Goal: Transaction & Acquisition: Purchase product/service

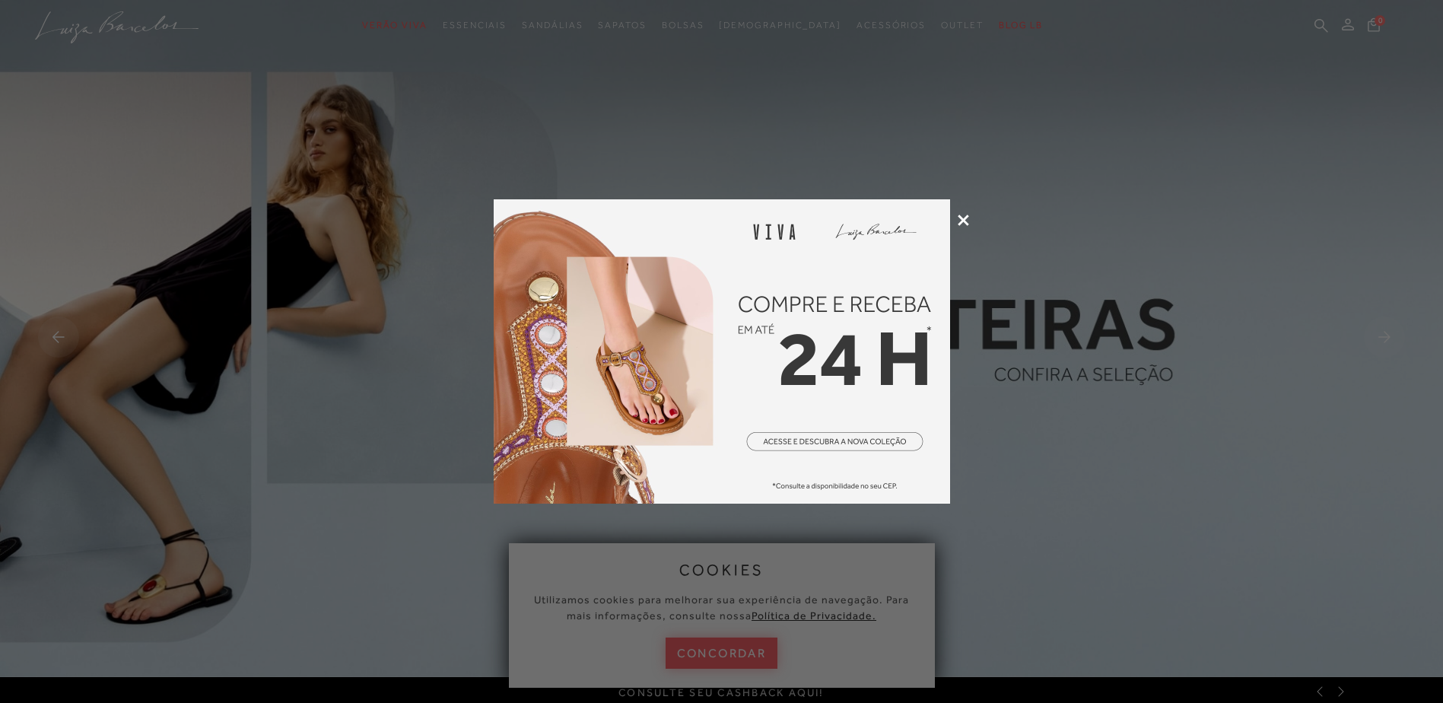
click at [961, 218] on icon at bounding box center [963, 220] width 11 height 11
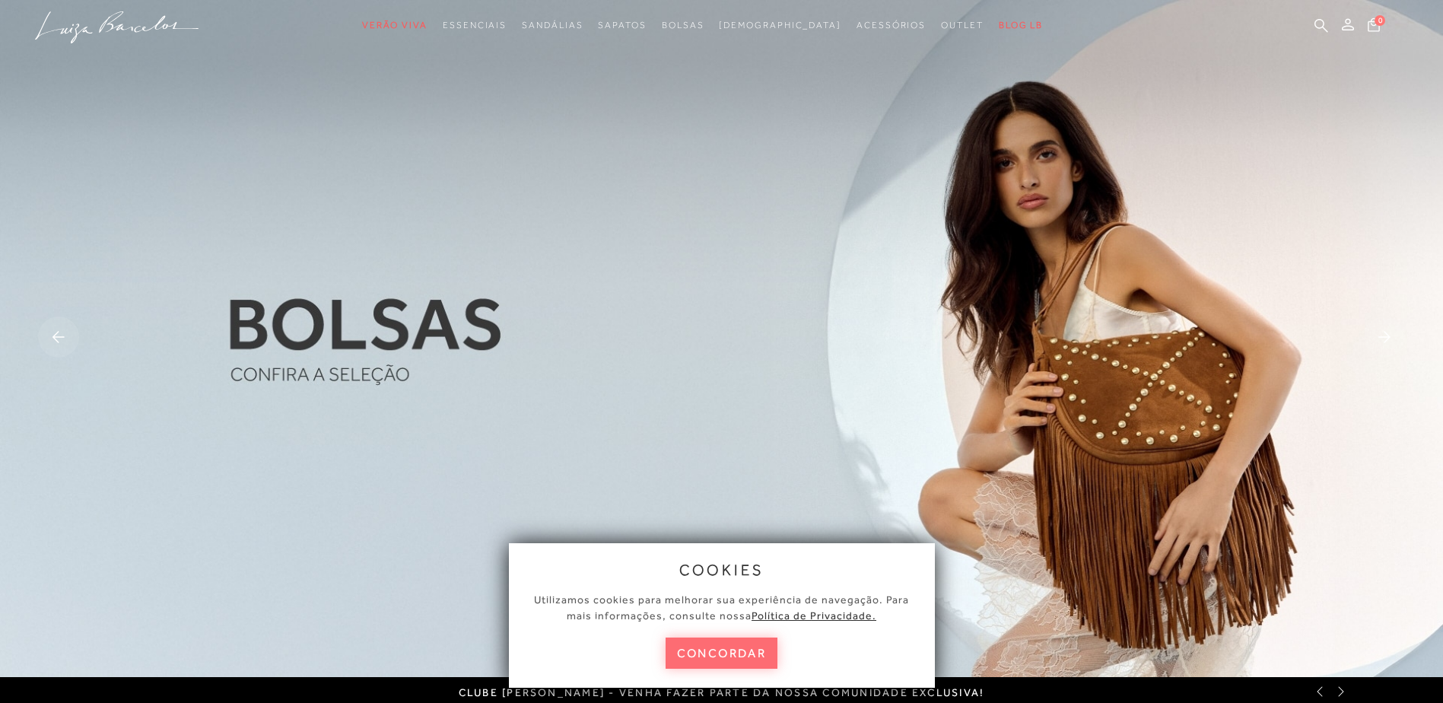
click at [715, 657] on button "concordar" at bounding box center [722, 653] width 113 height 31
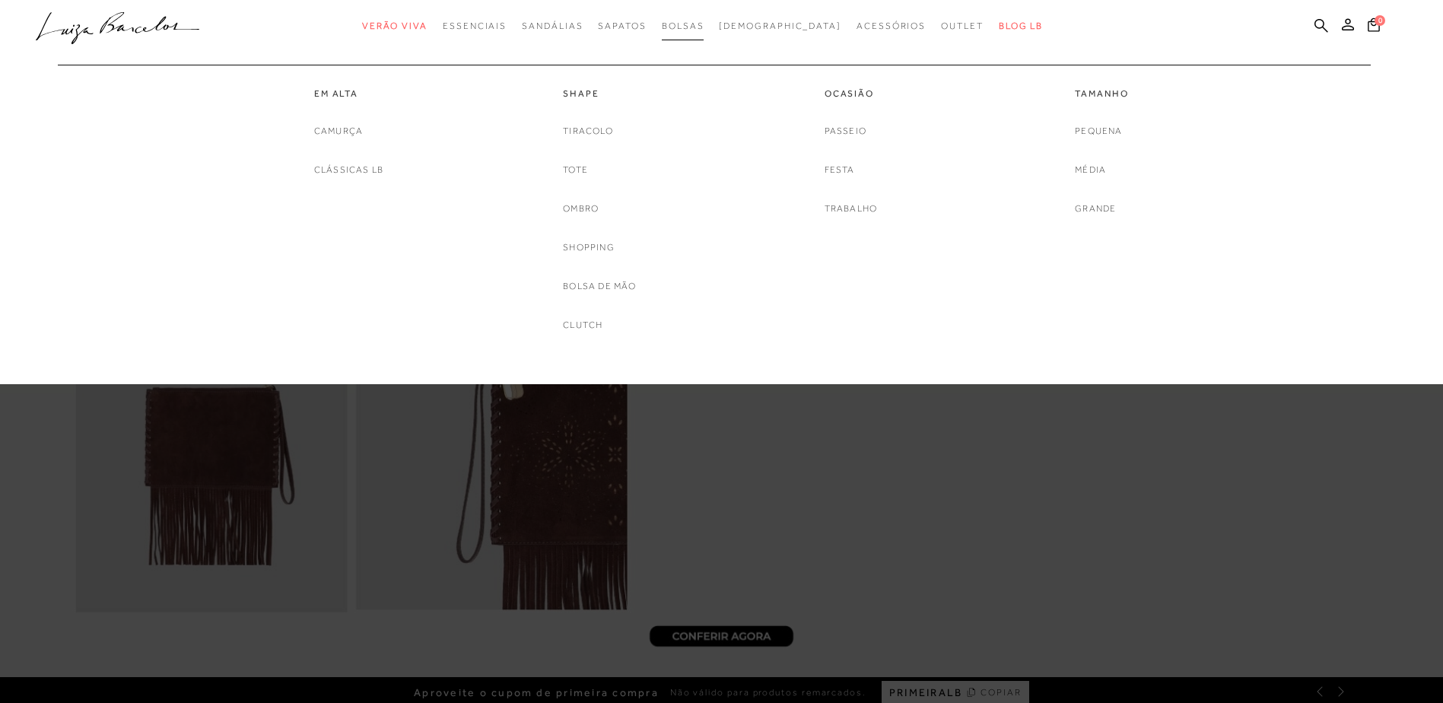
click at [705, 21] on span "Bolsas" at bounding box center [683, 26] width 43 height 11
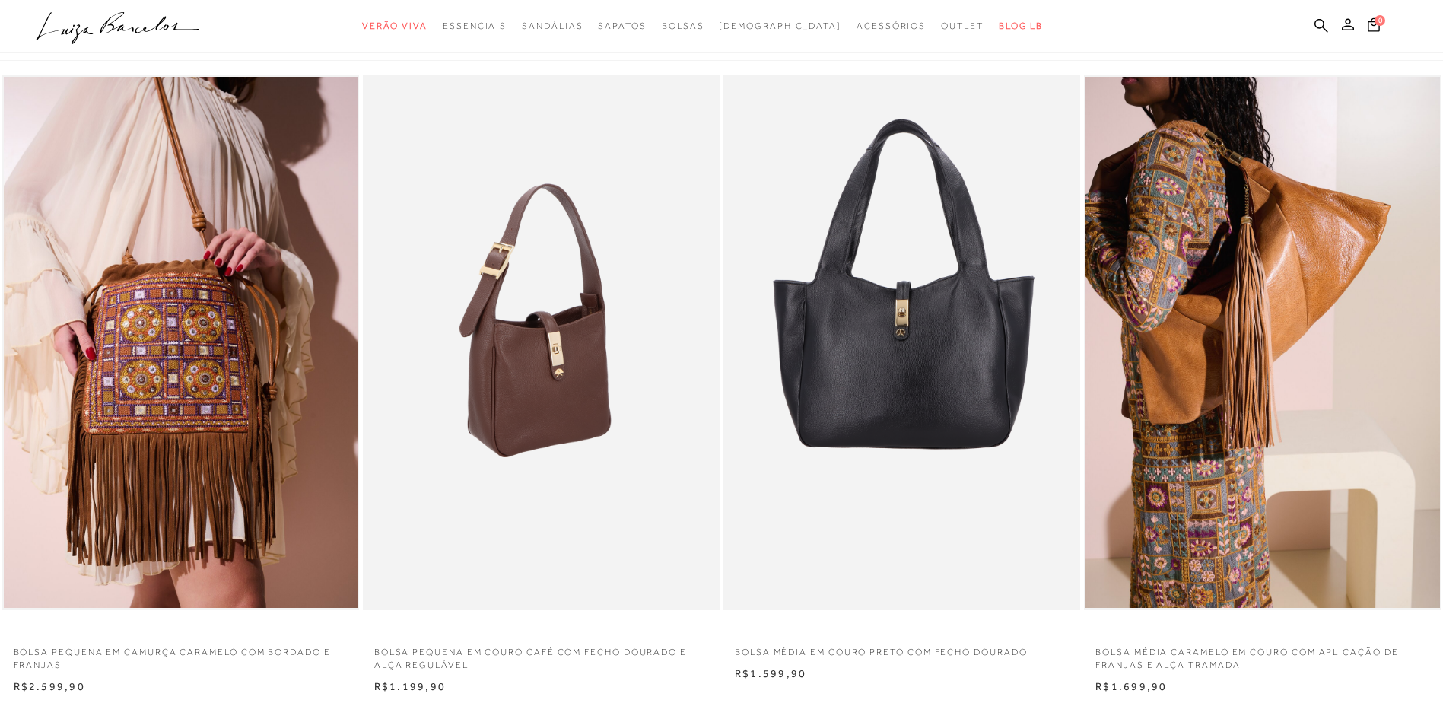
scroll to position [152, 0]
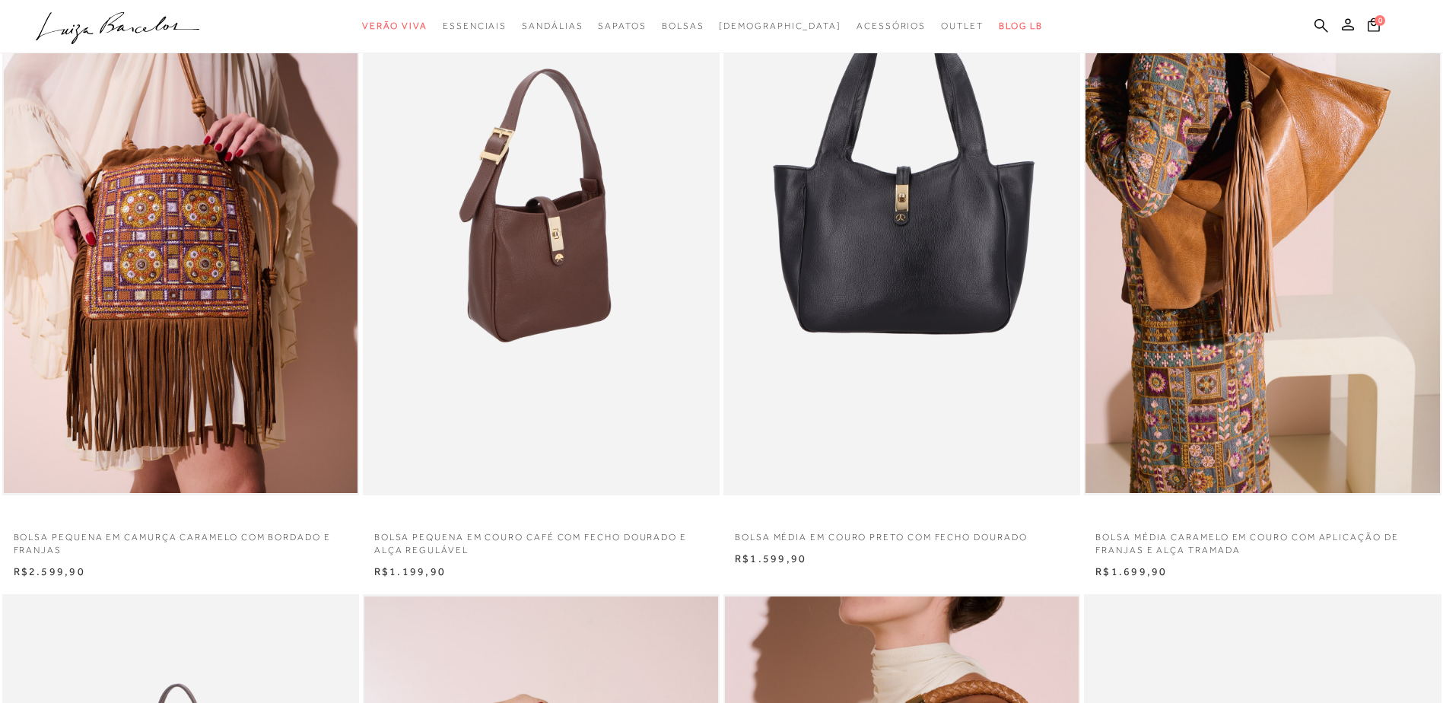
click at [545, 275] on img at bounding box center [541, 228] width 355 height 536
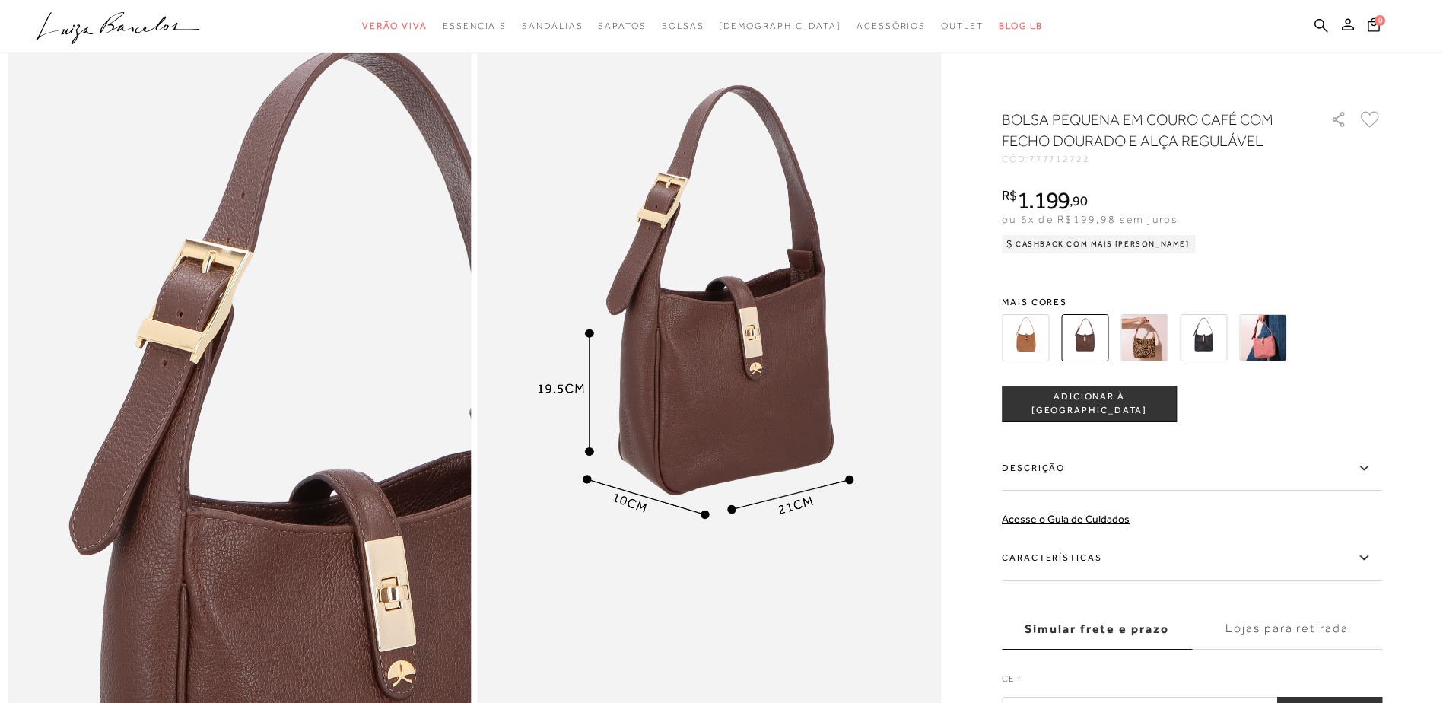
scroll to position [761, 0]
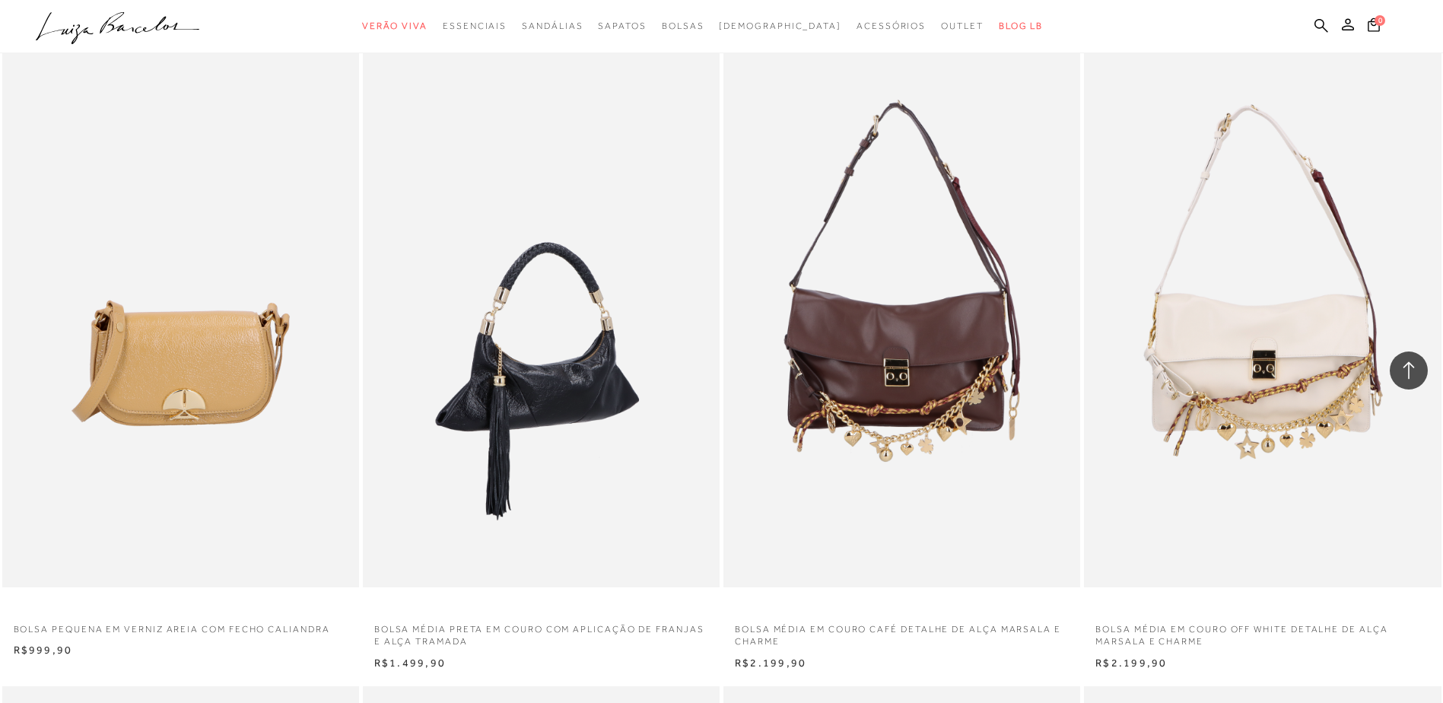
scroll to position [2663, 0]
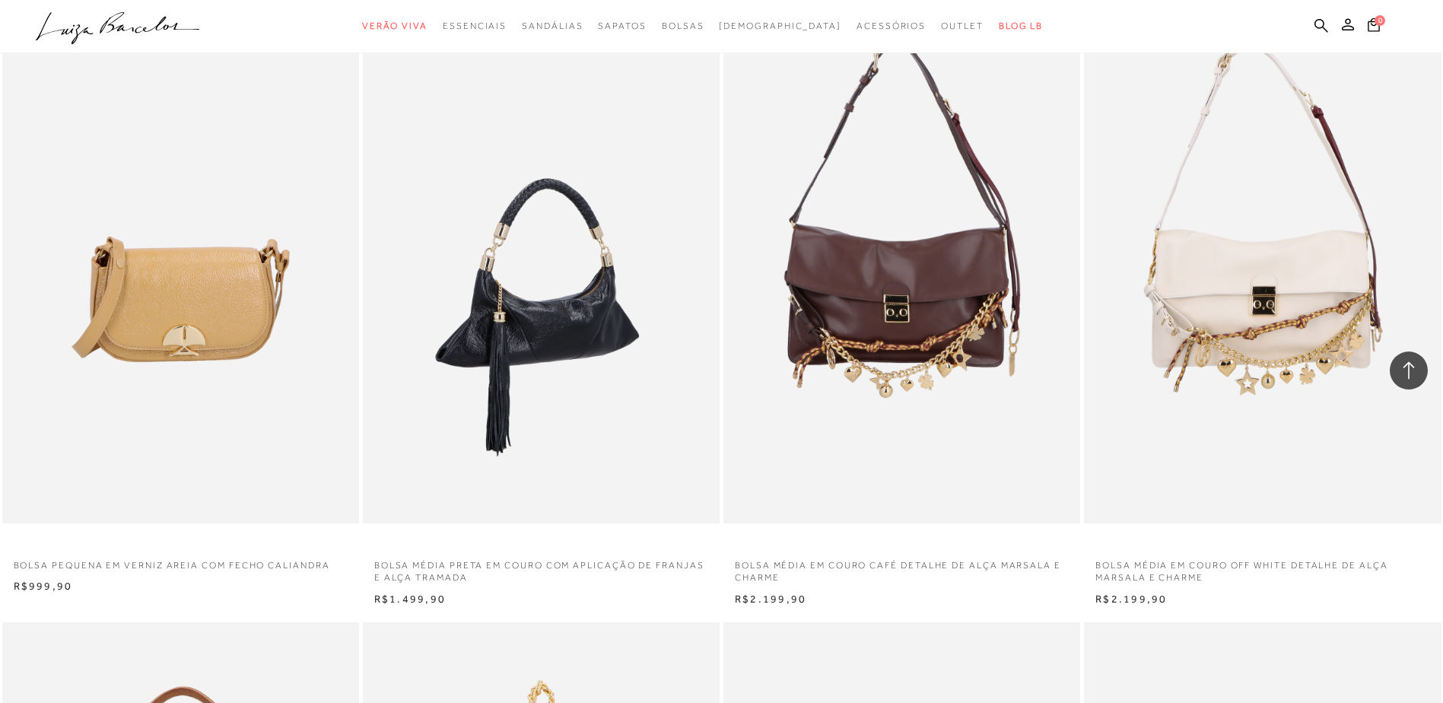
click at [526, 324] on img at bounding box center [541, 256] width 355 height 536
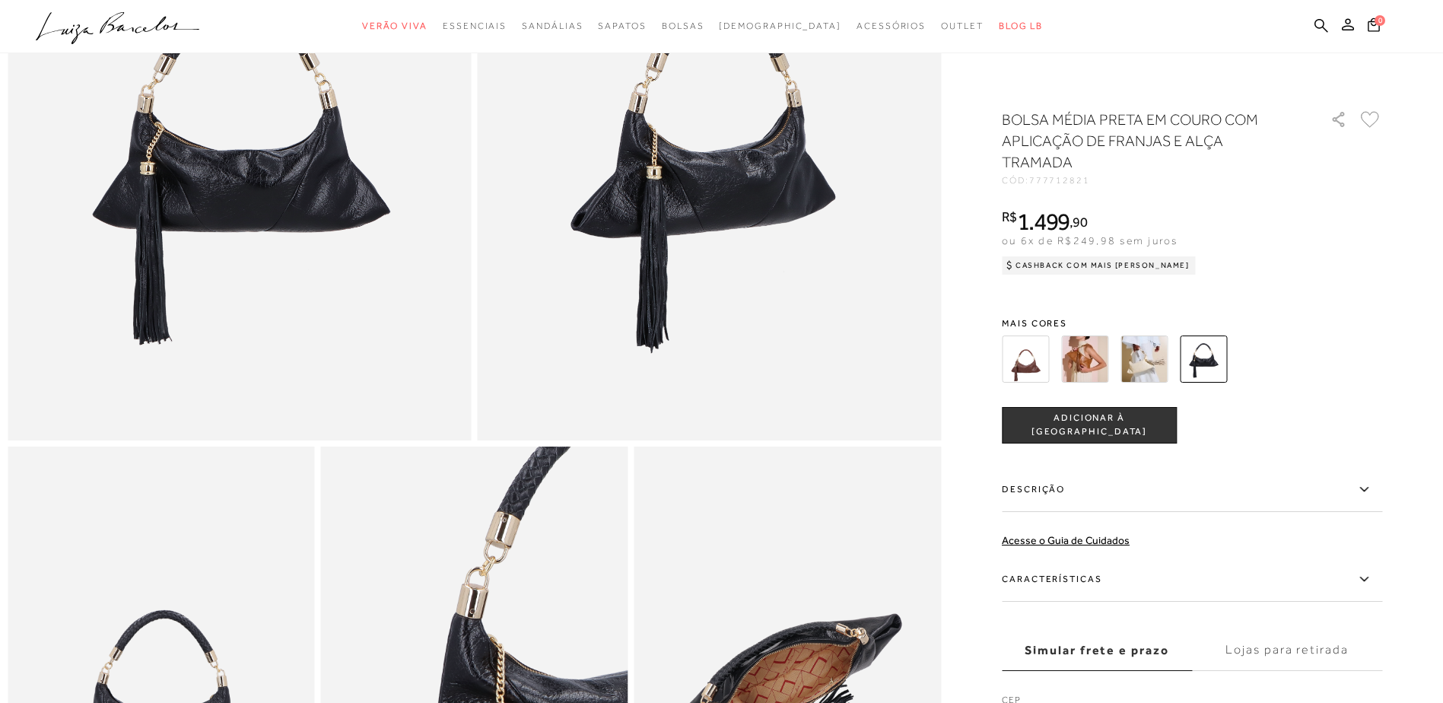
scroll to position [304, 0]
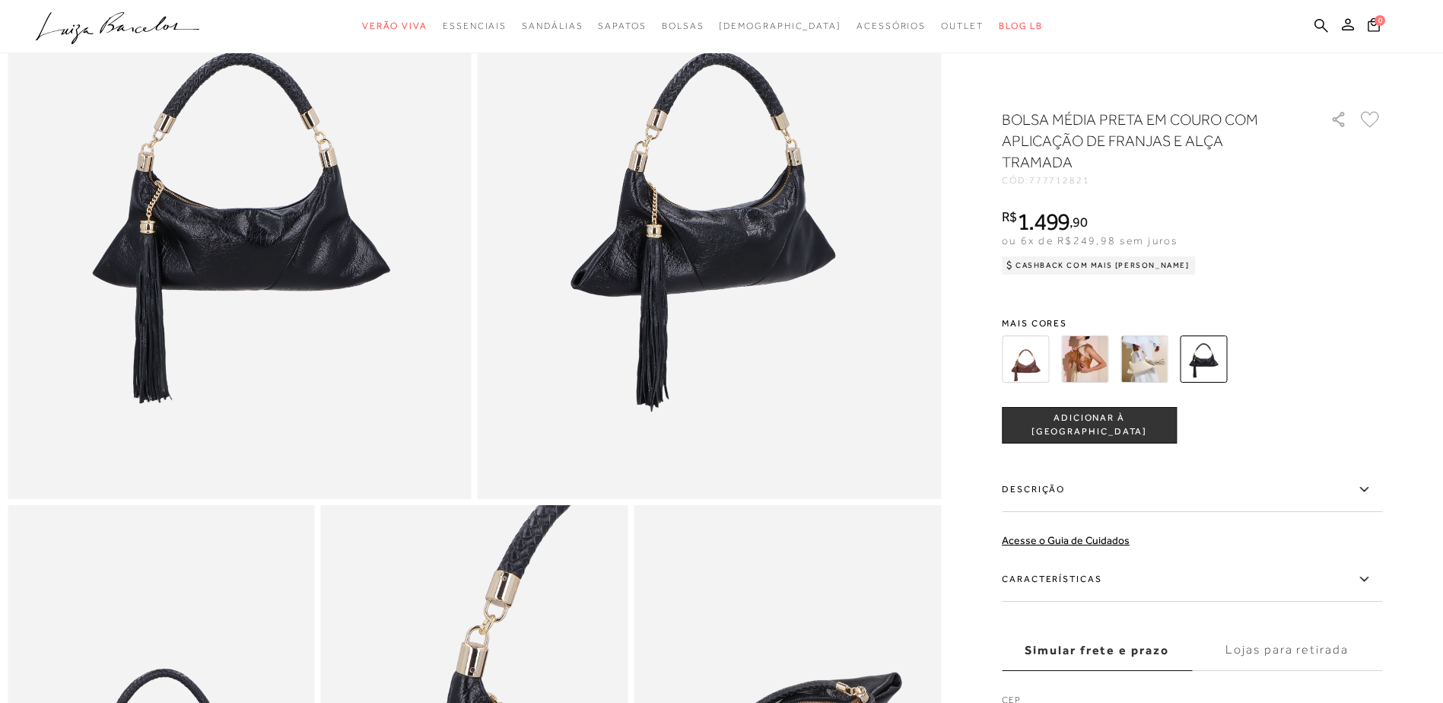
click at [1088, 364] on img at bounding box center [1084, 359] width 47 height 47
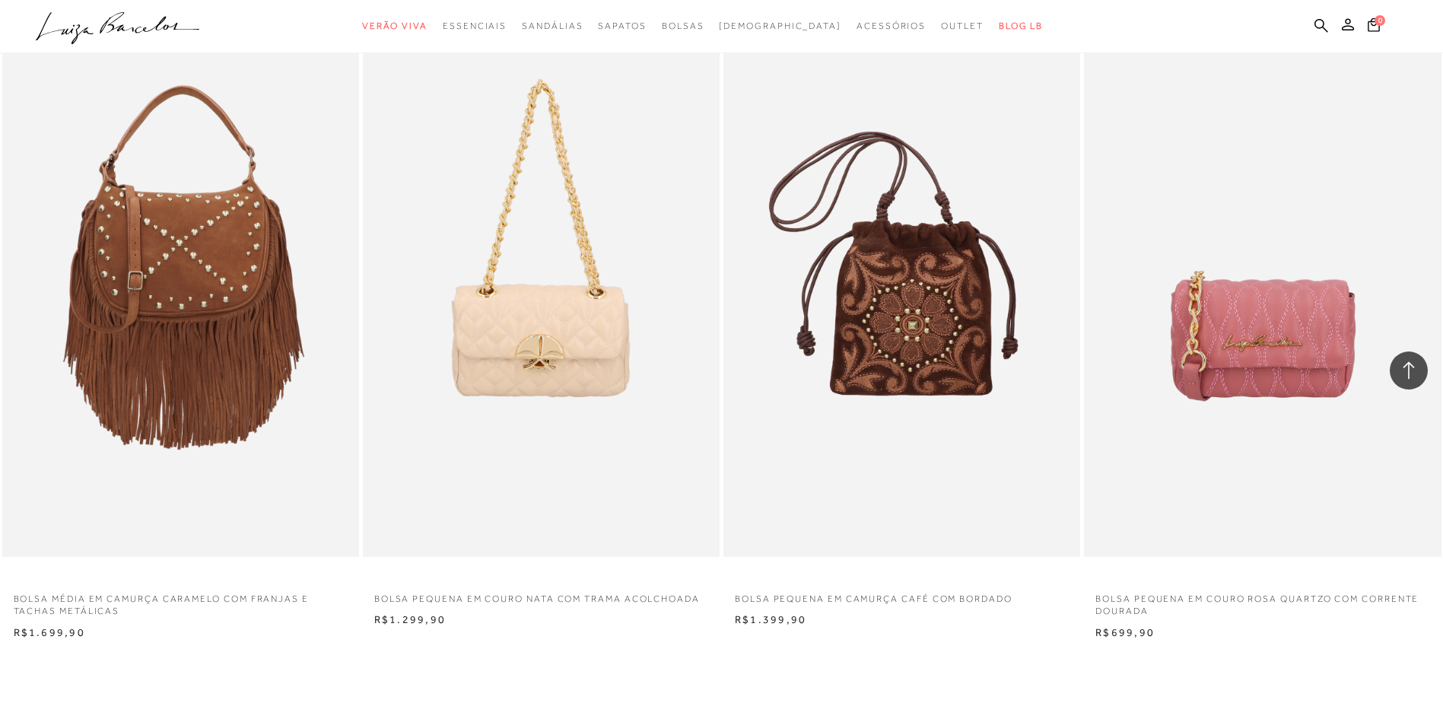
scroll to position [3424, 0]
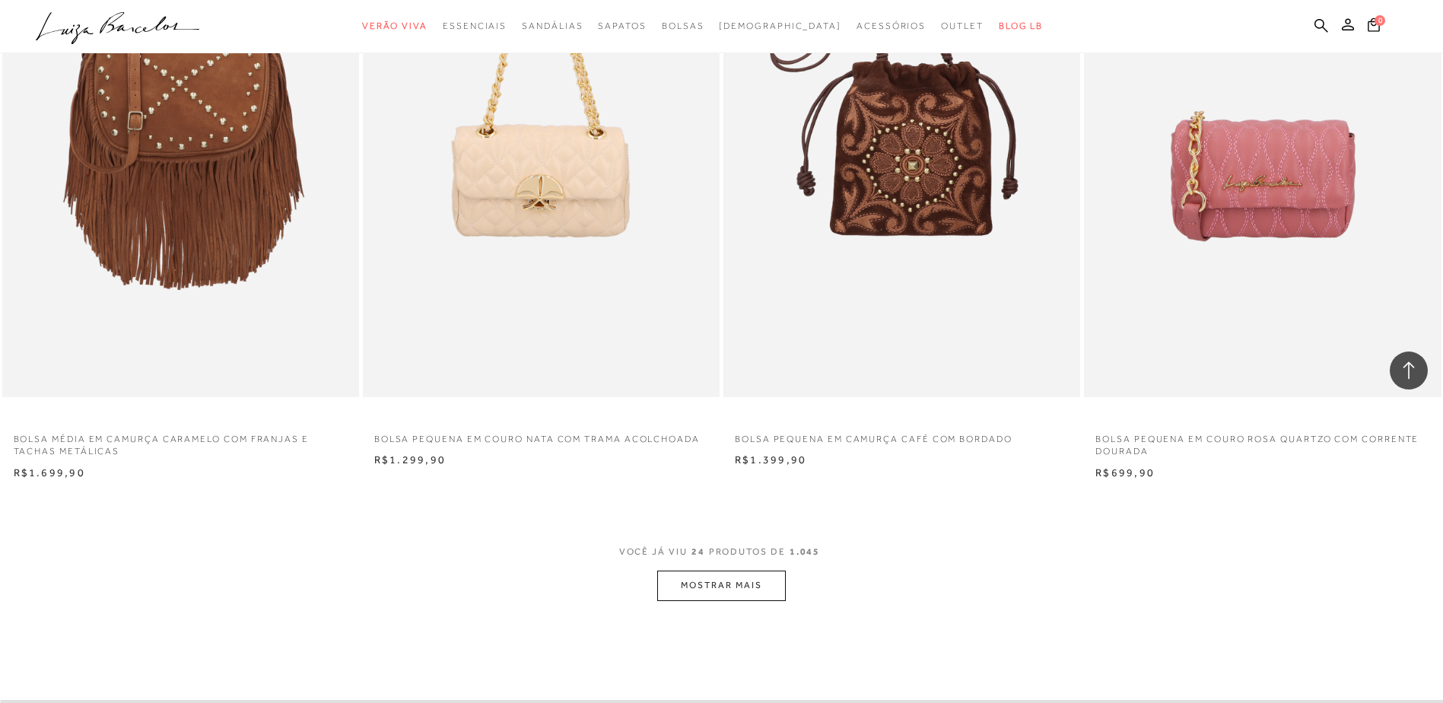
click at [698, 585] on button "MOSTRAR MAIS" at bounding box center [721, 586] width 128 height 30
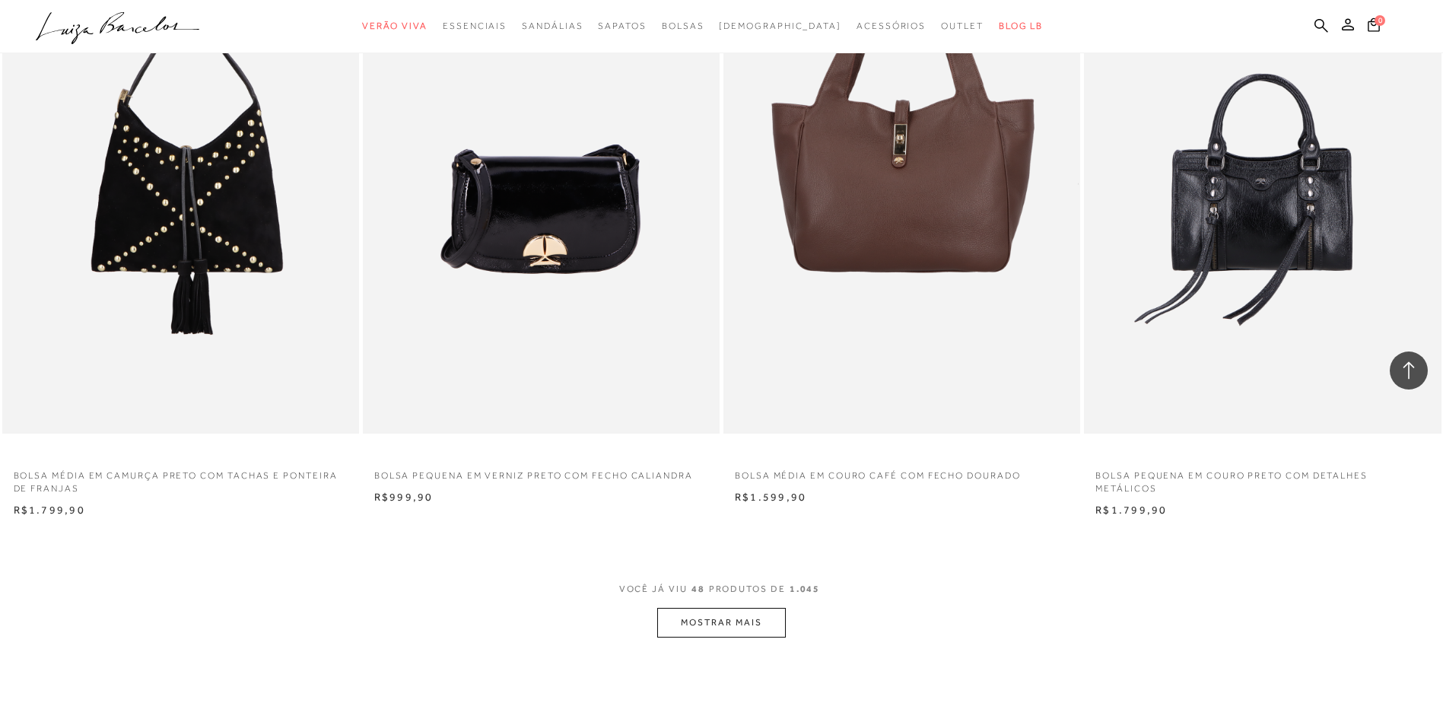
scroll to position [7304, 0]
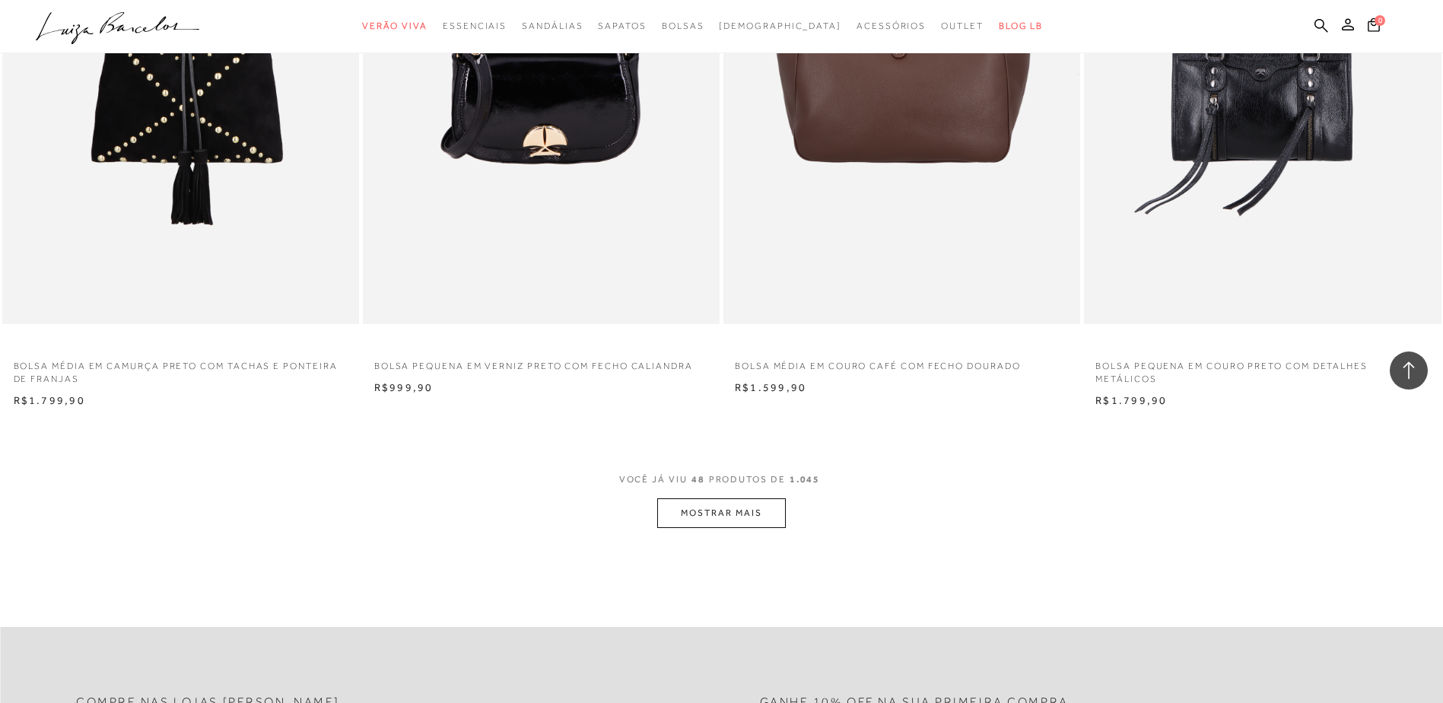
click at [724, 513] on button "MOSTRAR MAIS" at bounding box center [721, 513] width 128 height 30
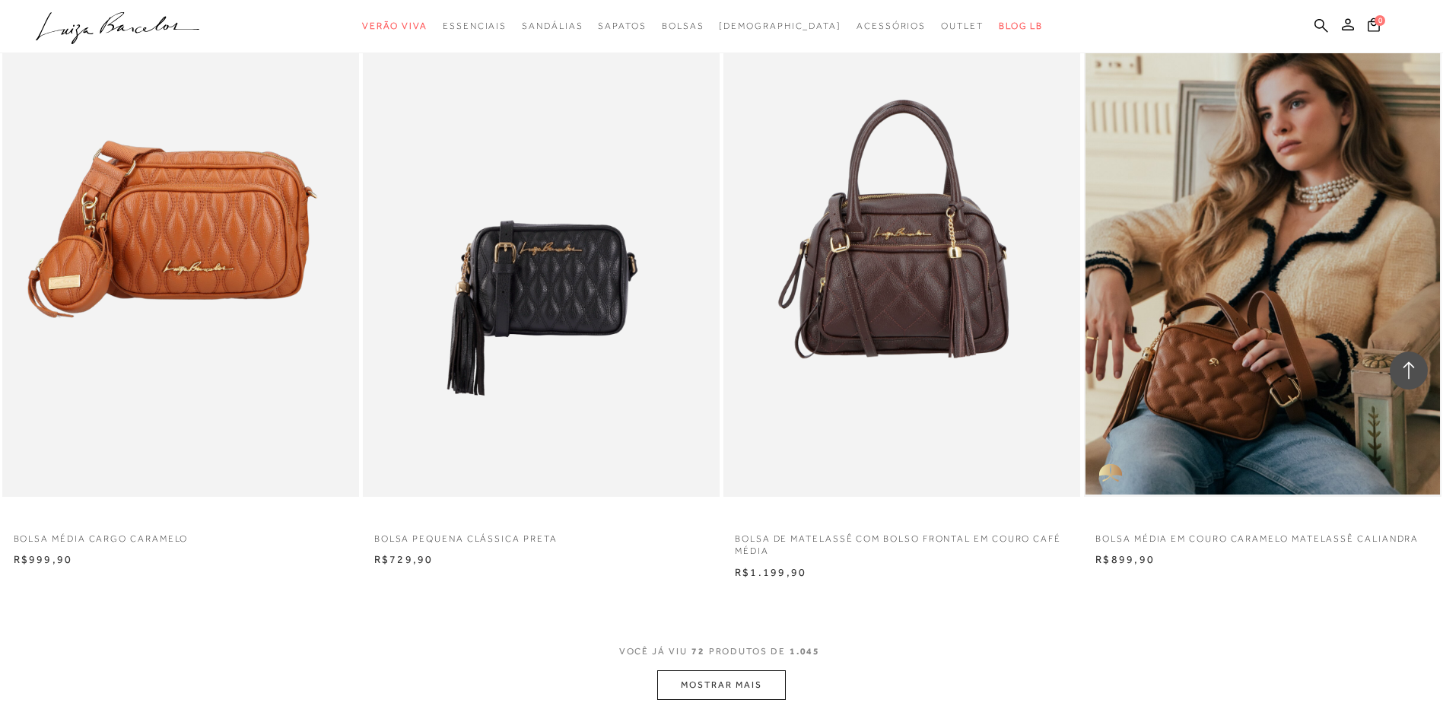
scroll to position [10956, 0]
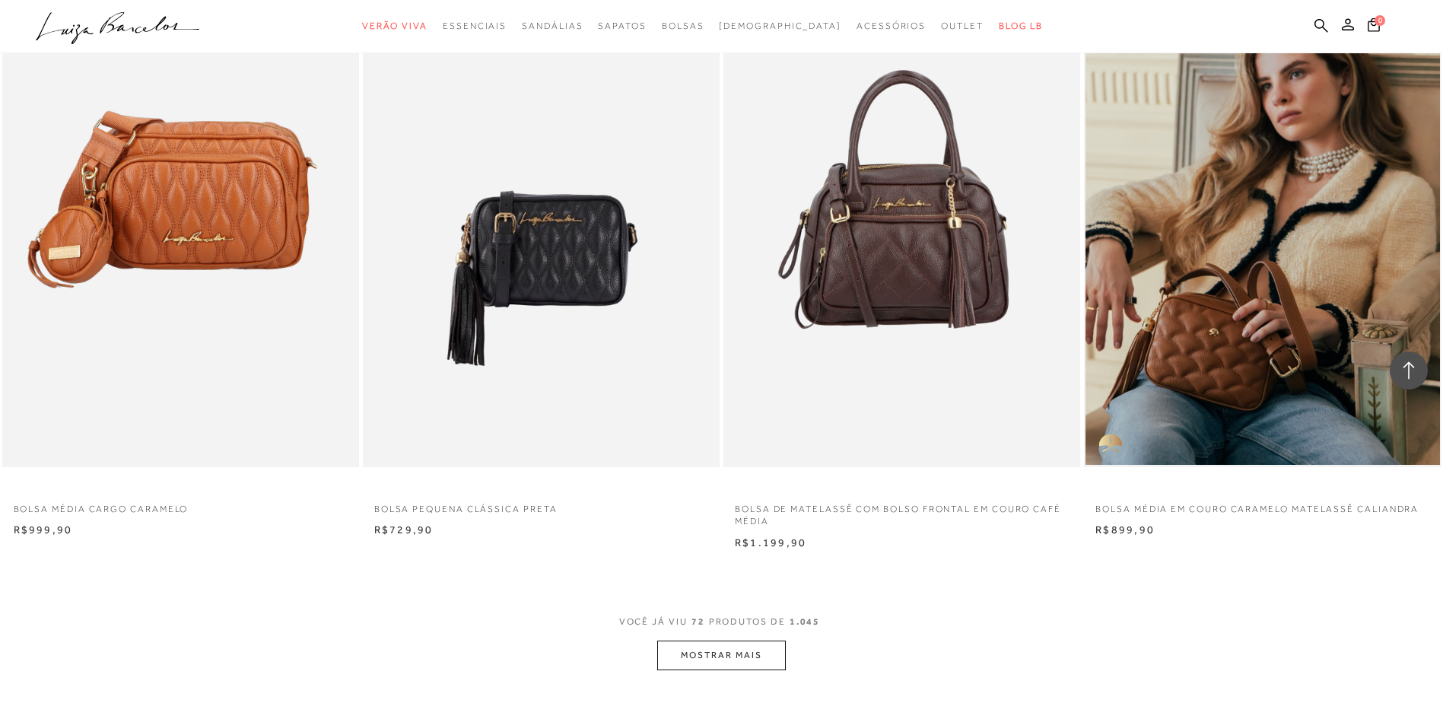
click at [714, 657] on button "MOSTRAR MAIS" at bounding box center [721, 656] width 128 height 30
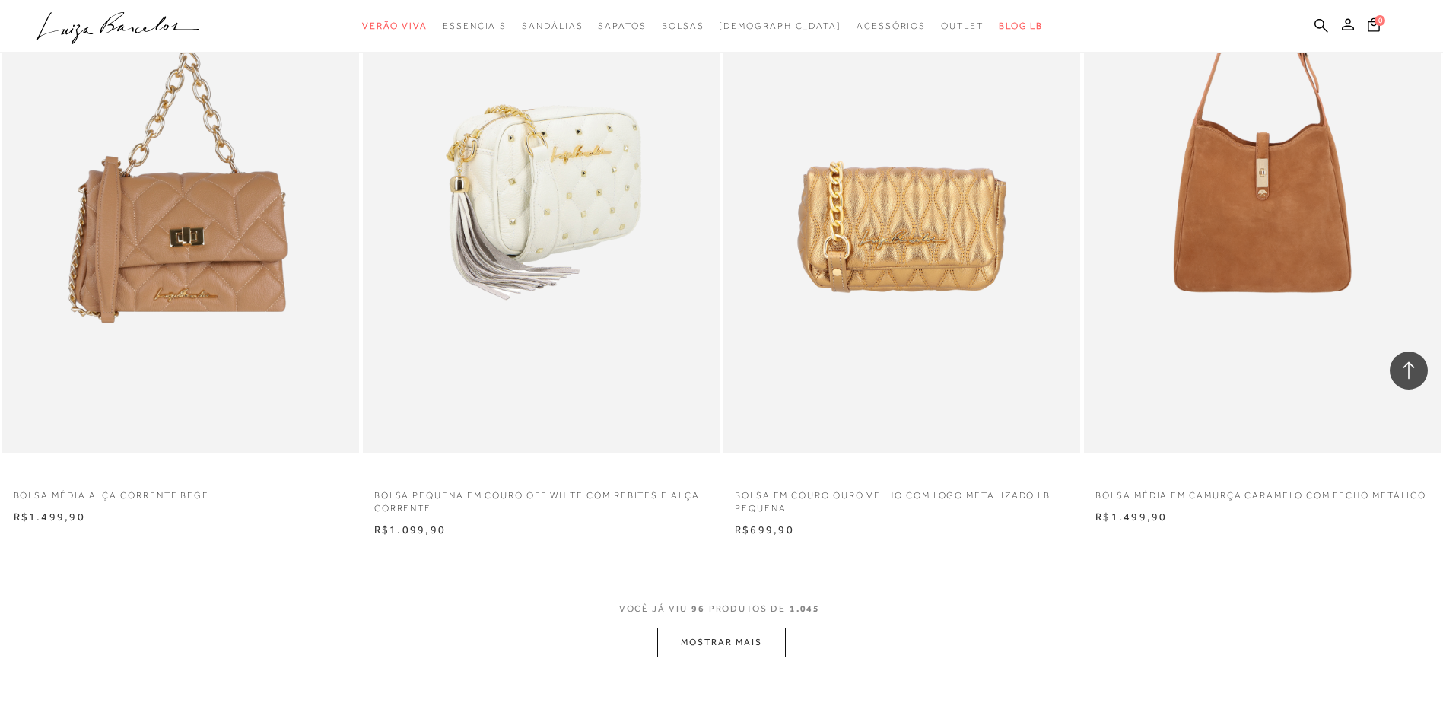
scroll to position [14913, 0]
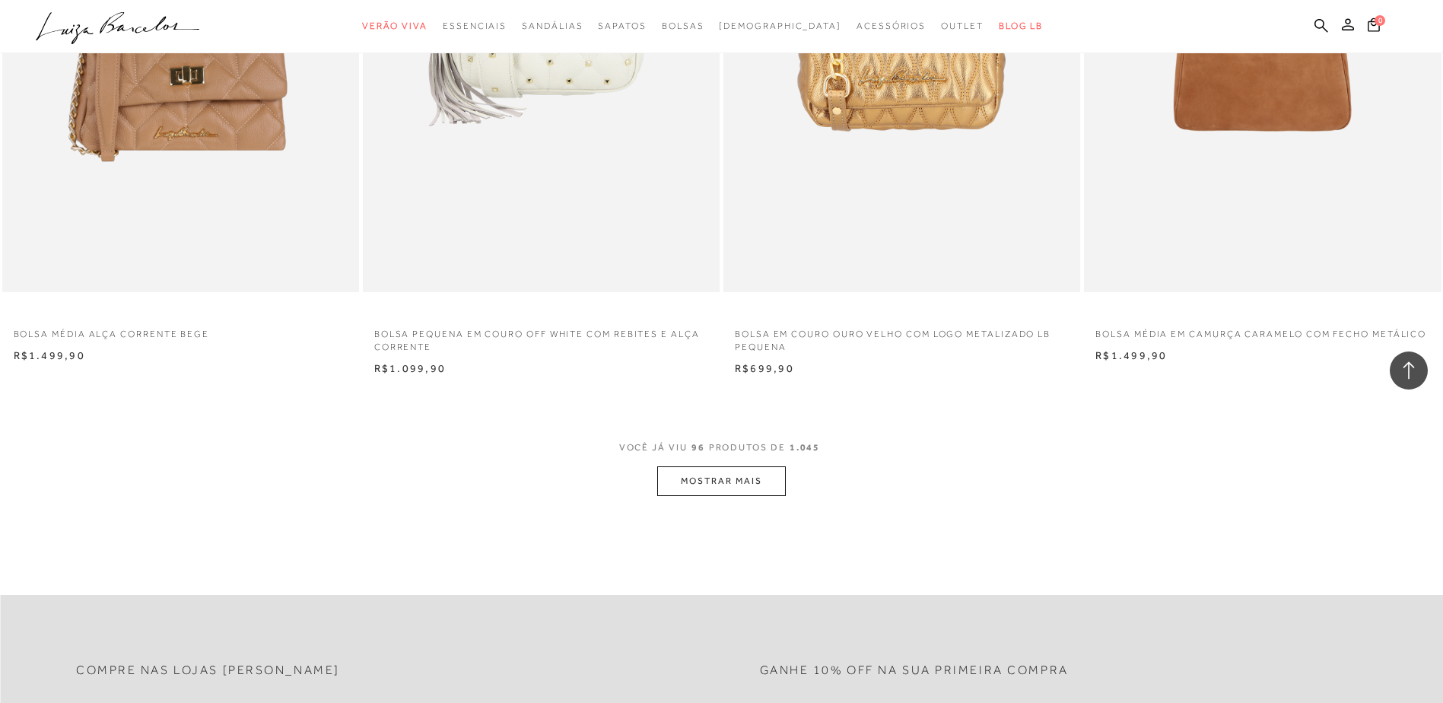
click at [735, 480] on button "MOSTRAR MAIS" at bounding box center [721, 481] width 128 height 30
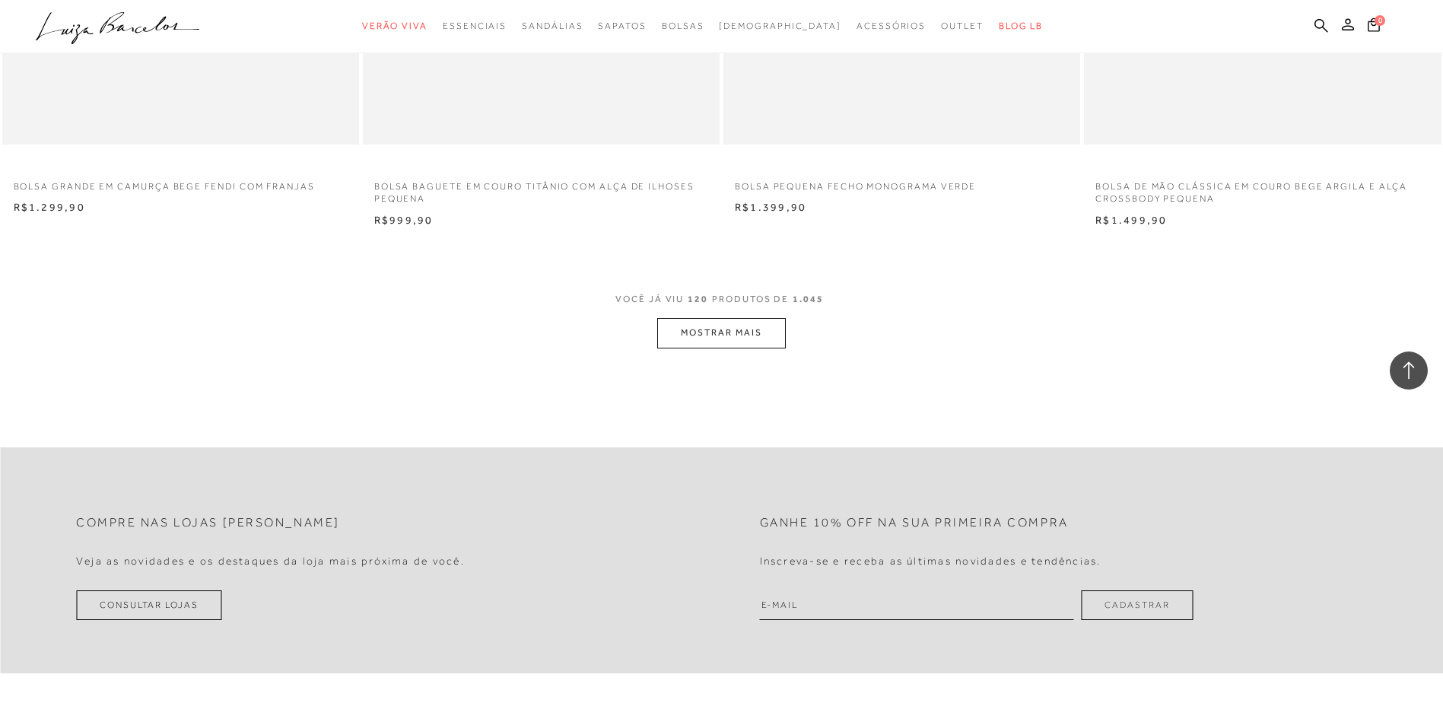
scroll to position [18869, 0]
click at [755, 329] on button "MOSTRAR MAIS" at bounding box center [721, 332] width 128 height 30
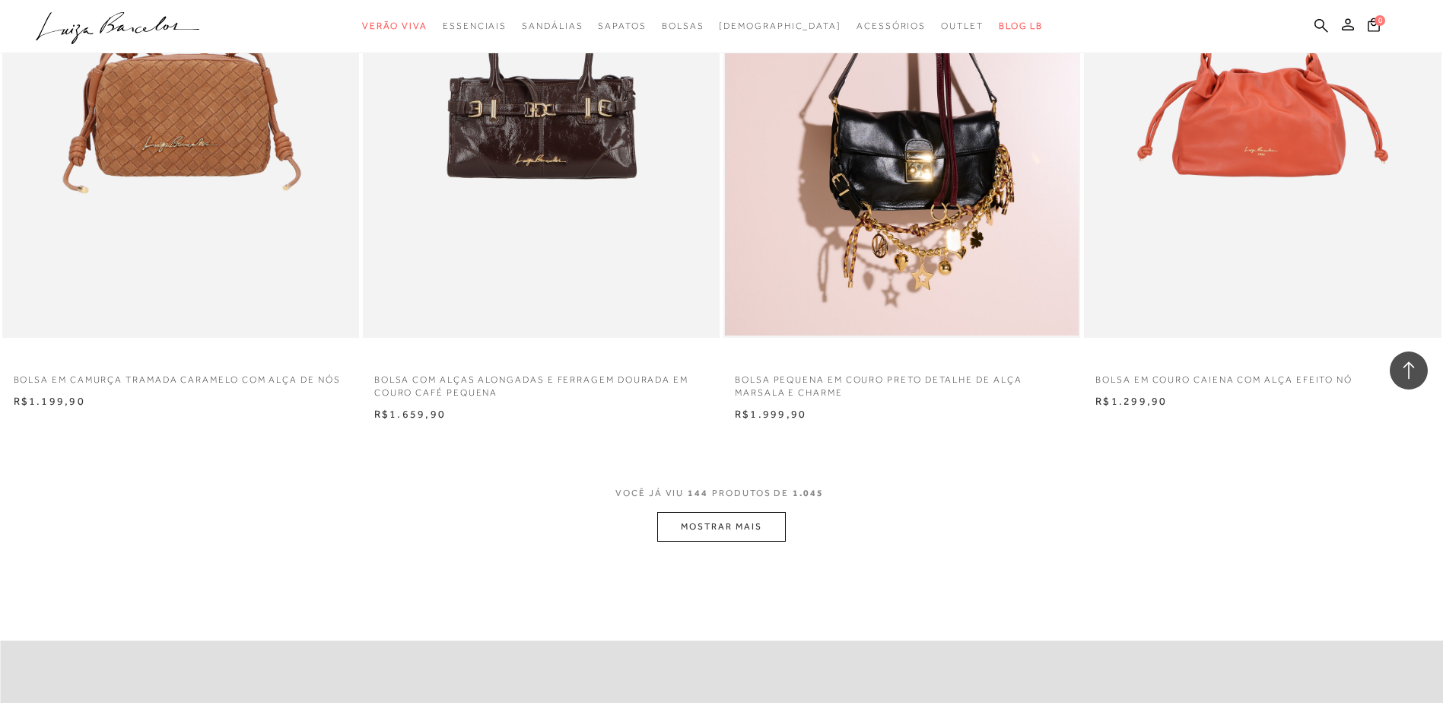
scroll to position [22521, 0]
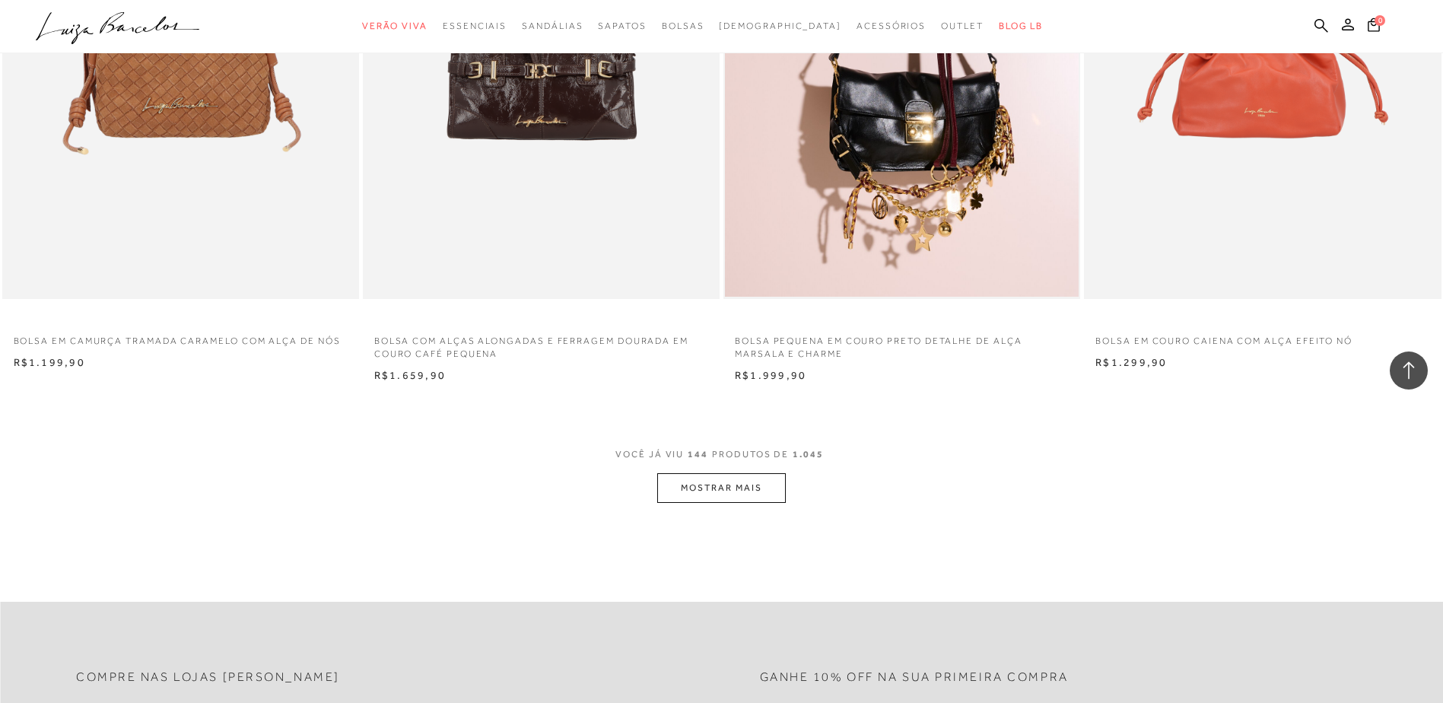
click at [700, 494] on button "MOSTRAR MAIS" at bounding box center [721, 488] width 128 height 30
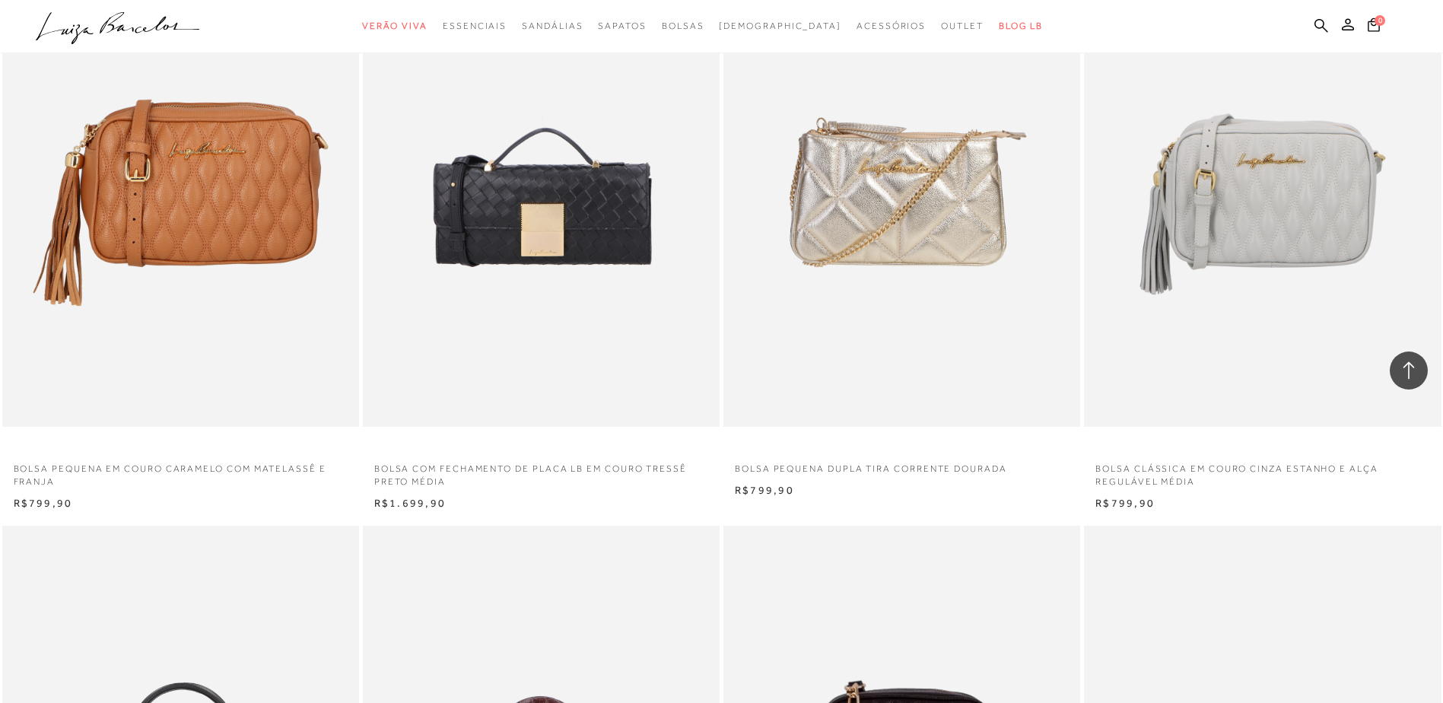
scroll to position [23206, 0]
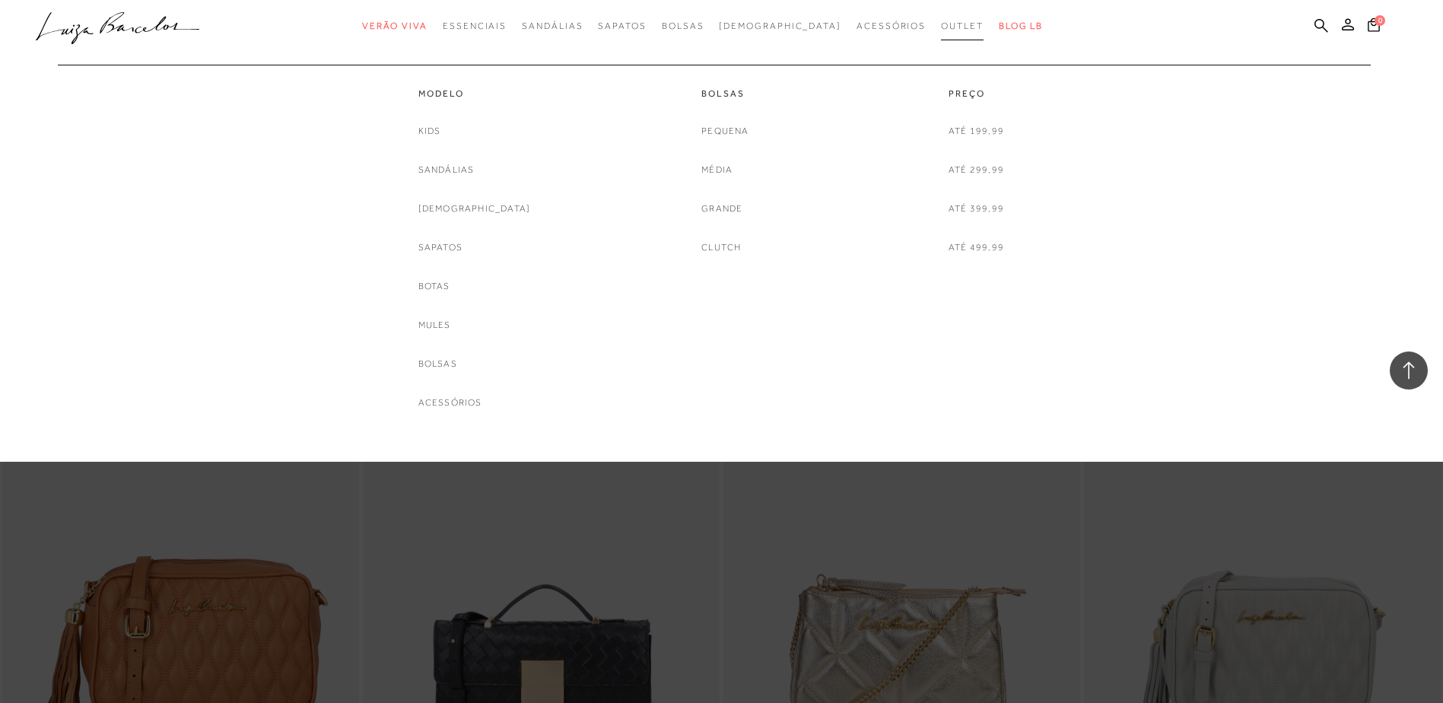
click at [941, 20] on link "Outlet" at bounding box center [962, 26] width 43 height 28
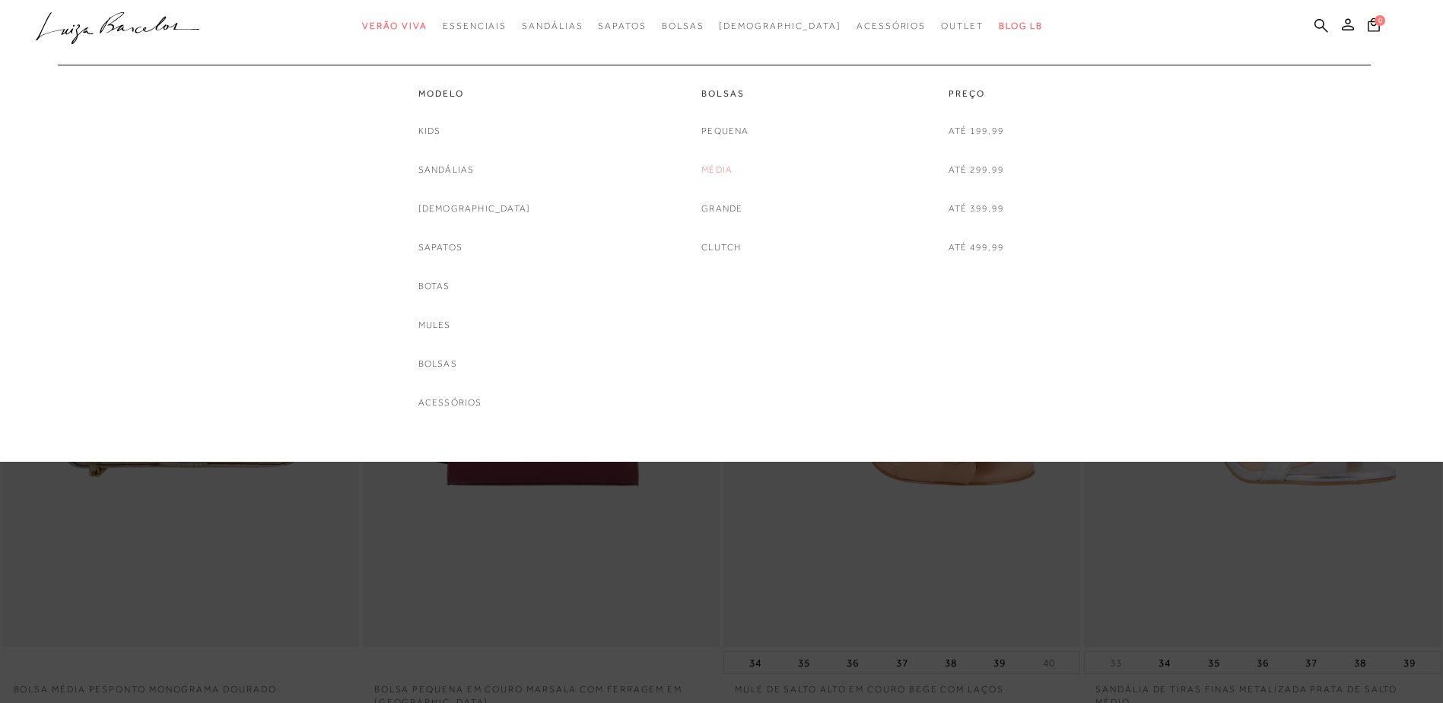
click at [714, 173] on link "Média" at bounding box center [717, 170] width 31 height 16
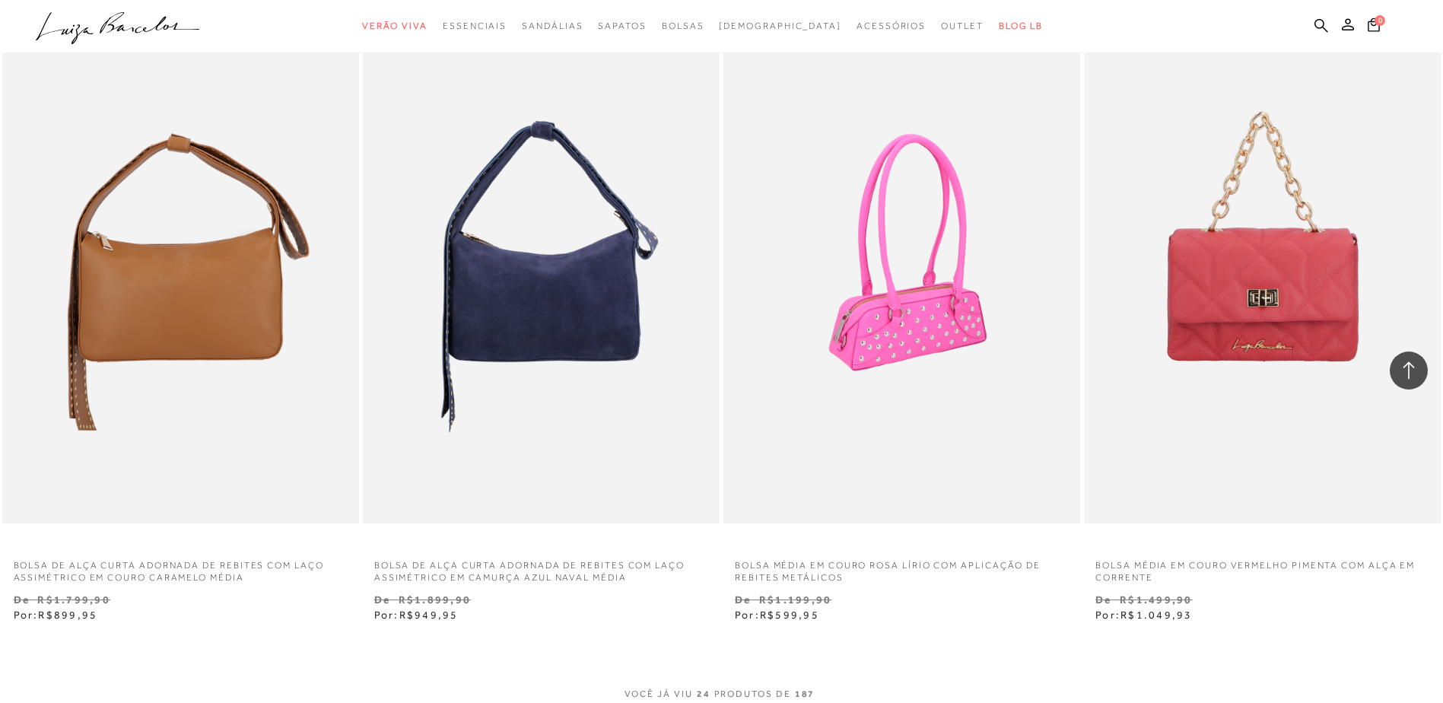
scroll to position [3728, 0]
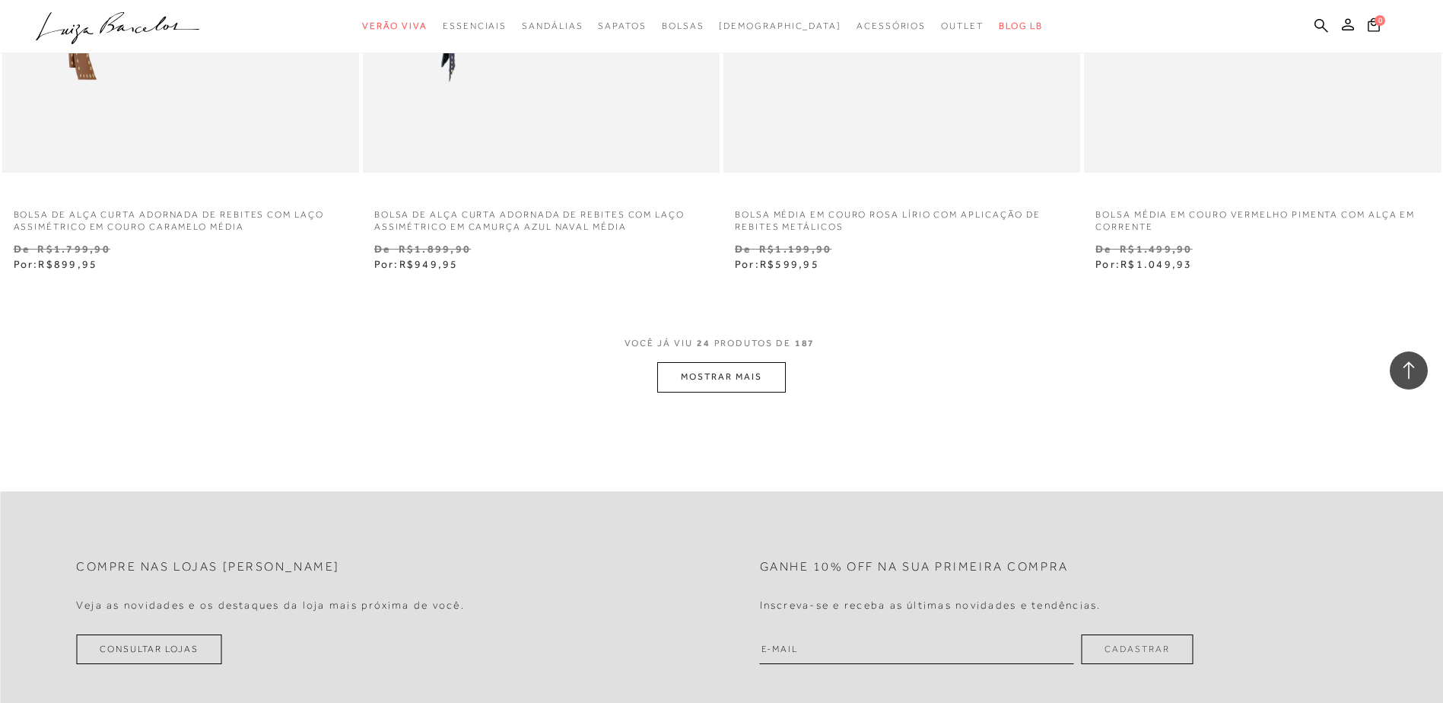
click at [729, 365] on button "MOSTRAR MAIS" at bounding box center [721, 377] width 128 height 30
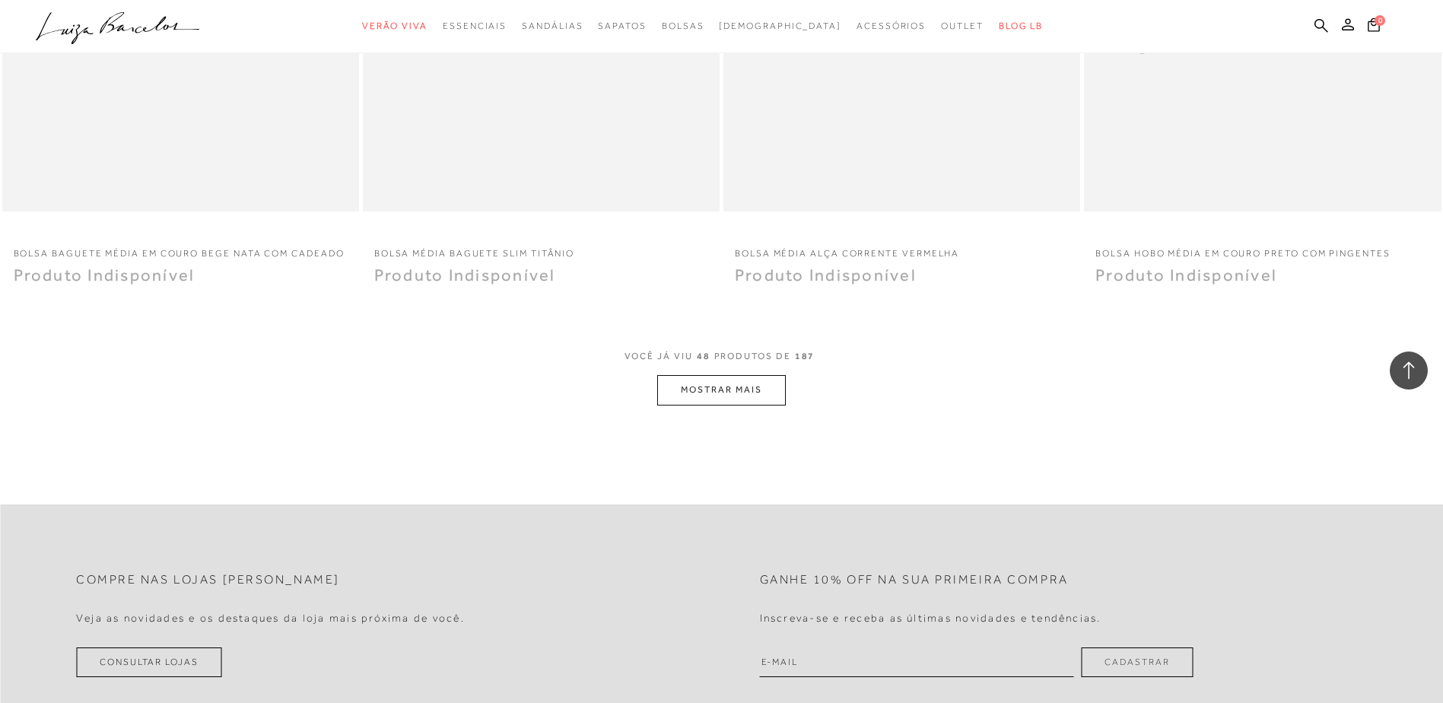
scroll to position [7532, 0]
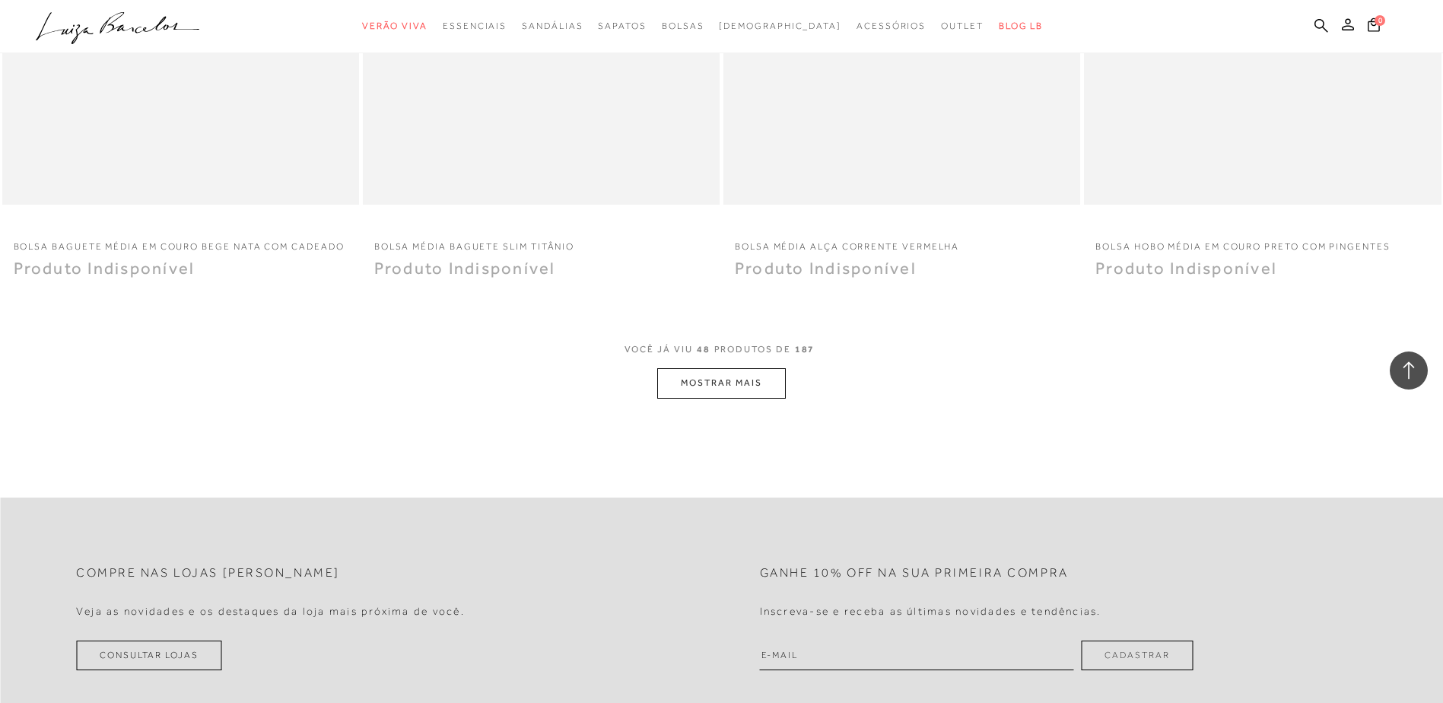
click at [734, 374] on button "MOSTRAR MAIS" at bounding box center [721, 383] width 128 height 30
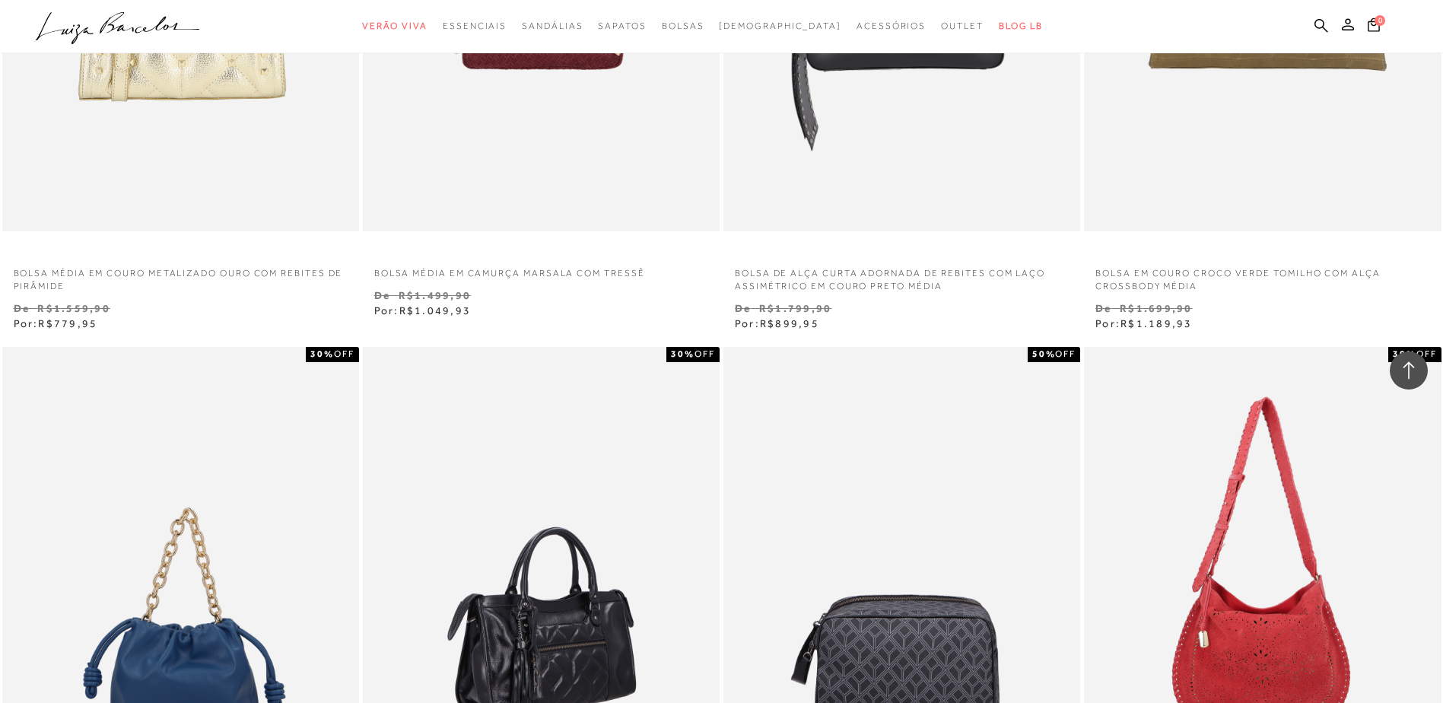
scroll to position [2511, 0]
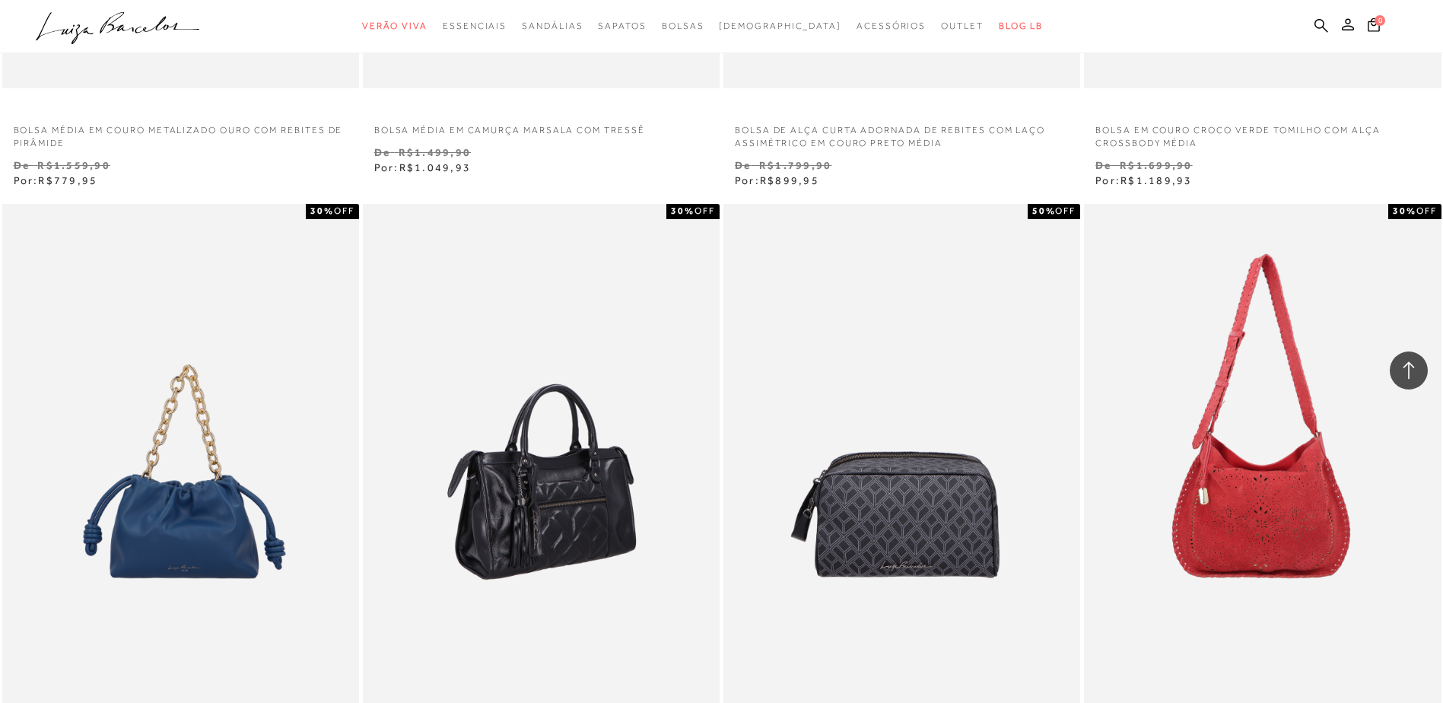
click at [558, 482] on img at bounding box center [541, 472] width 355 height 536
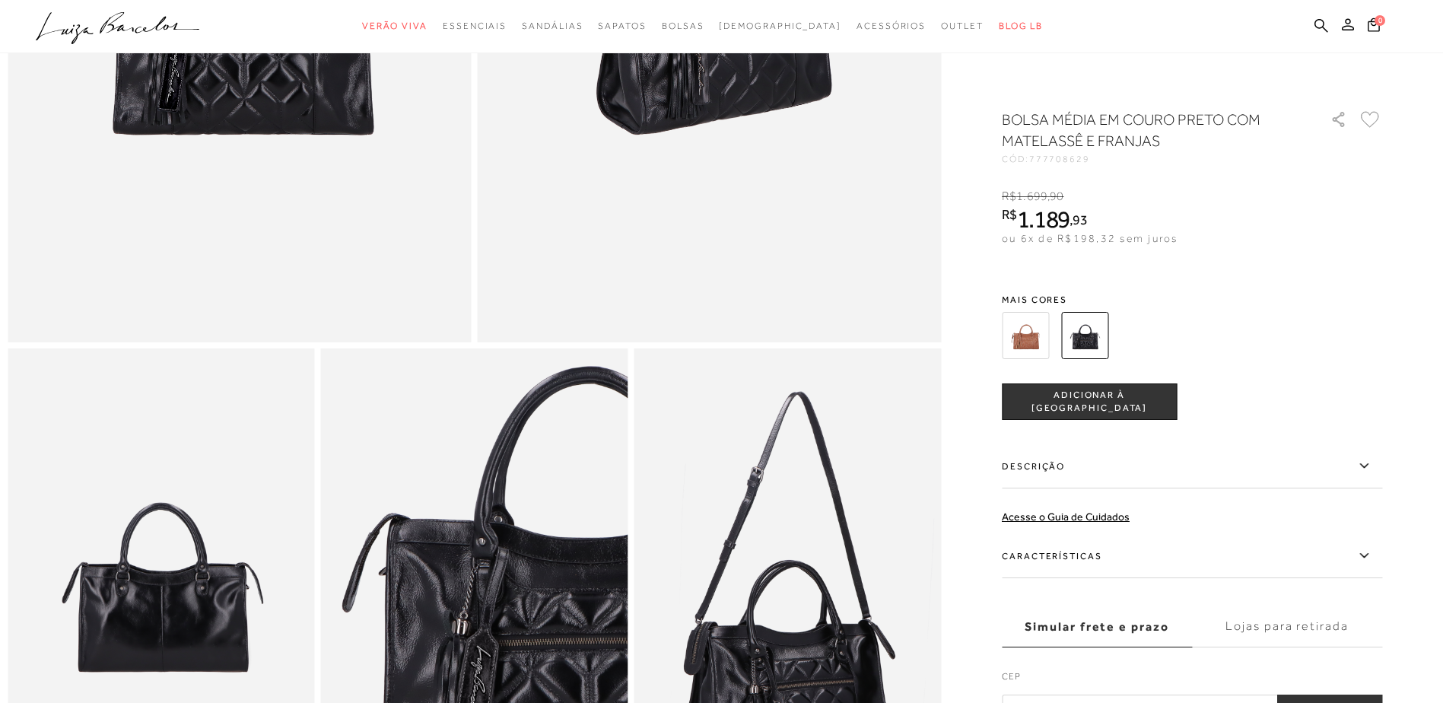
scroll to position [761, 0]
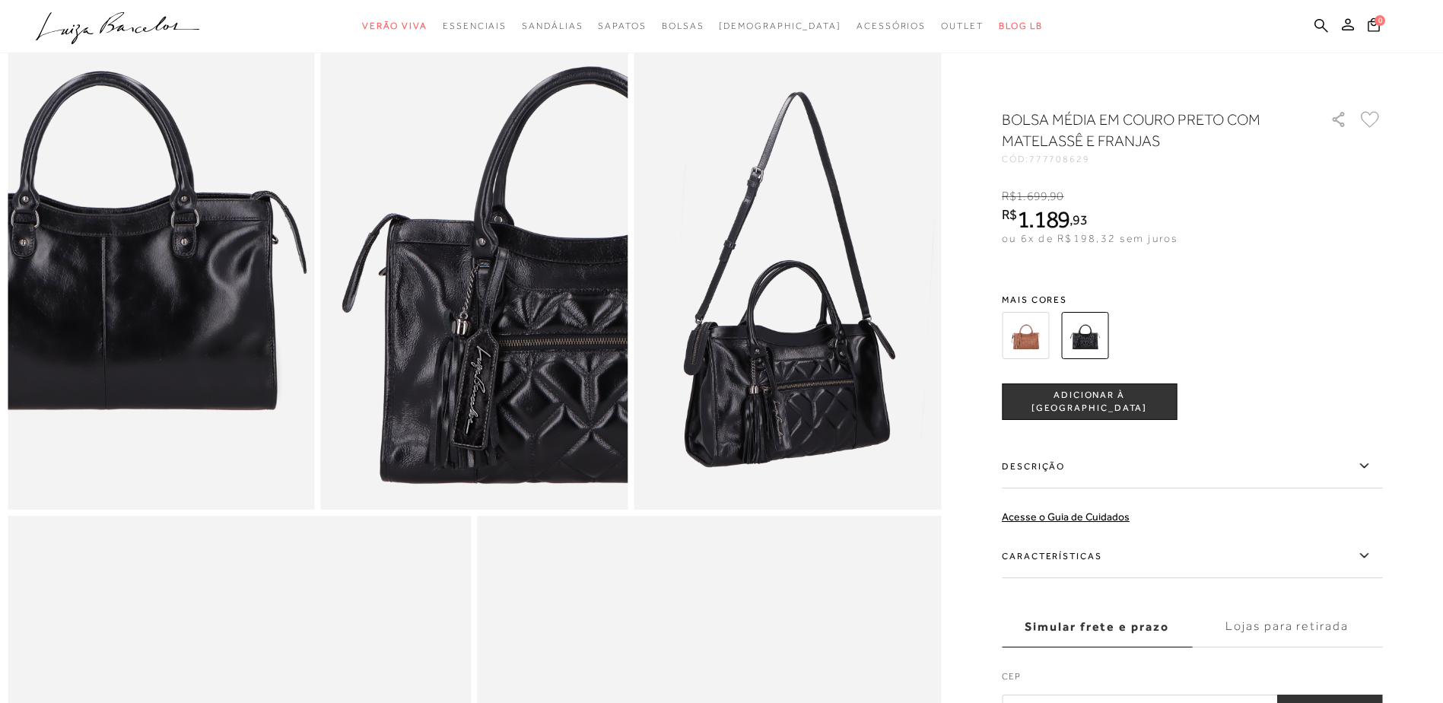
click at [218, 347] on img at bounding box center [102, 223] width 614 height 921
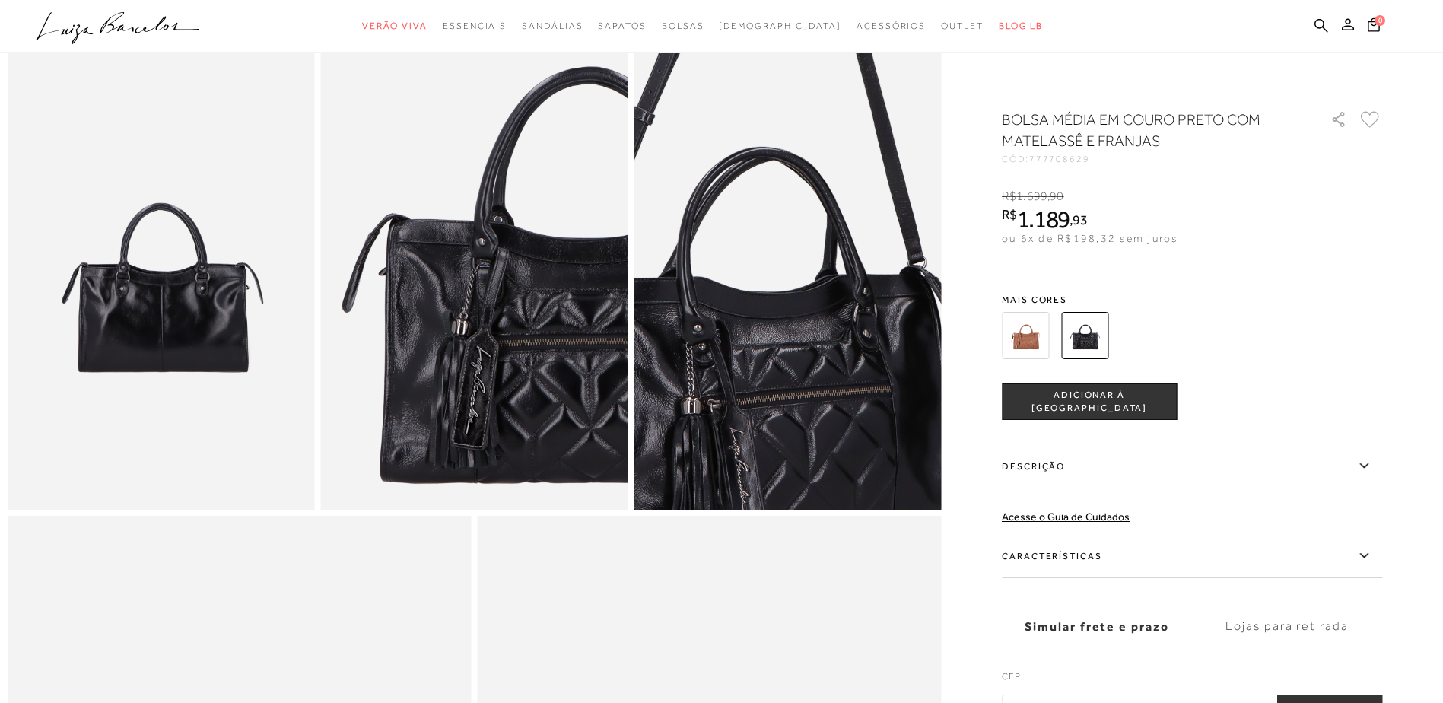
click at [821, 387] on img at bounding box center [758, 184] width 614 height 921
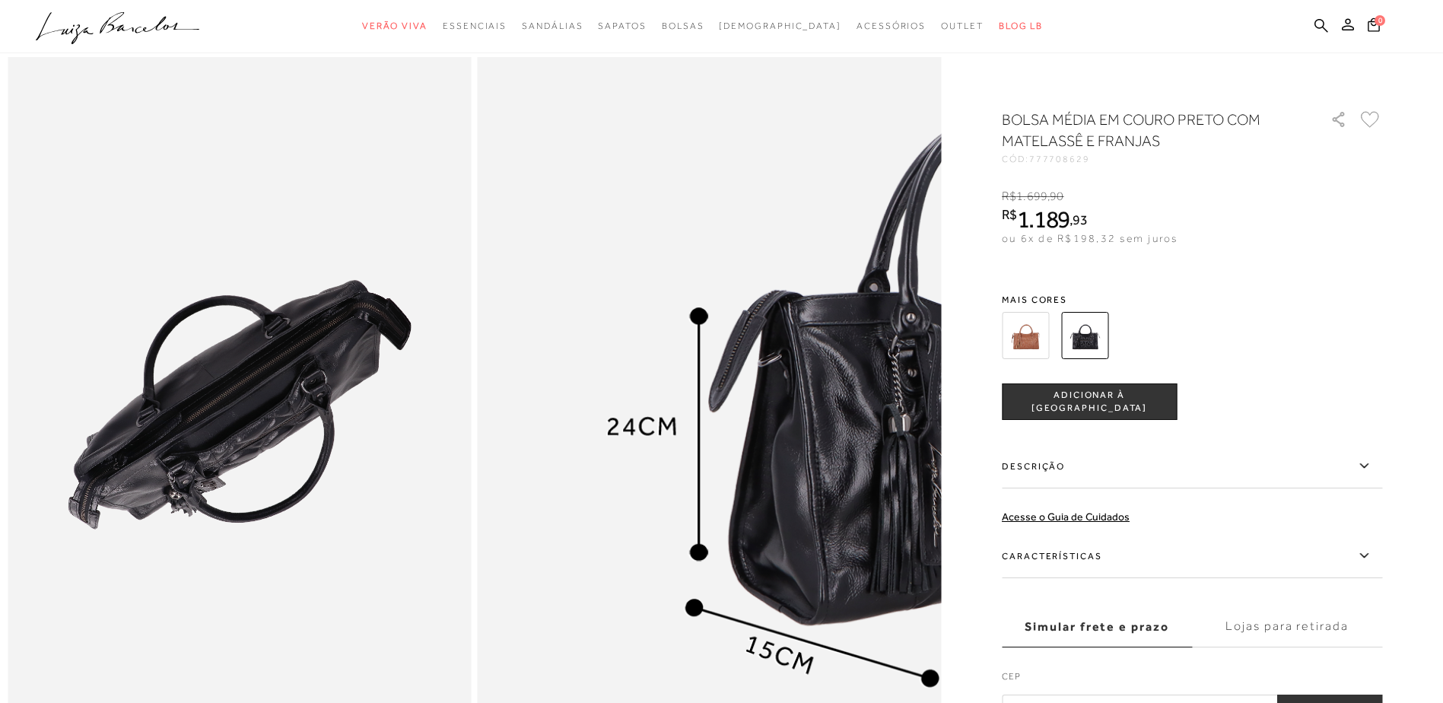
scroll to position [1217, 0]
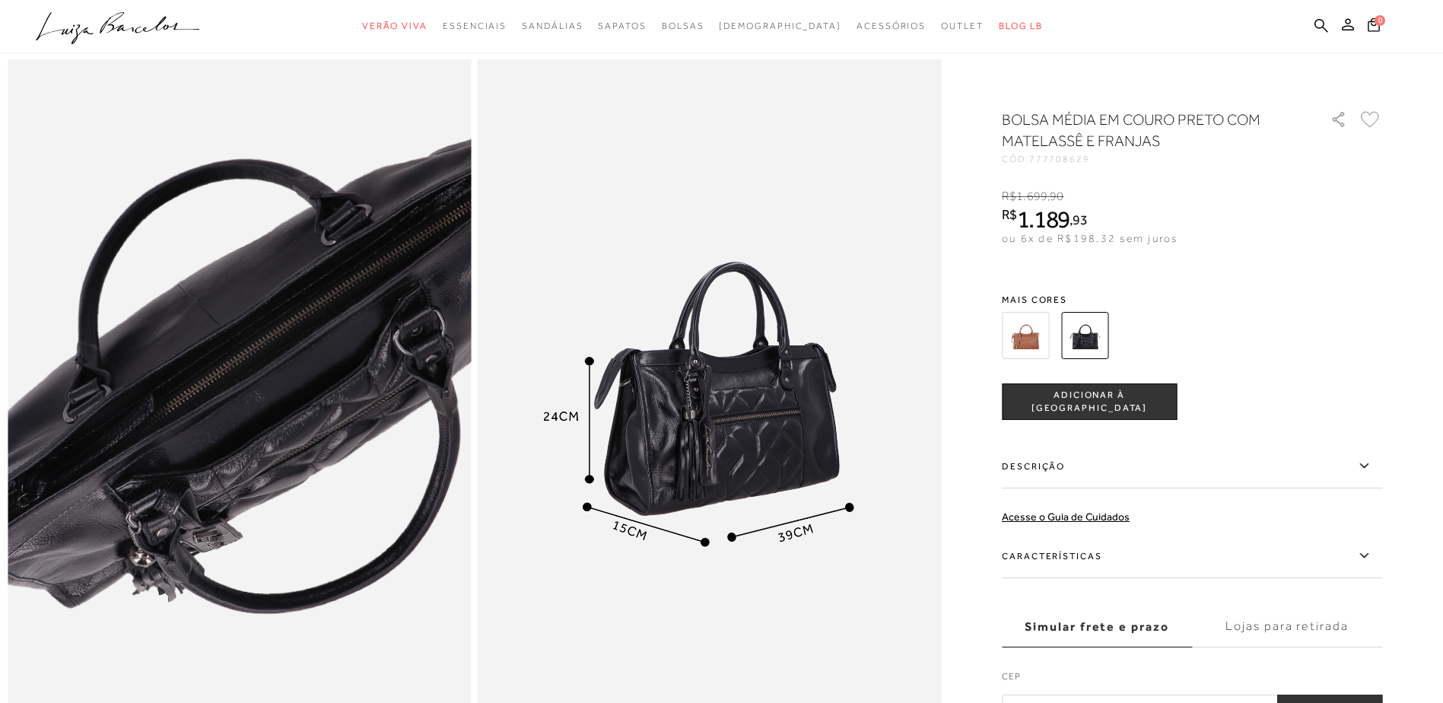
click at [206, 455] on img at bounding box center [269, 378] width 927 height 1392
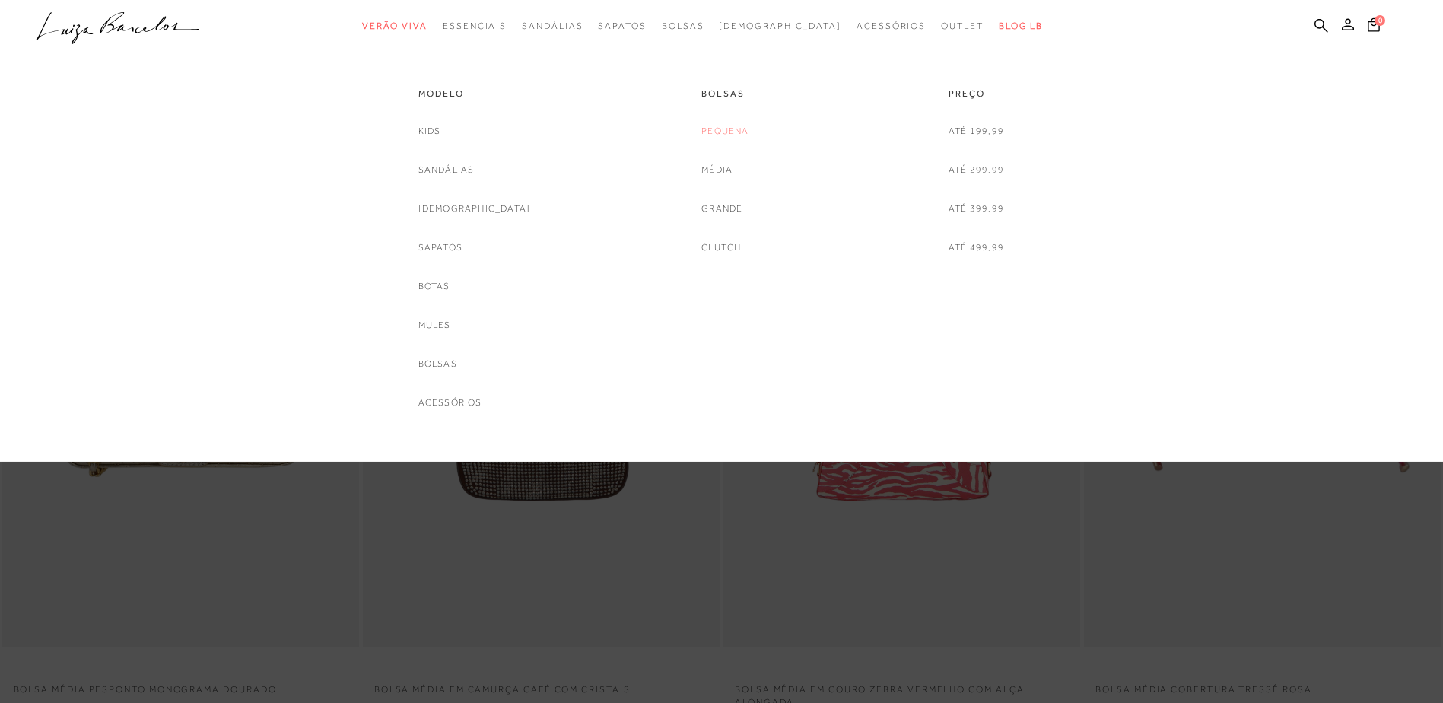
click at [729, 125] on link "Pequena" at bounding box center [725, 131] width 47 height 16
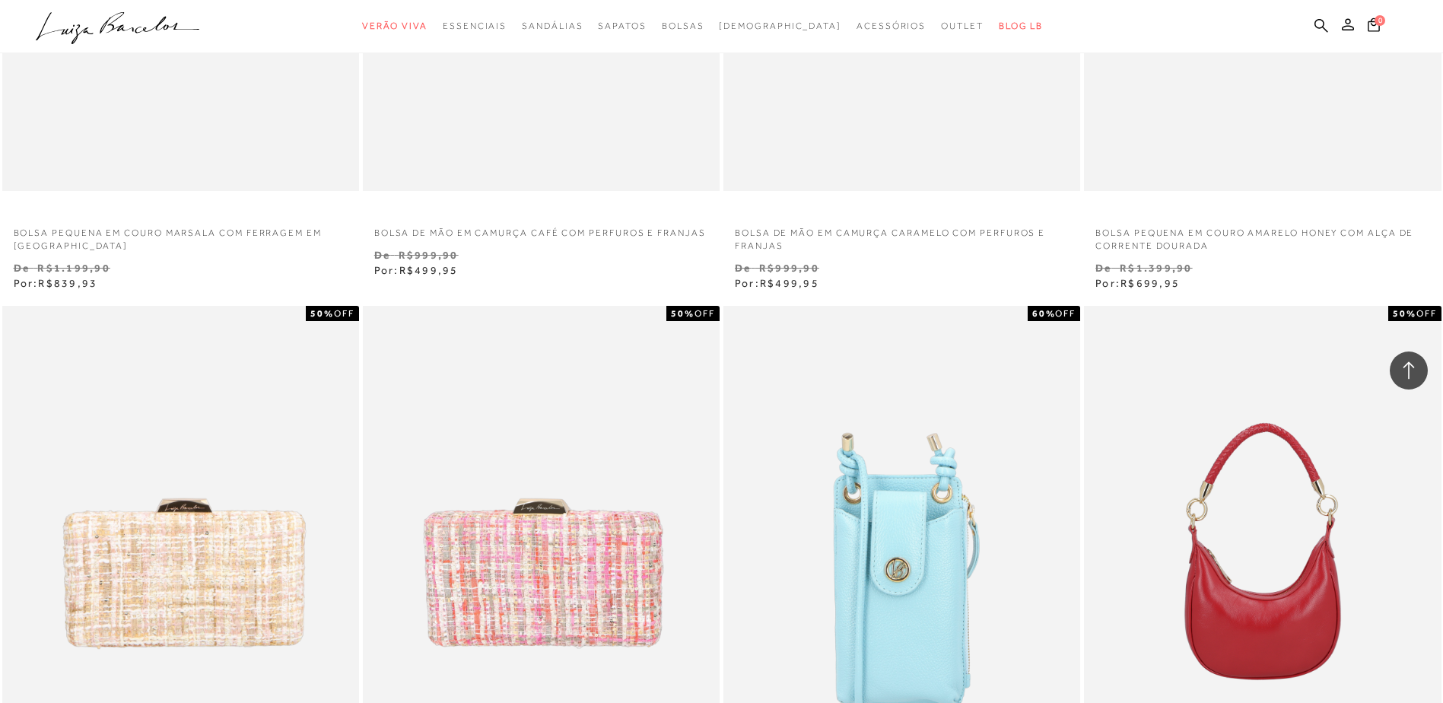
scroll to position [837, 0]
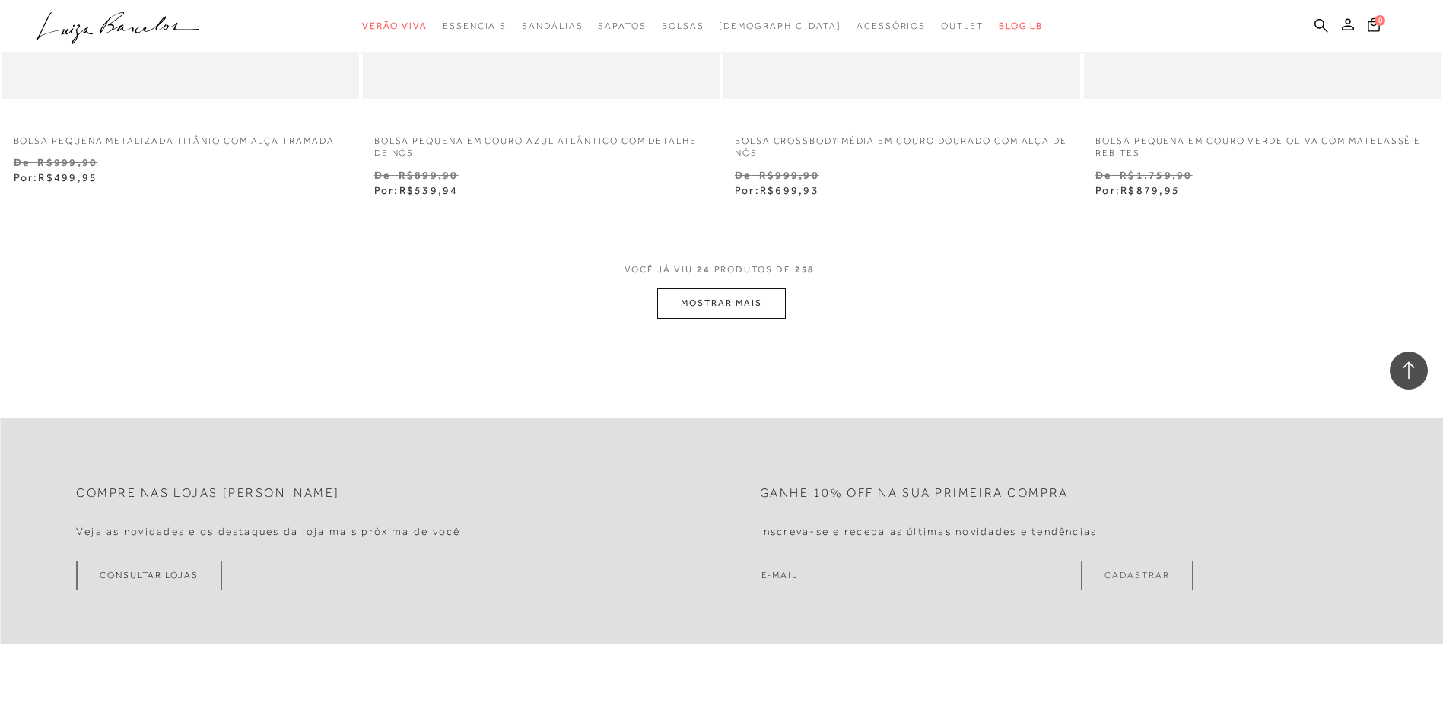
scroll to position [3804, 0]
click at [710, 301] on button "MOSTRAR MAIS" at bounding box center [721, 301] width 128 height 30
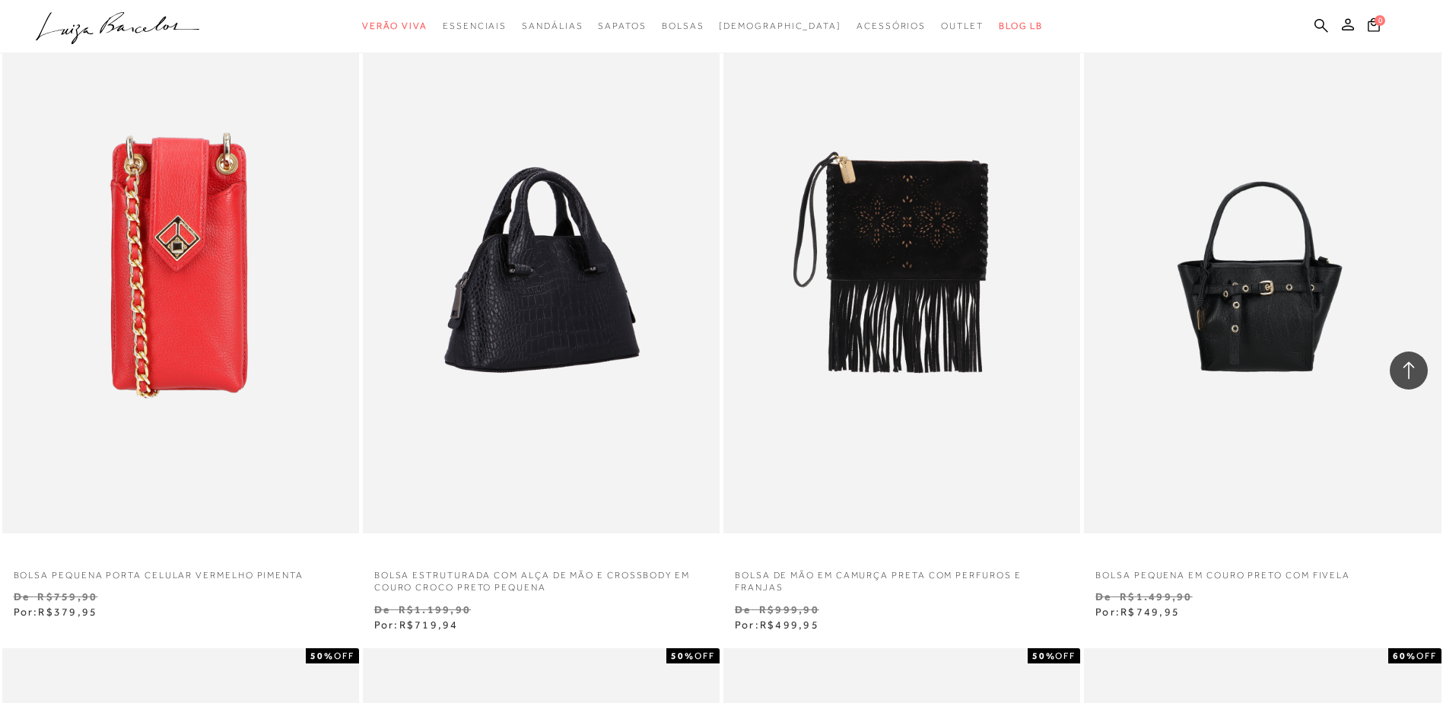
scroll to position [4033, 0]
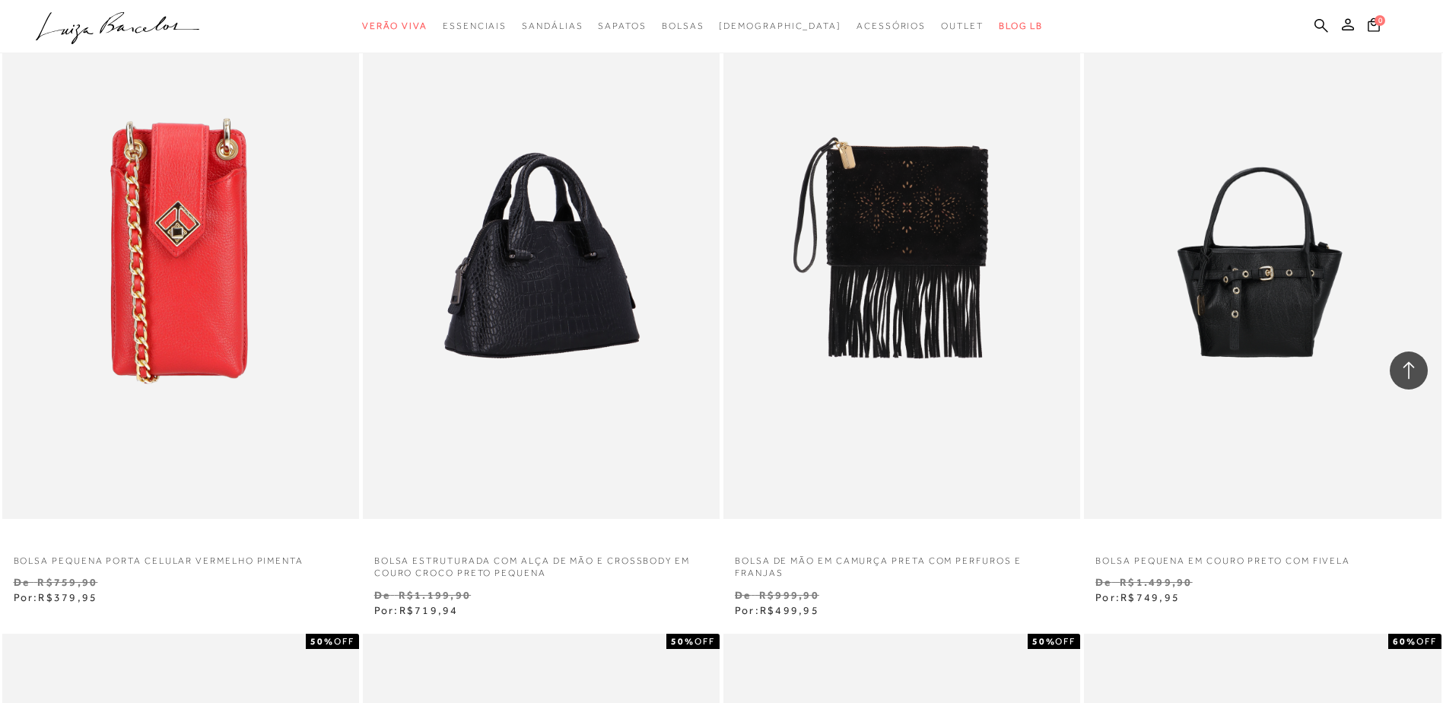
click at [574, 255] on img at bounding box center [541, 251] width 355 height 536
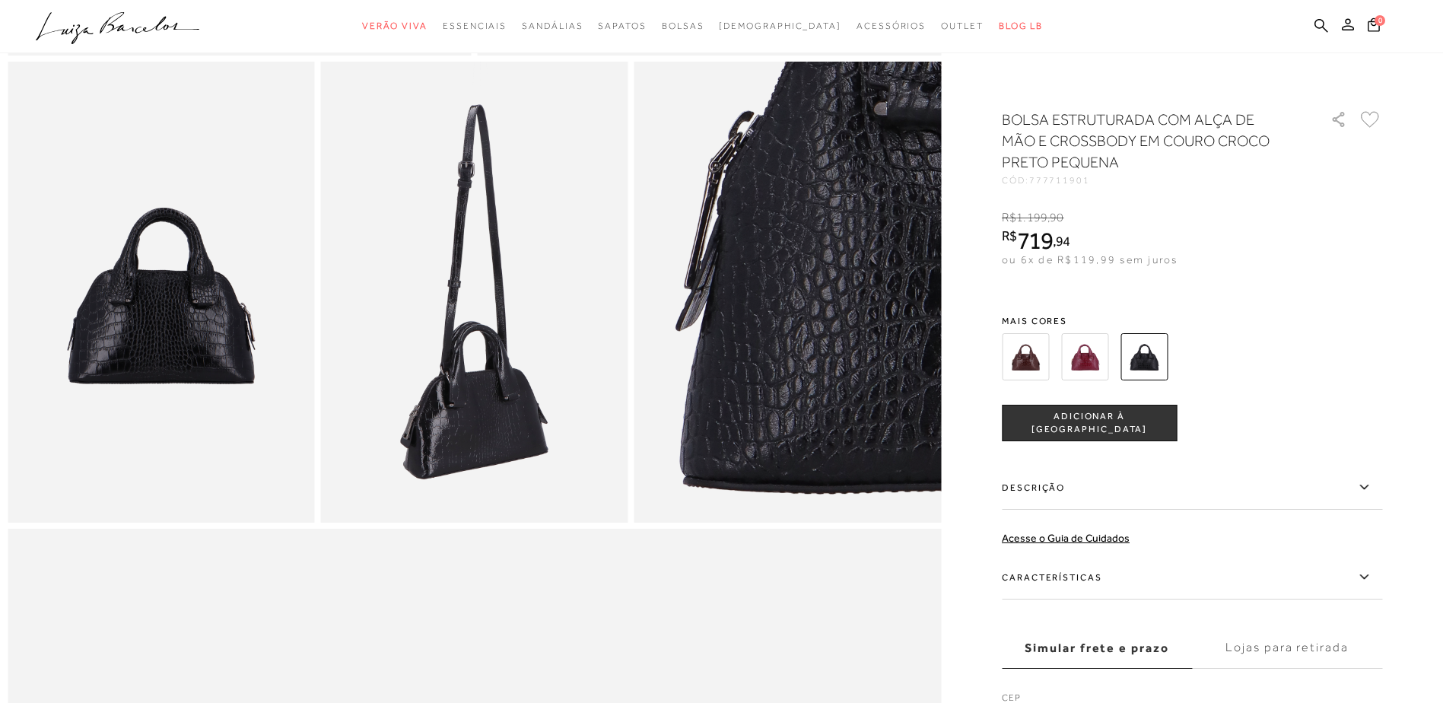
scroll to position [761, 0]
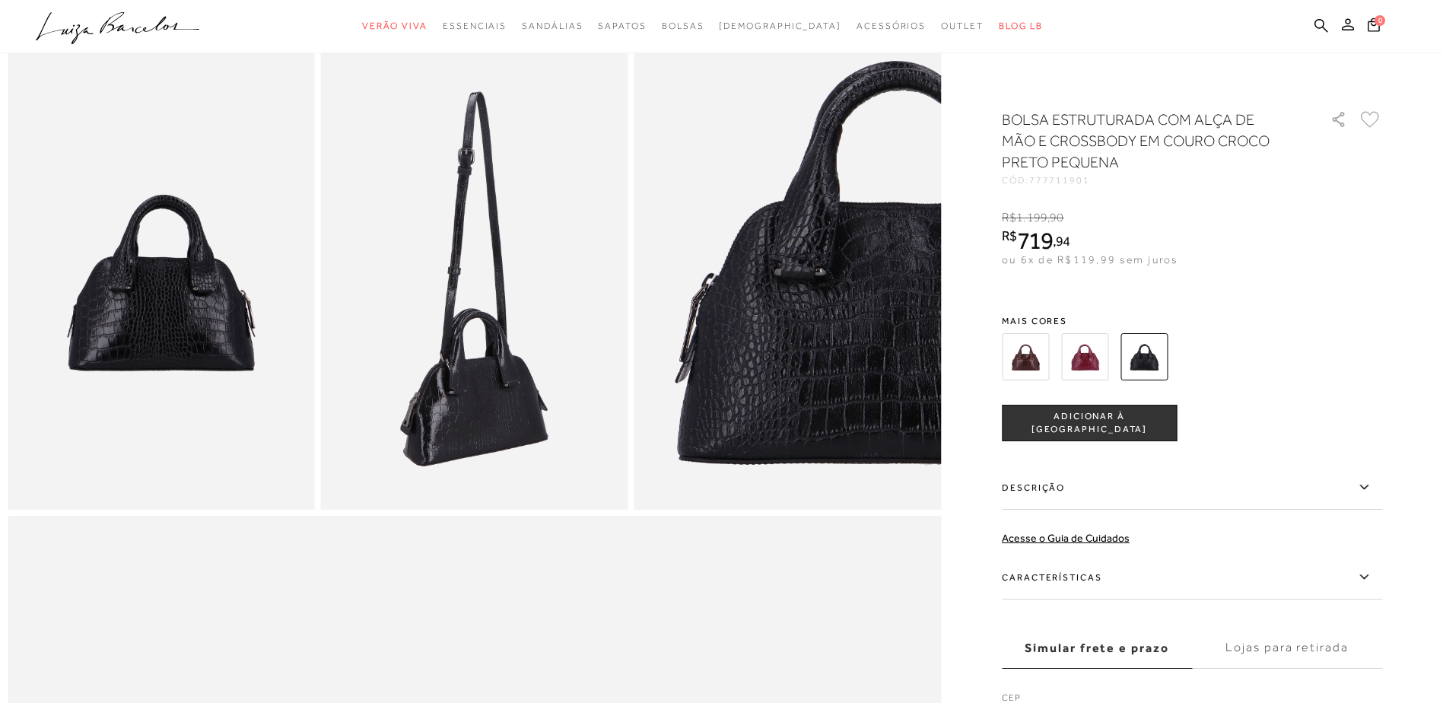
click at [467, 425] on img at bounding box center [474, 279] width 307 height 461
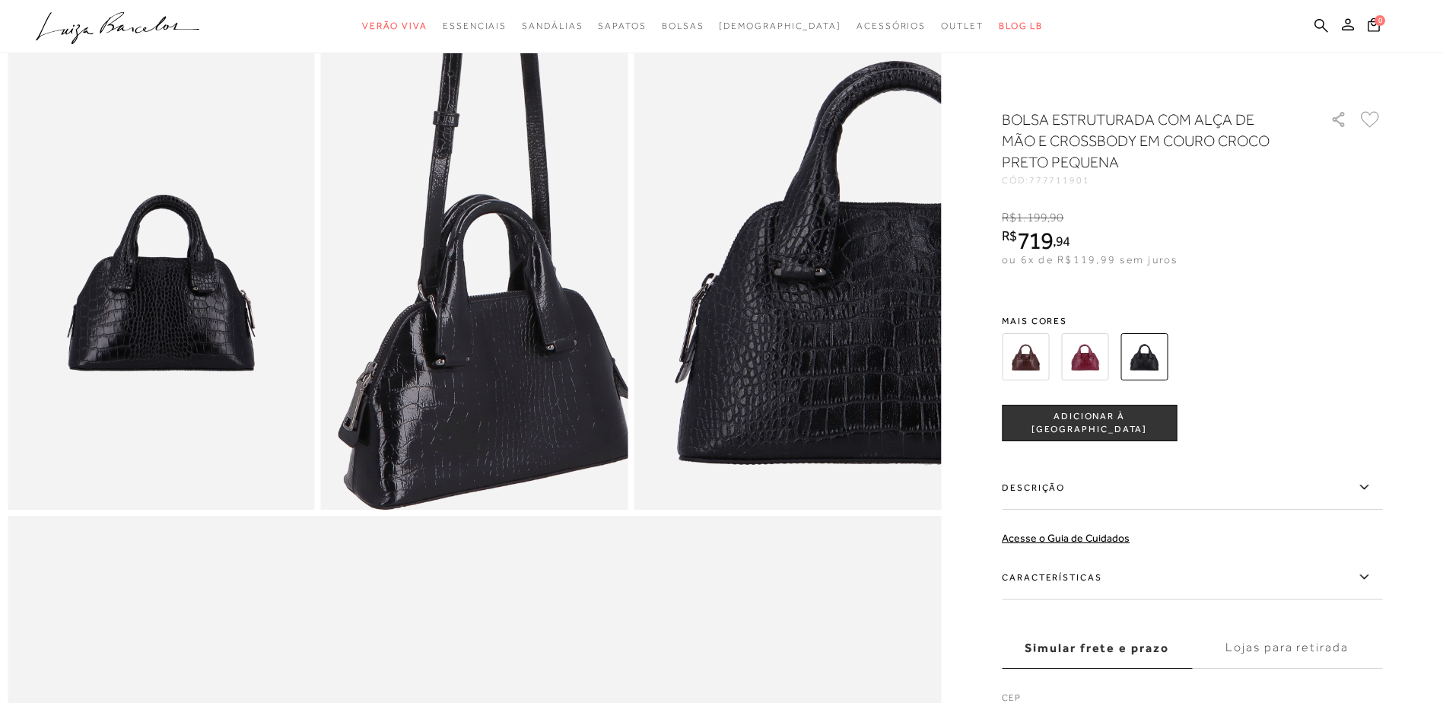
click at [463, 436] on img at bounding box center [486, 135] width 614 height 921
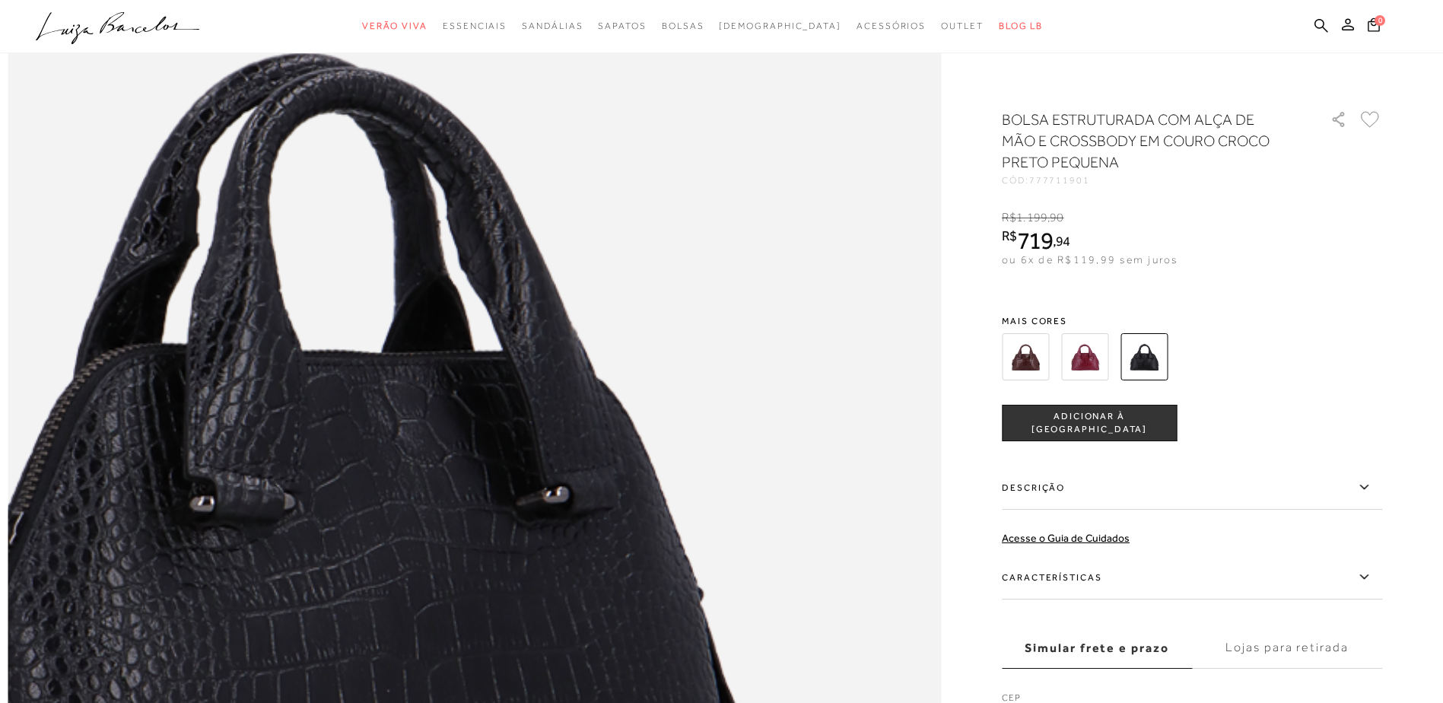
scroll to position [1674, 0]
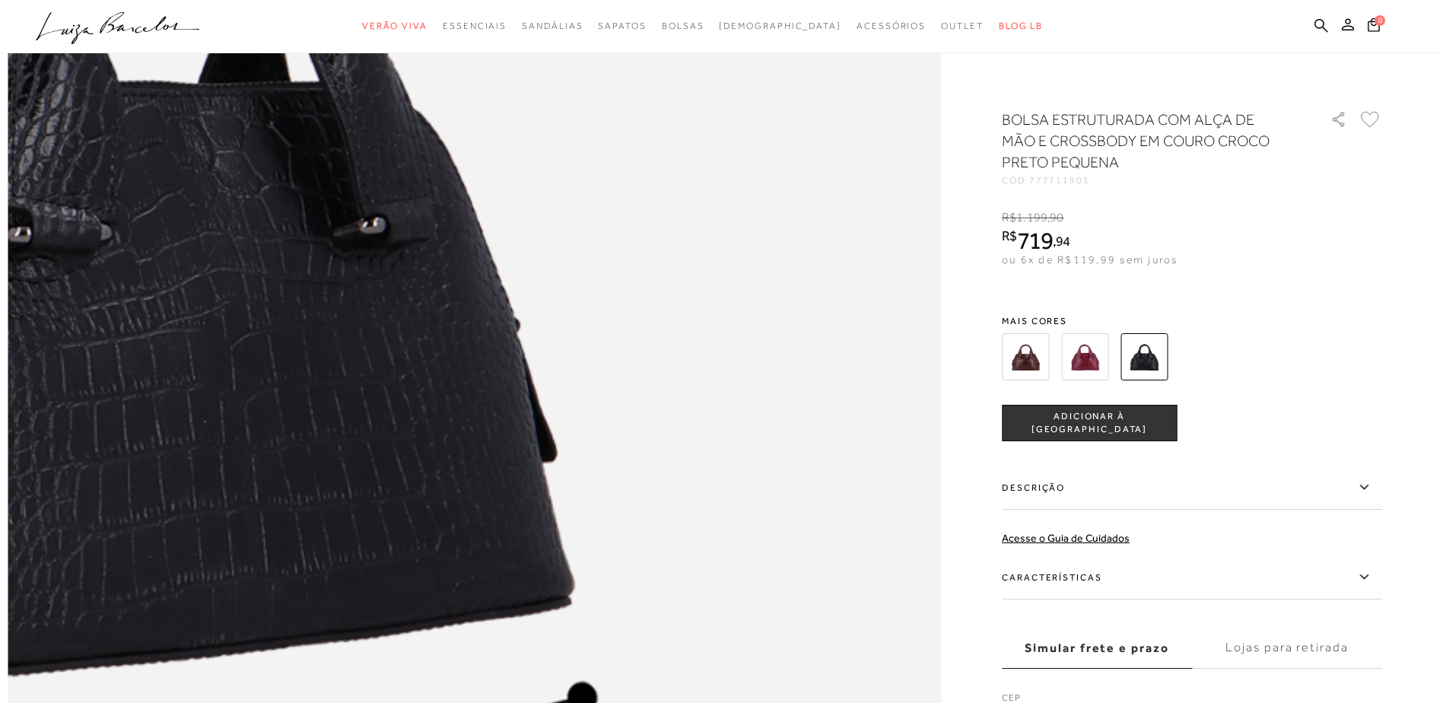
click at [808, 244] on img at bounding box center [144, 383] width 1867 height 2801
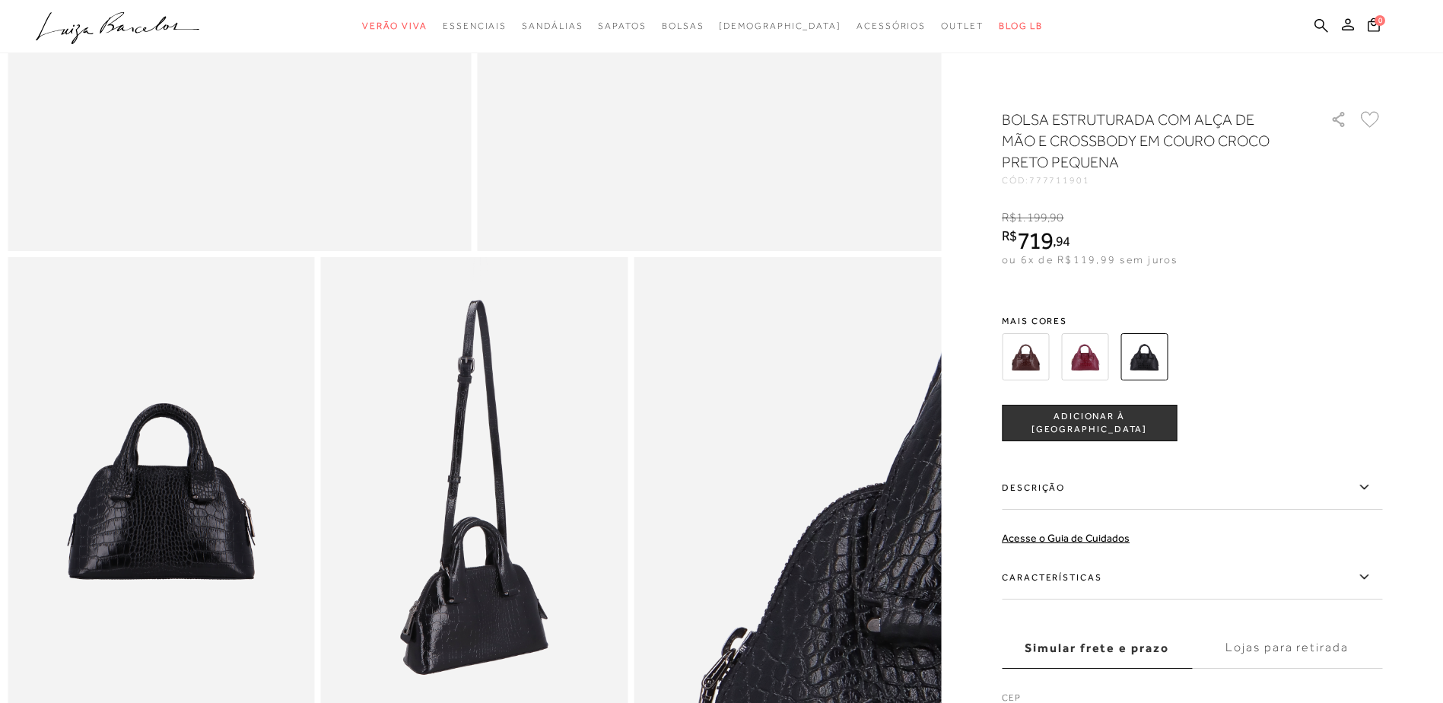
scroll to position [533, 0]
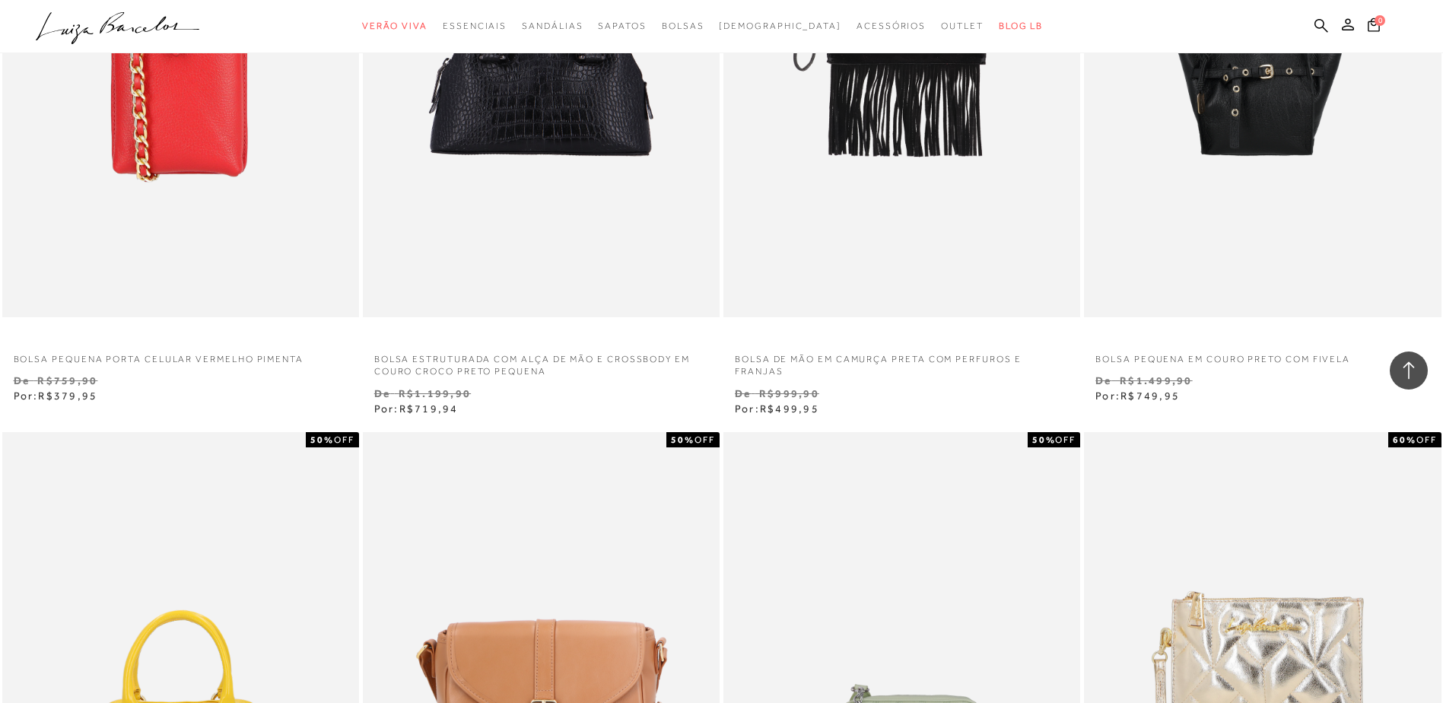
scroll to position [4013, 0]
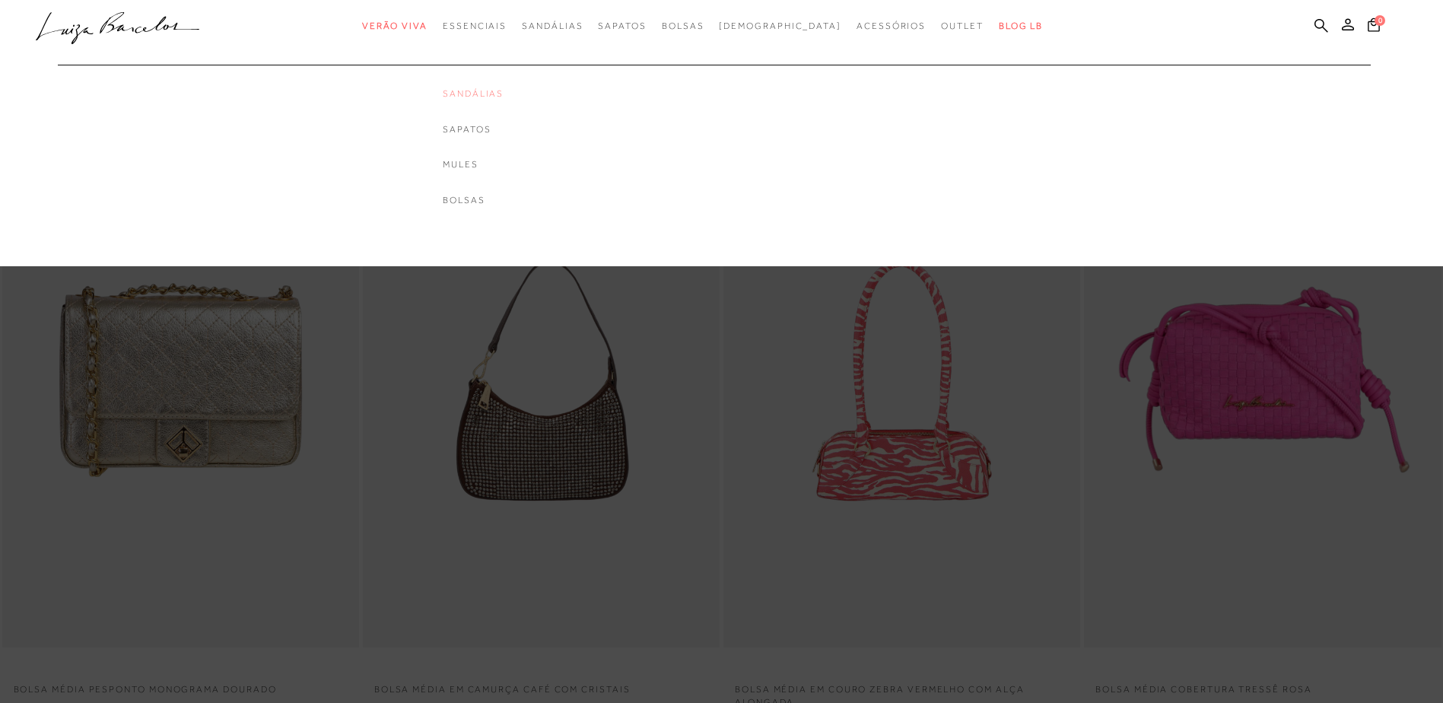
click at [504, 94] on link "Sandálias" at bounding box center [473, 93] width 61 height 13
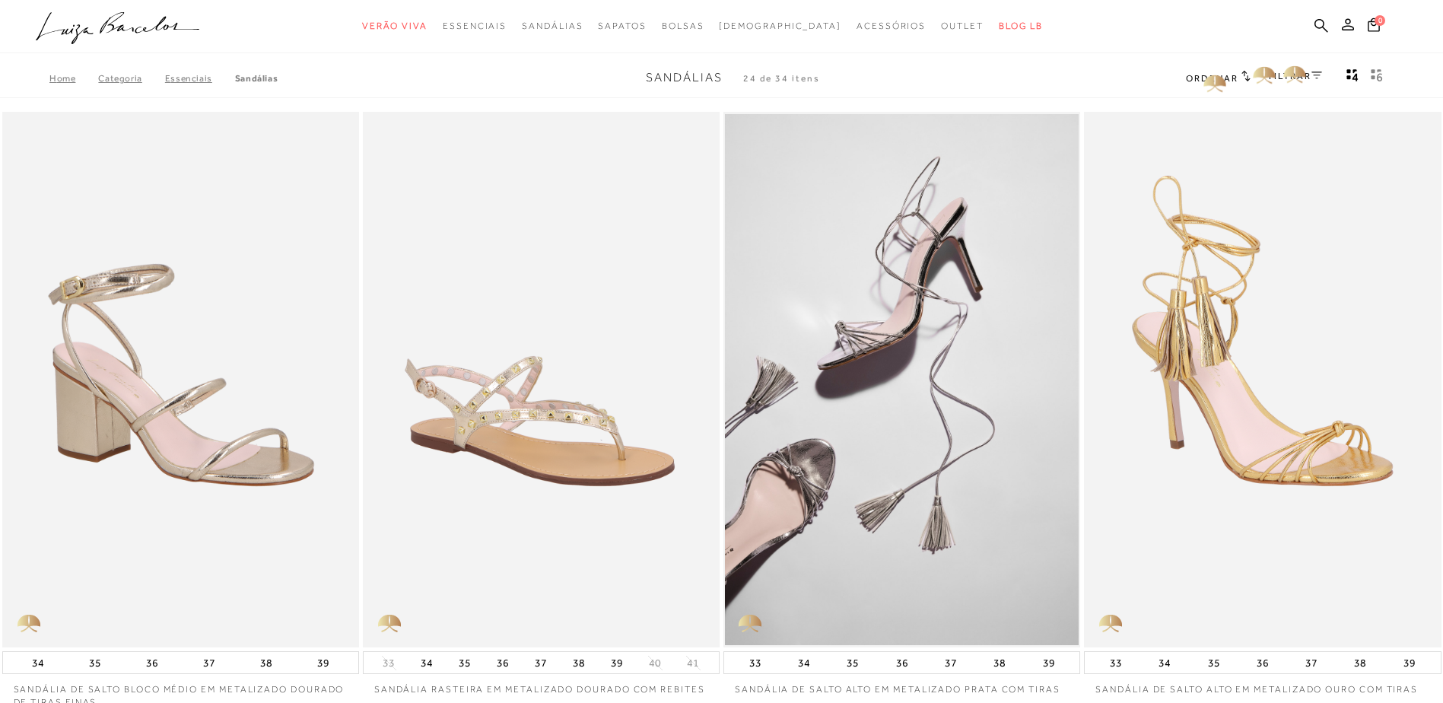
click at [1297, 77] on link "FILTRAR" at bounding box center [1295, 76] width 53 height 11
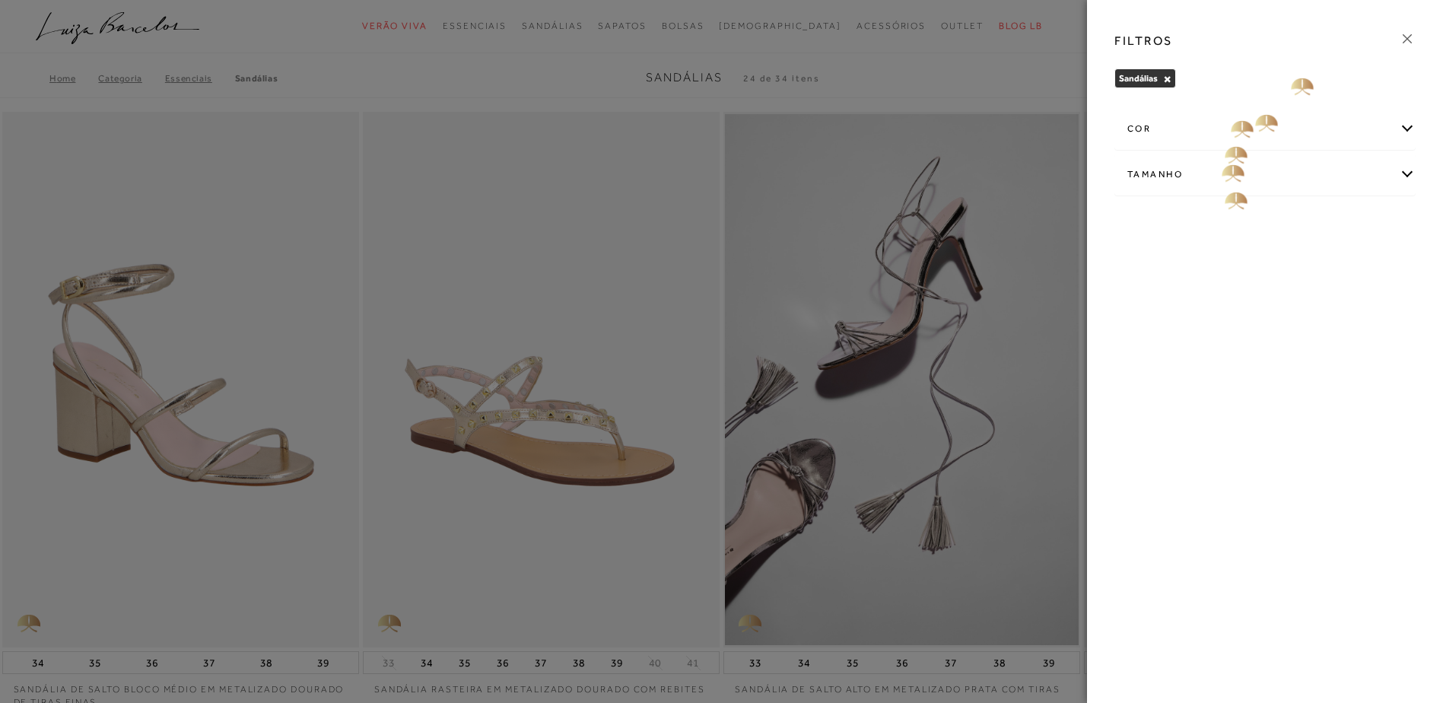
click at [1222, 180] on div "Tamanho" at bounding box center [1265, 174] width 300 height 40
click at [1143, 225] on span "33" at bounding box center [1139, 223] width 22 height 11
click at [1140, 225] on input "33" at bounding box center [1132, 225] width 15 height 15
checkbox input "true"
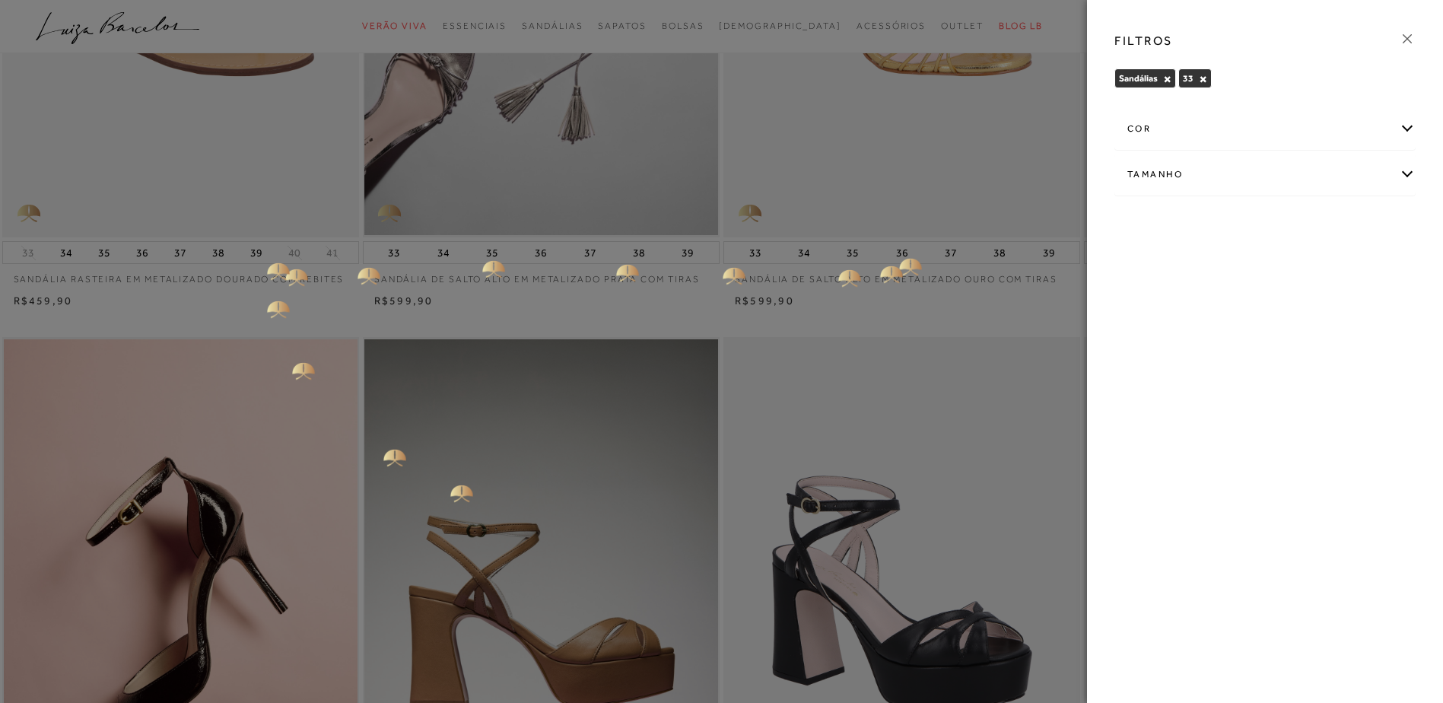
scroll to position [609, 0]
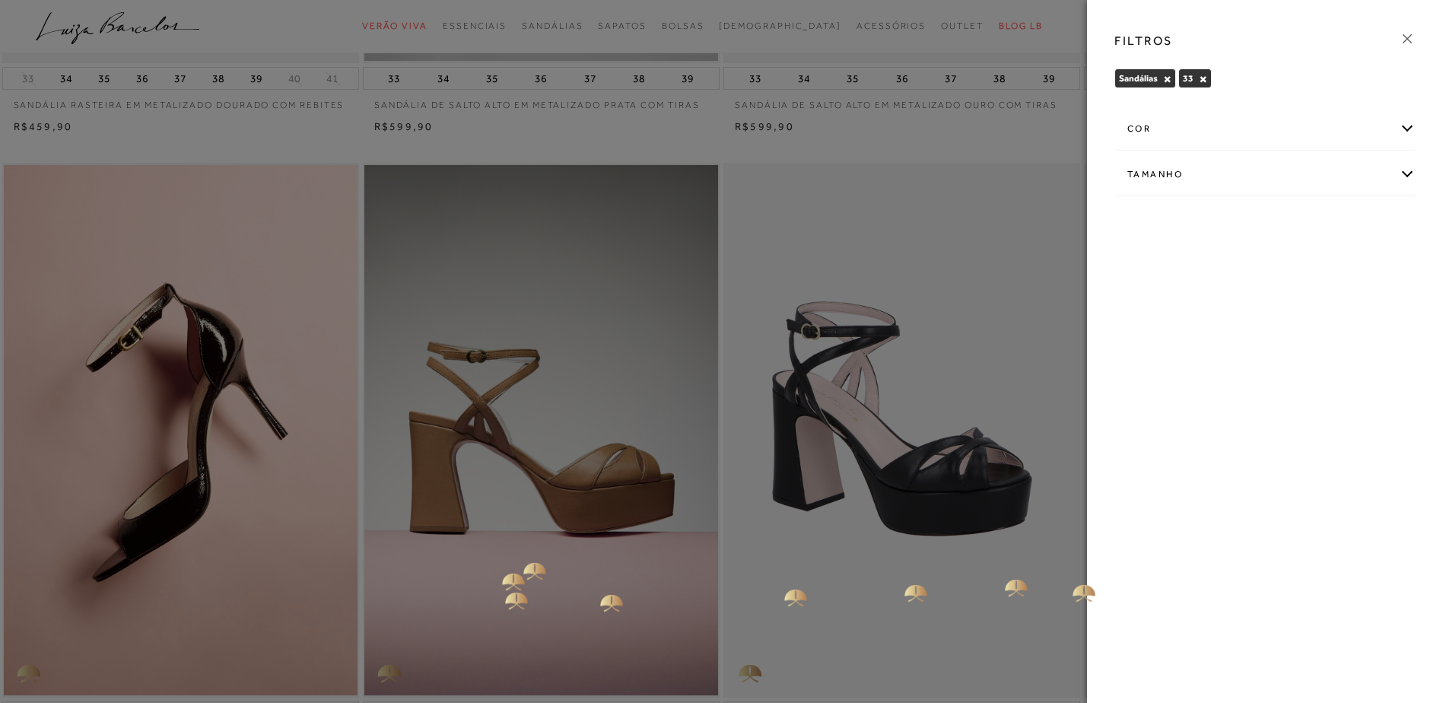
click at [517, 555] on div at bounding box center [721, 351] width 1443 height 703
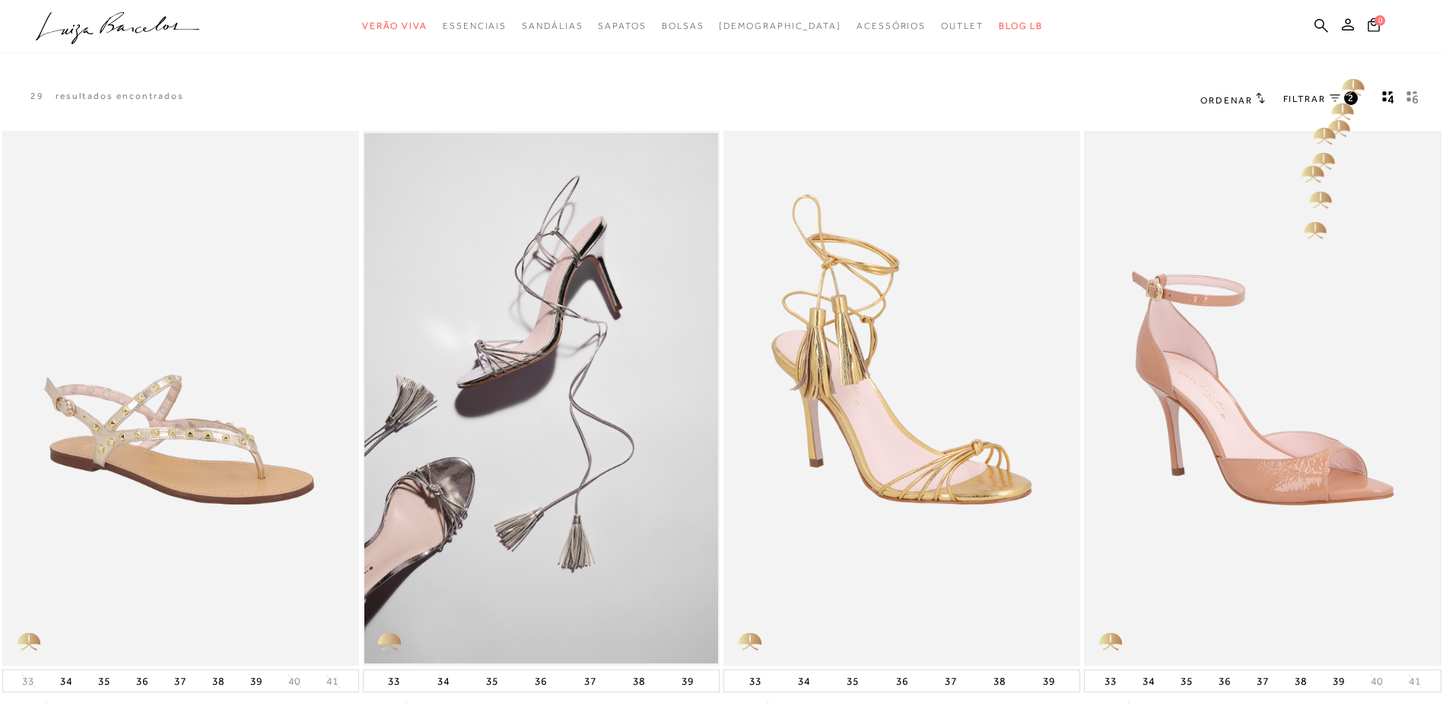
scroll to position [0, 0]
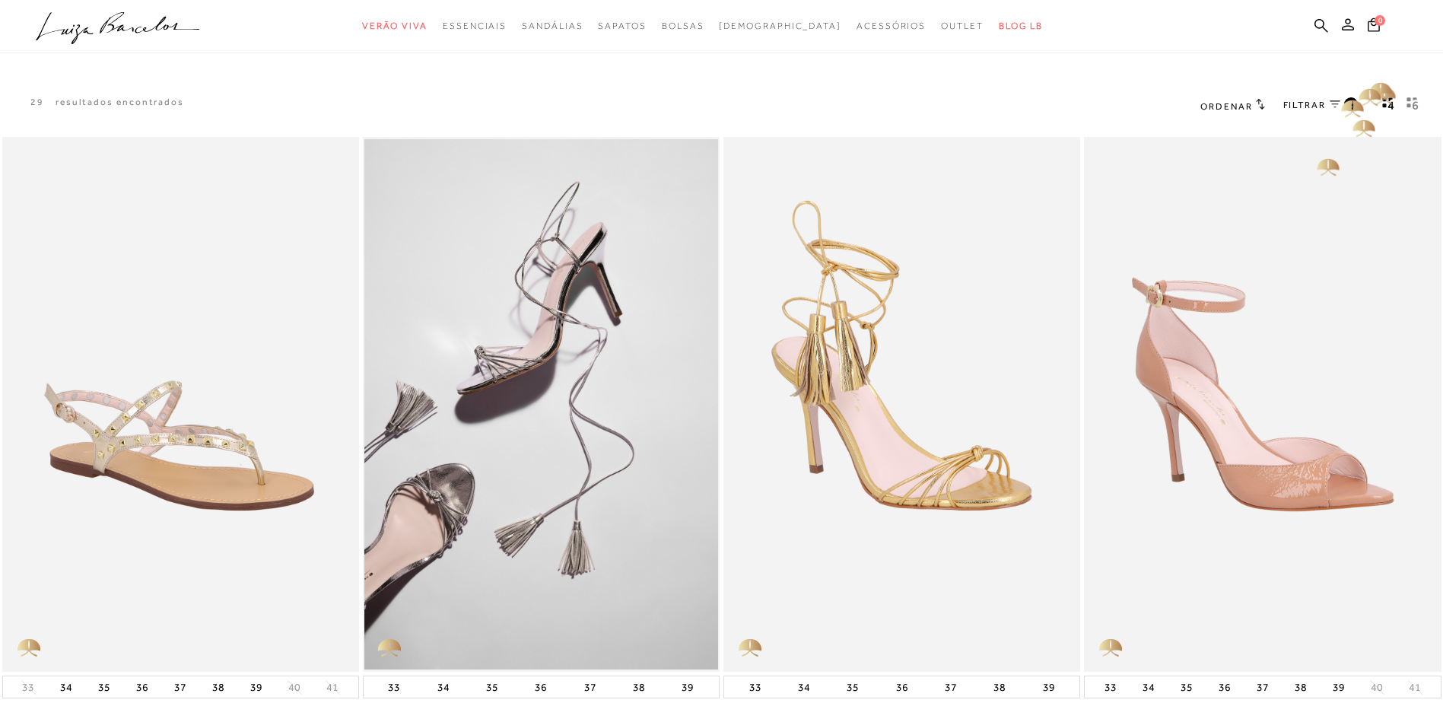
click at [1338, 107] on icon at bounding box center [1335, 104] width 11 height 8
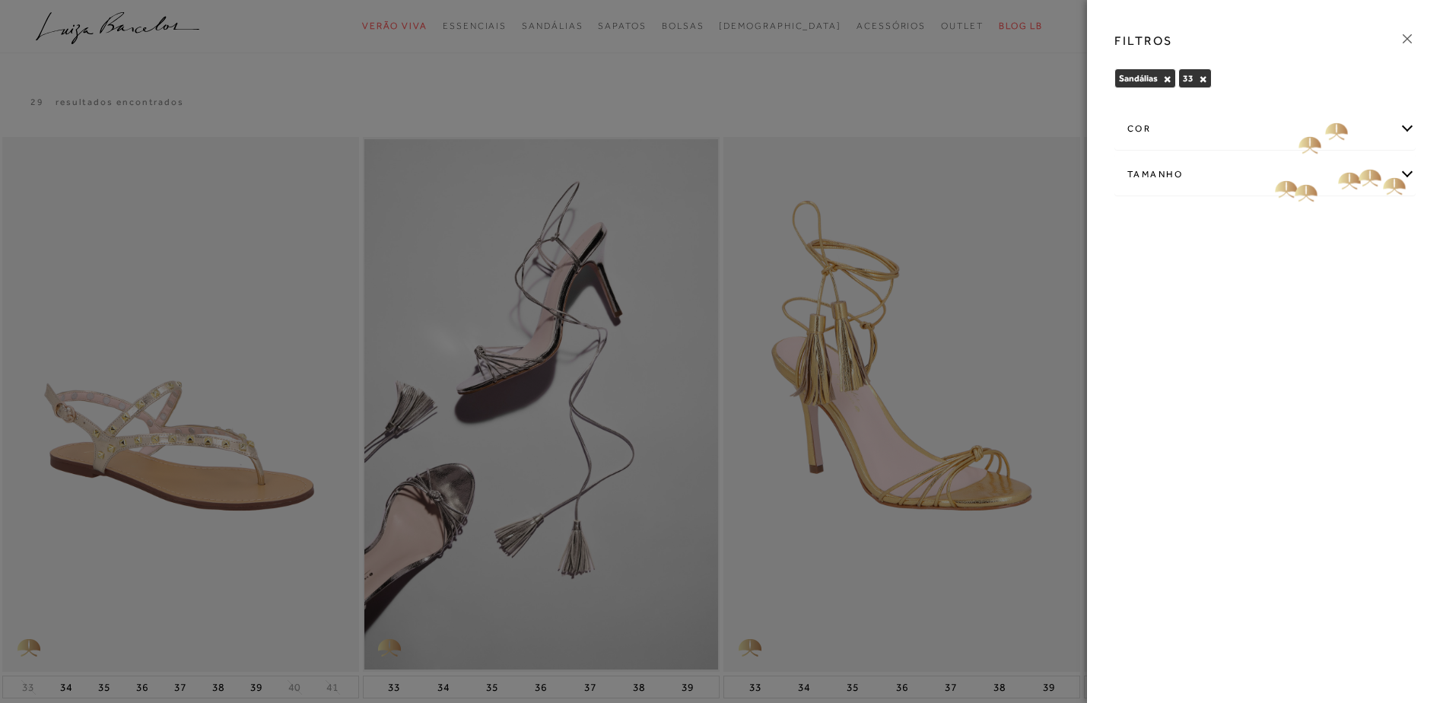
click at [1389, 171] on div "Tamanho" at bounding box center [1265, 174] width 300 height 40
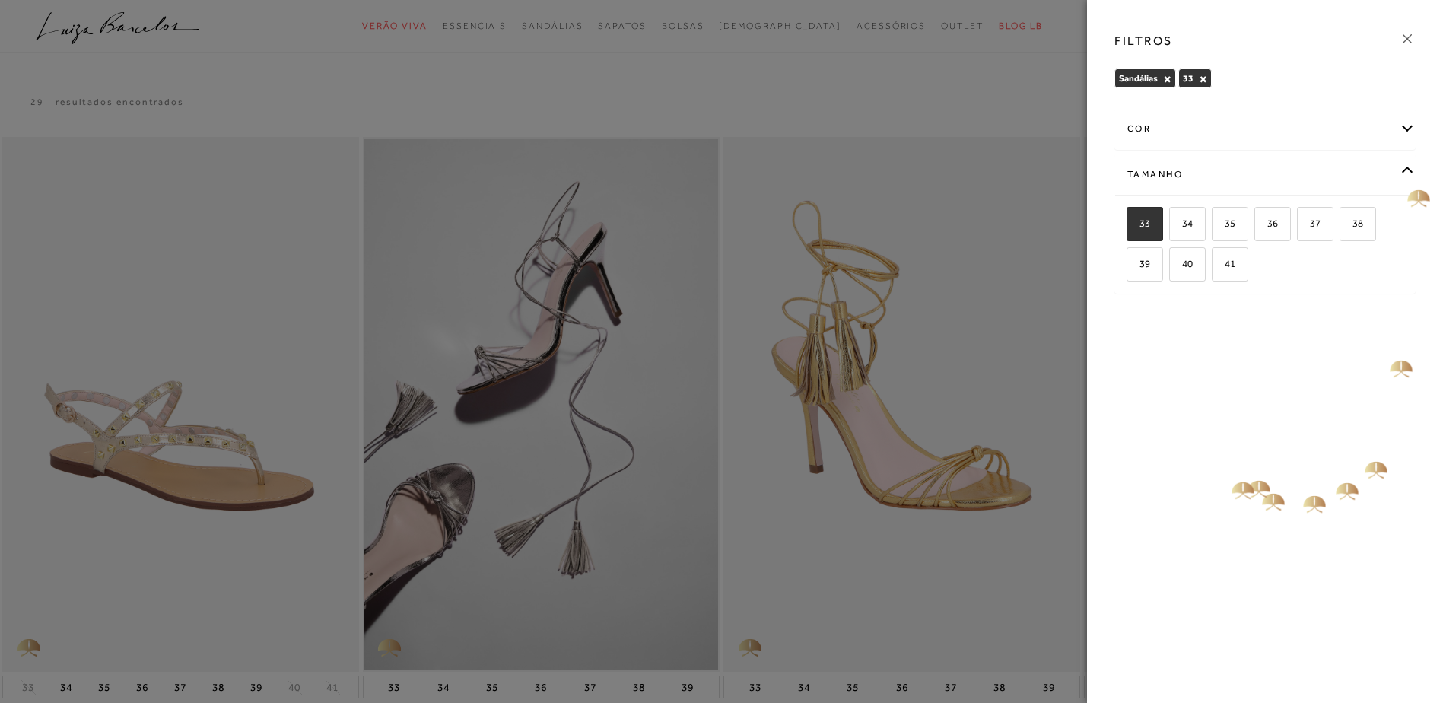
click at [1237, 476] on div "FILTROS Sandálias × 33 × Limpar todos os refinamentos cor" at bounding box center [1265, 351] width 356 height 703
click at [1411, 169] on div "Tamanho" at bounding box center [1265, 174] width 300 height 40
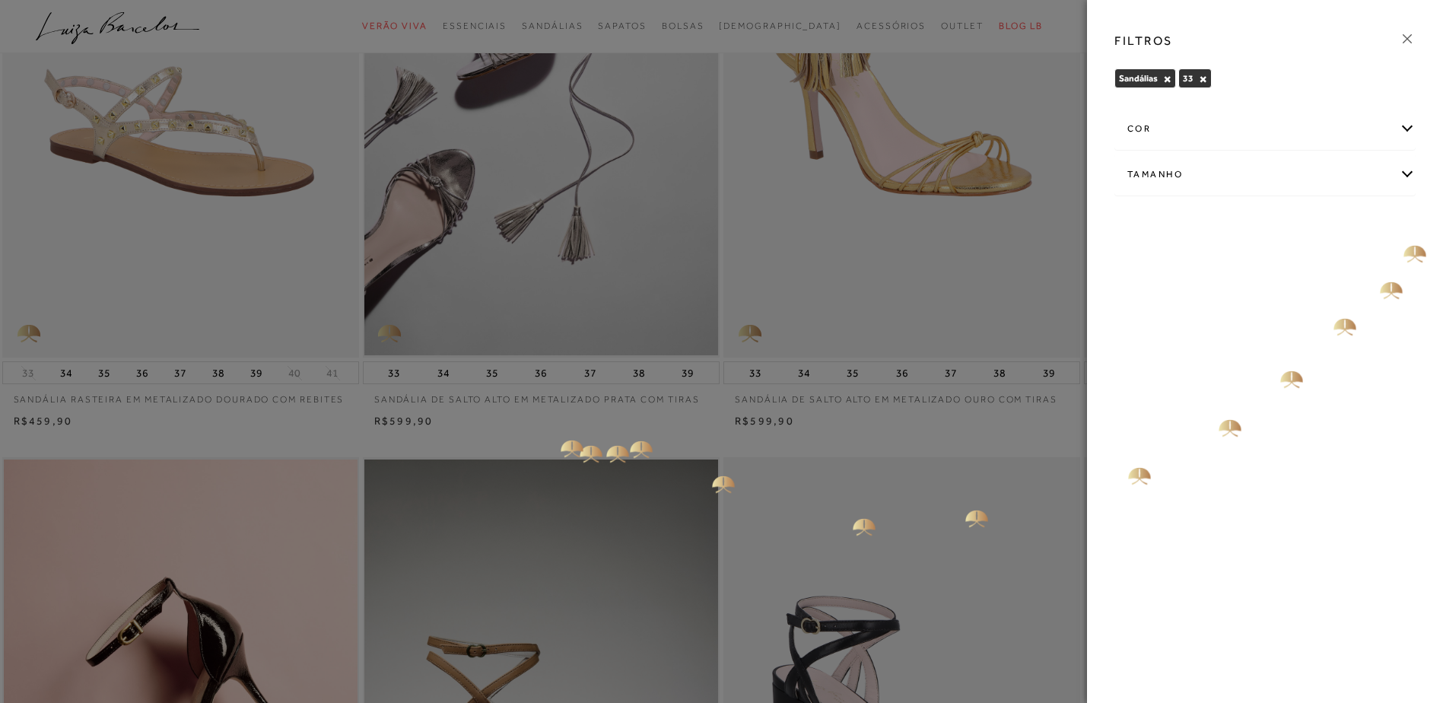
scroll to position [380, 0]
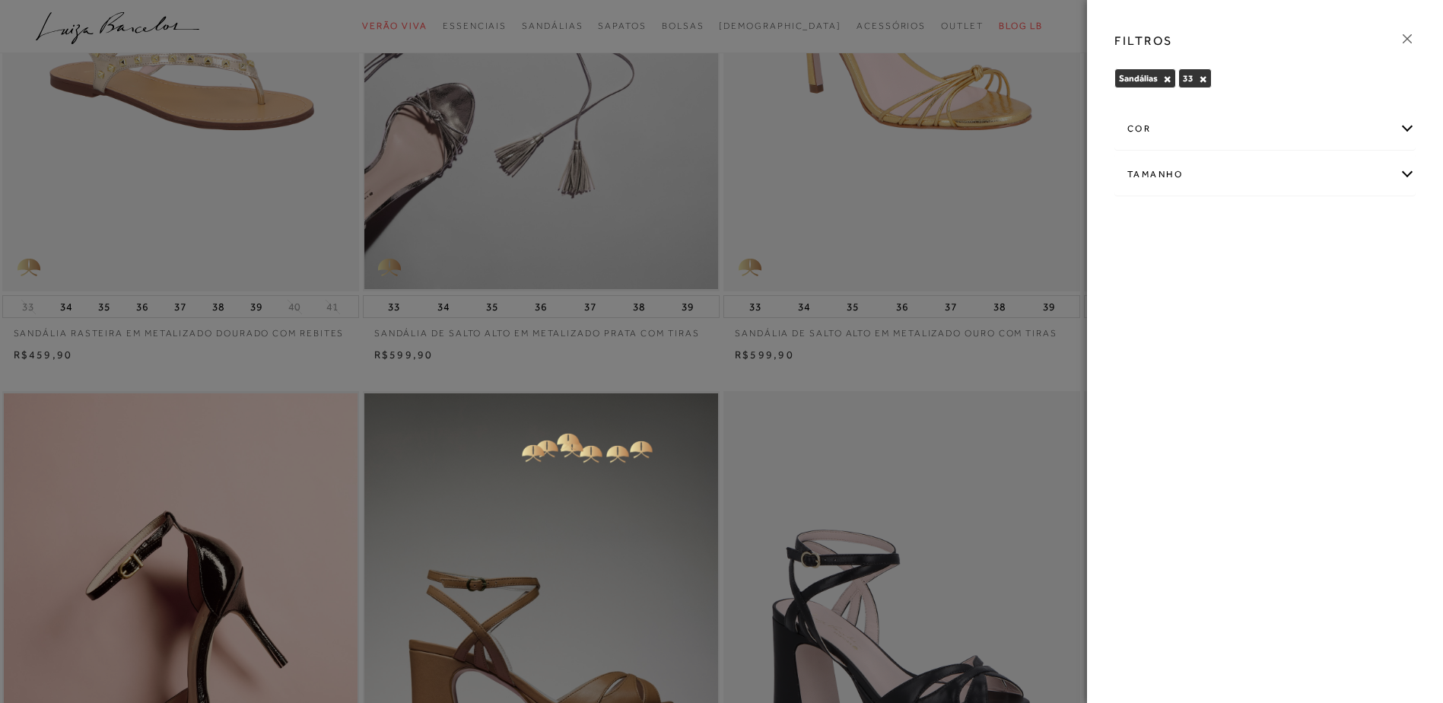
click at [511, 444] on div at bounding box center [721, 351] width 1443 height 703
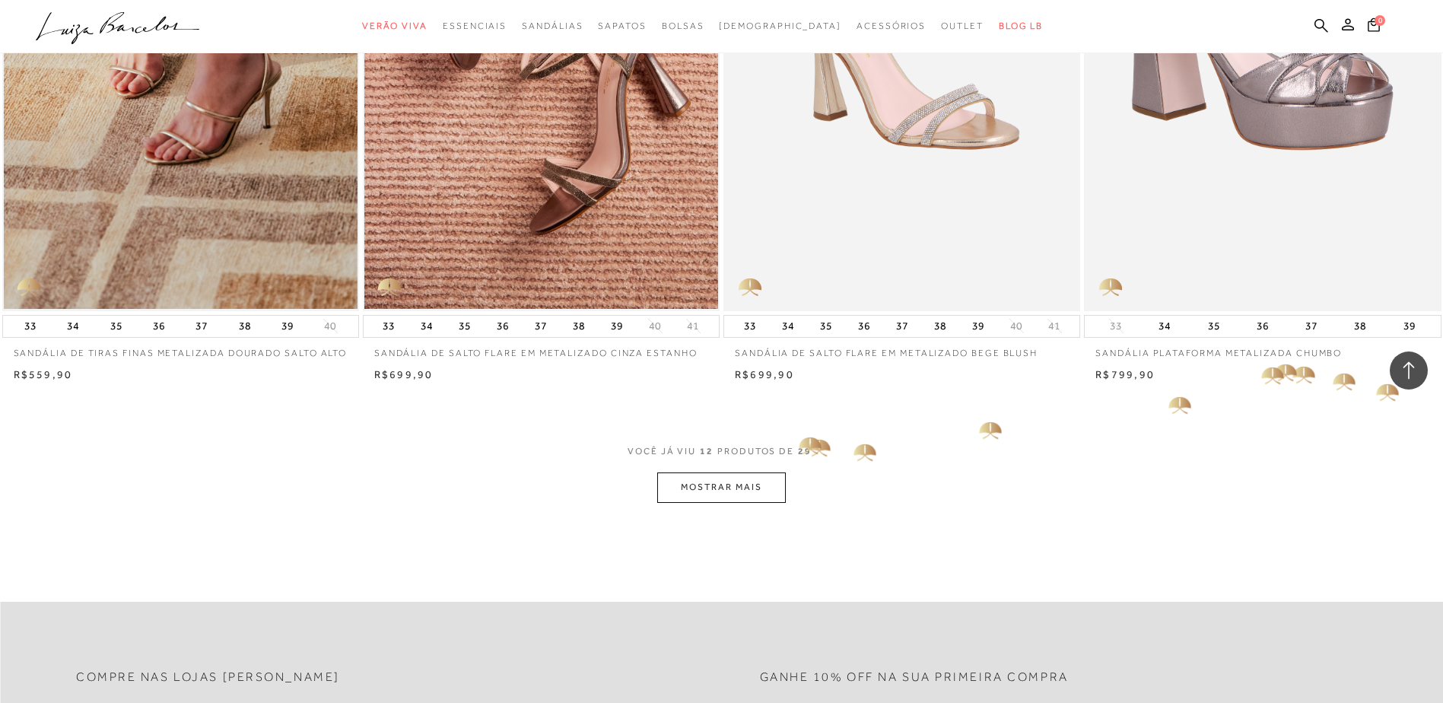
scroll to position [1674, 0]
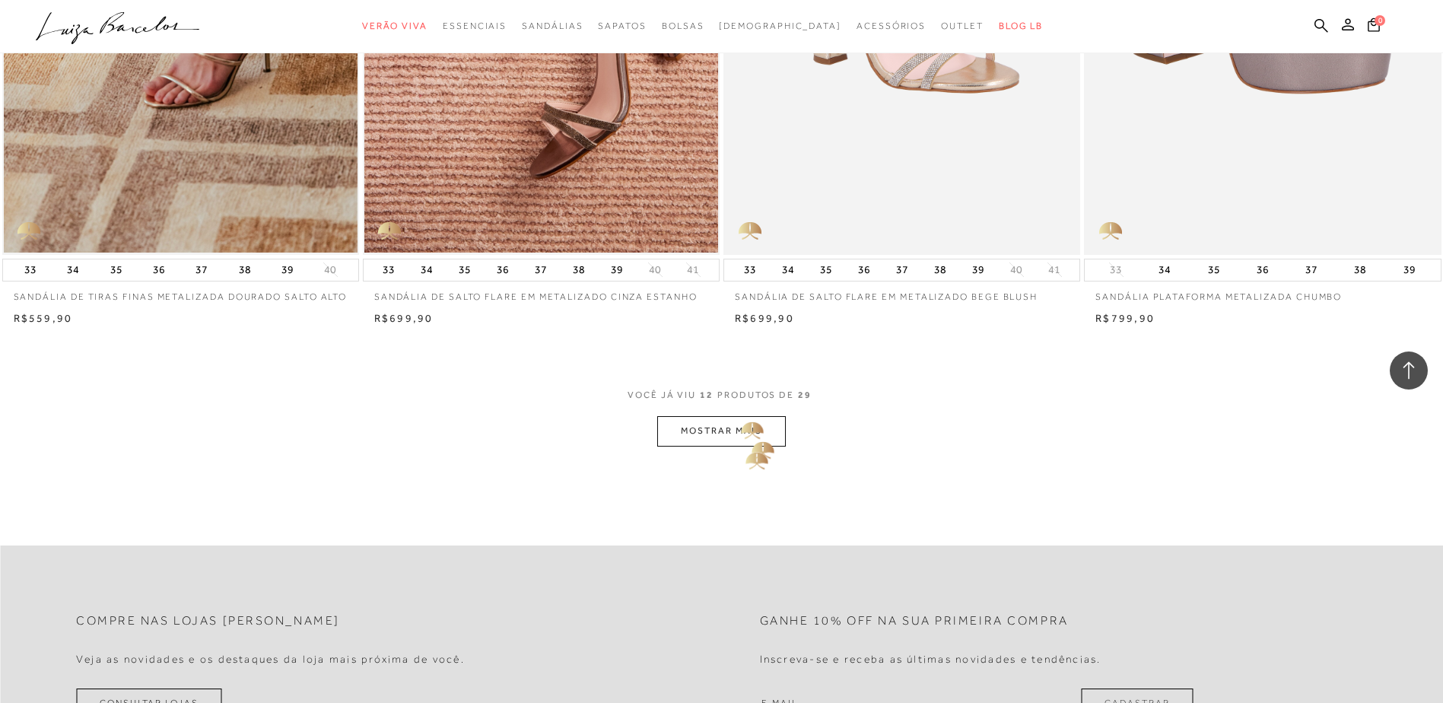
click at [749, 442] on button "MOSTRAR MAIS" at bounding box center [721, 431] width 128 height 30
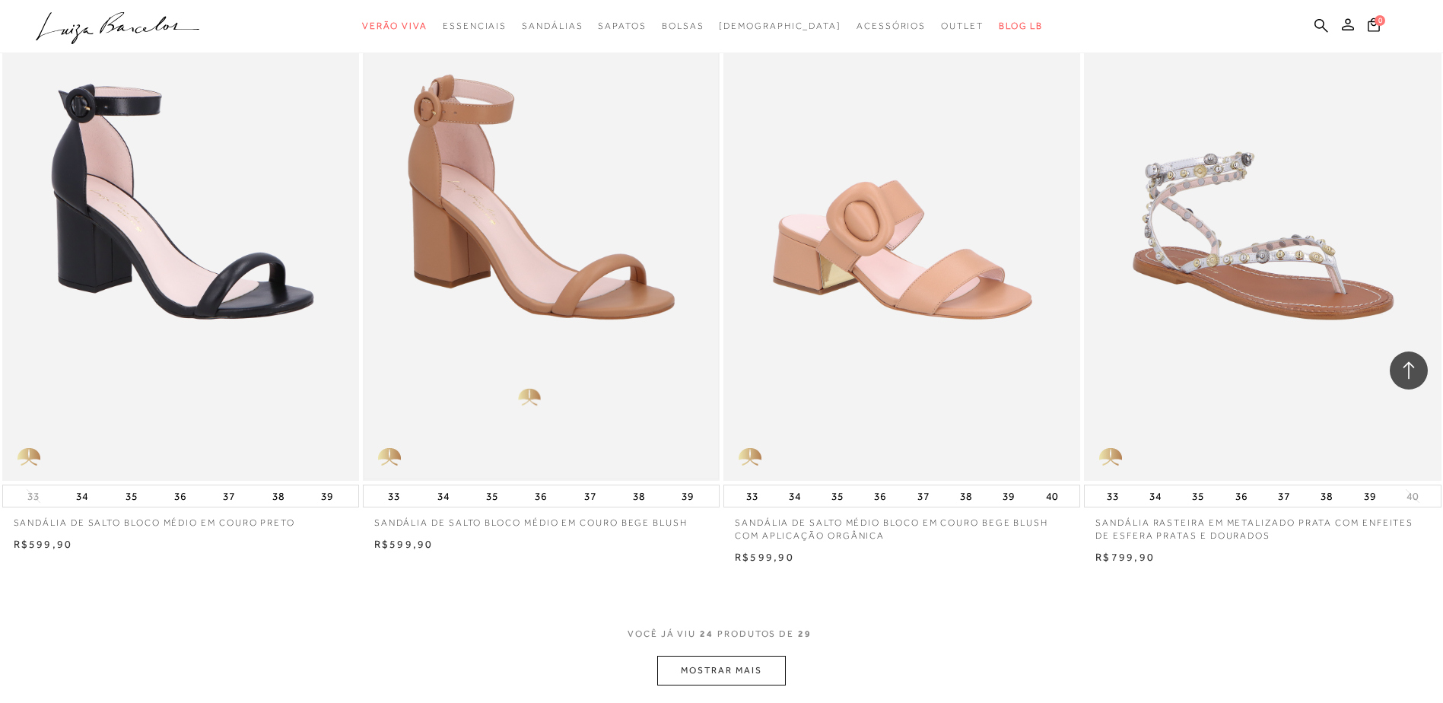
scroll to position [3576, 0]
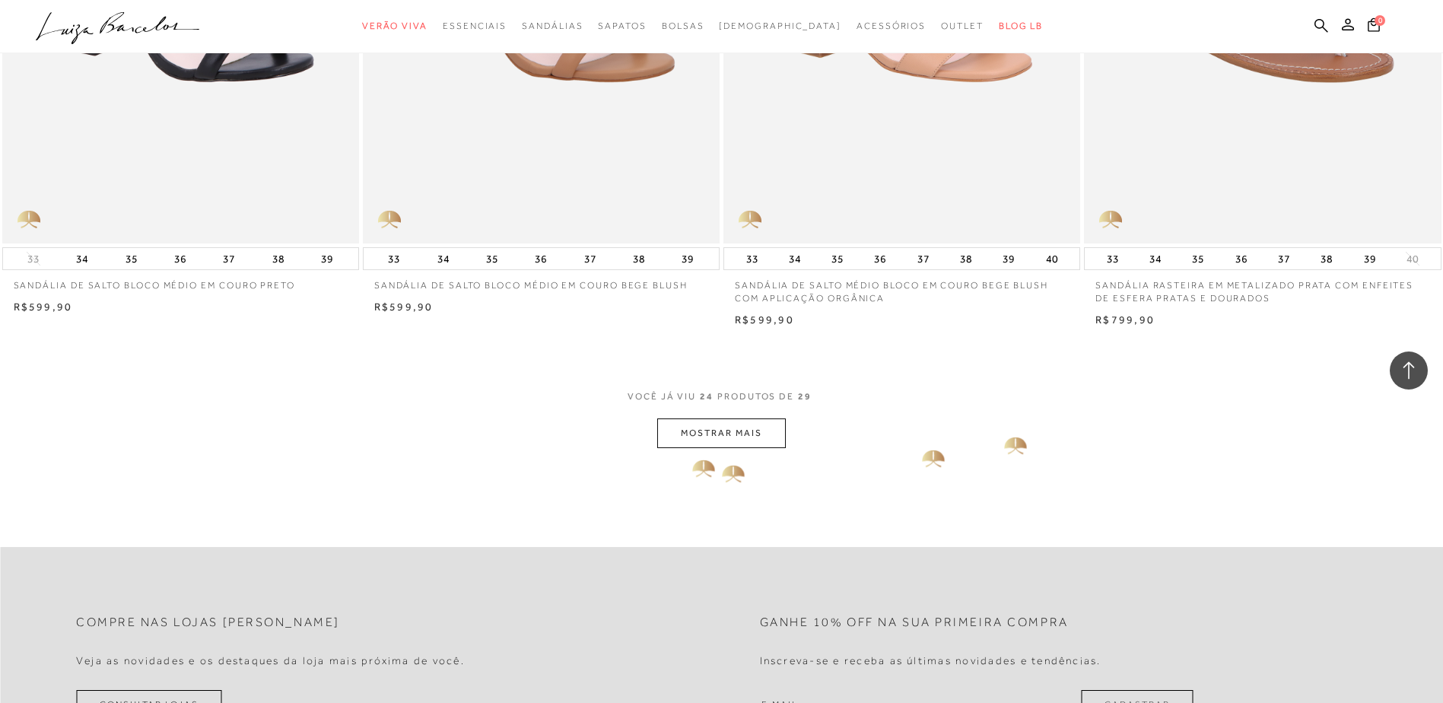
click at [700, 447] on button "MOSTRAR MAIS" at bounding box center [721, 433] width 128 height 30
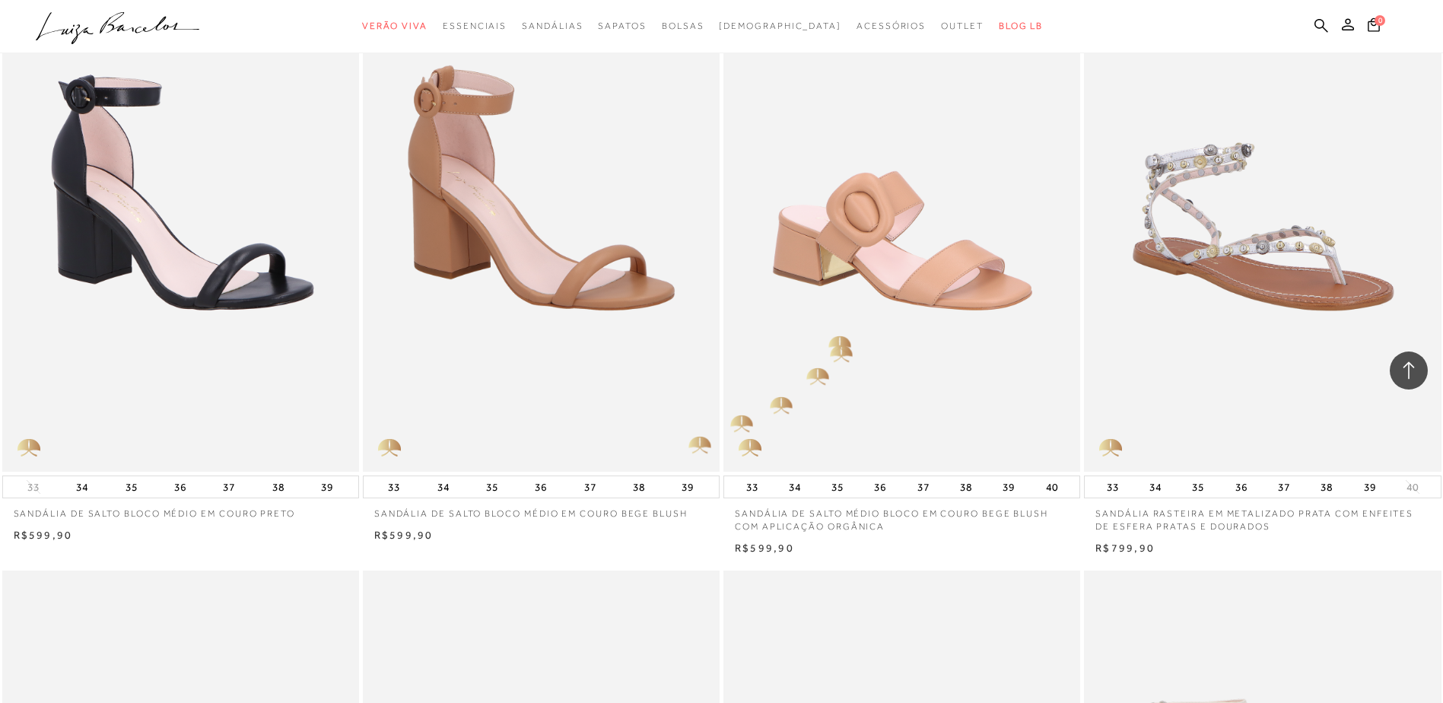
scroll to position [2815, 0]
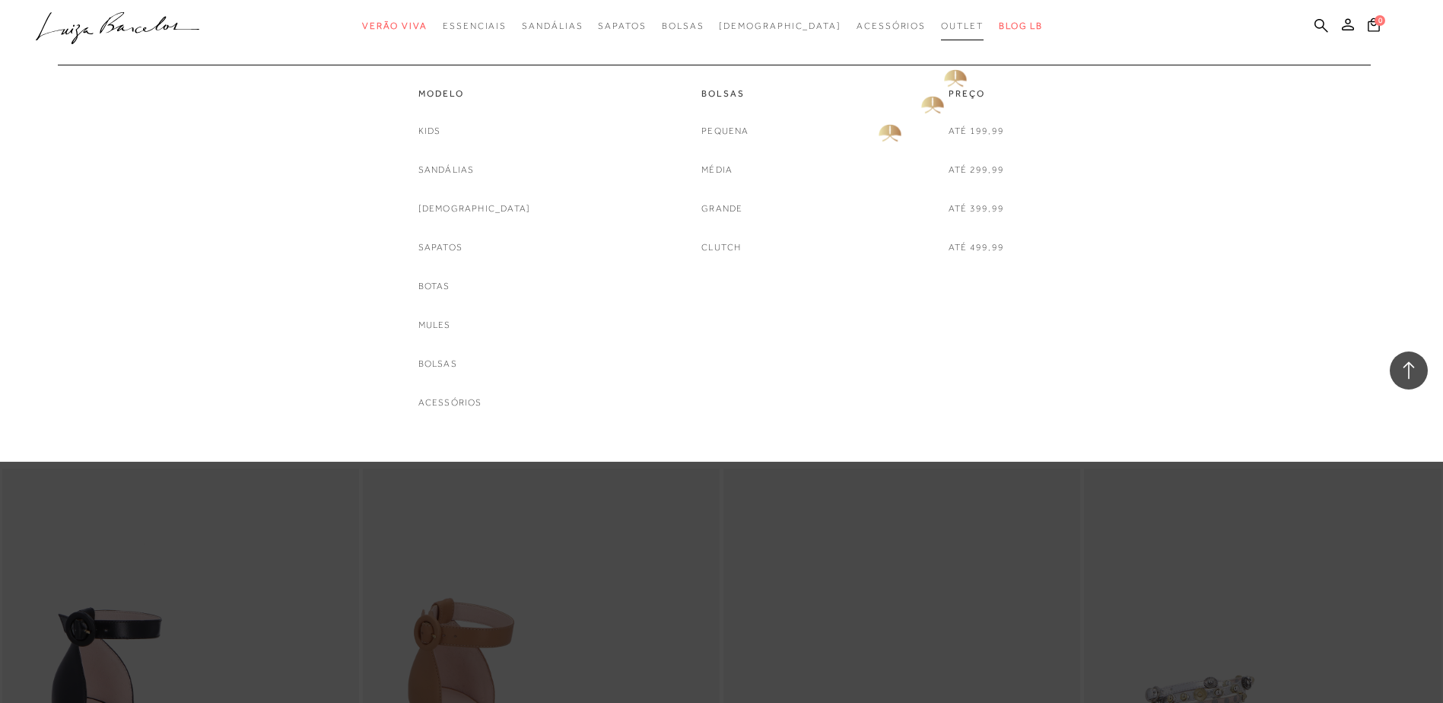
click at [941, 28] on span "Outlet" at bounding box center [962, 26] width 43 height 11
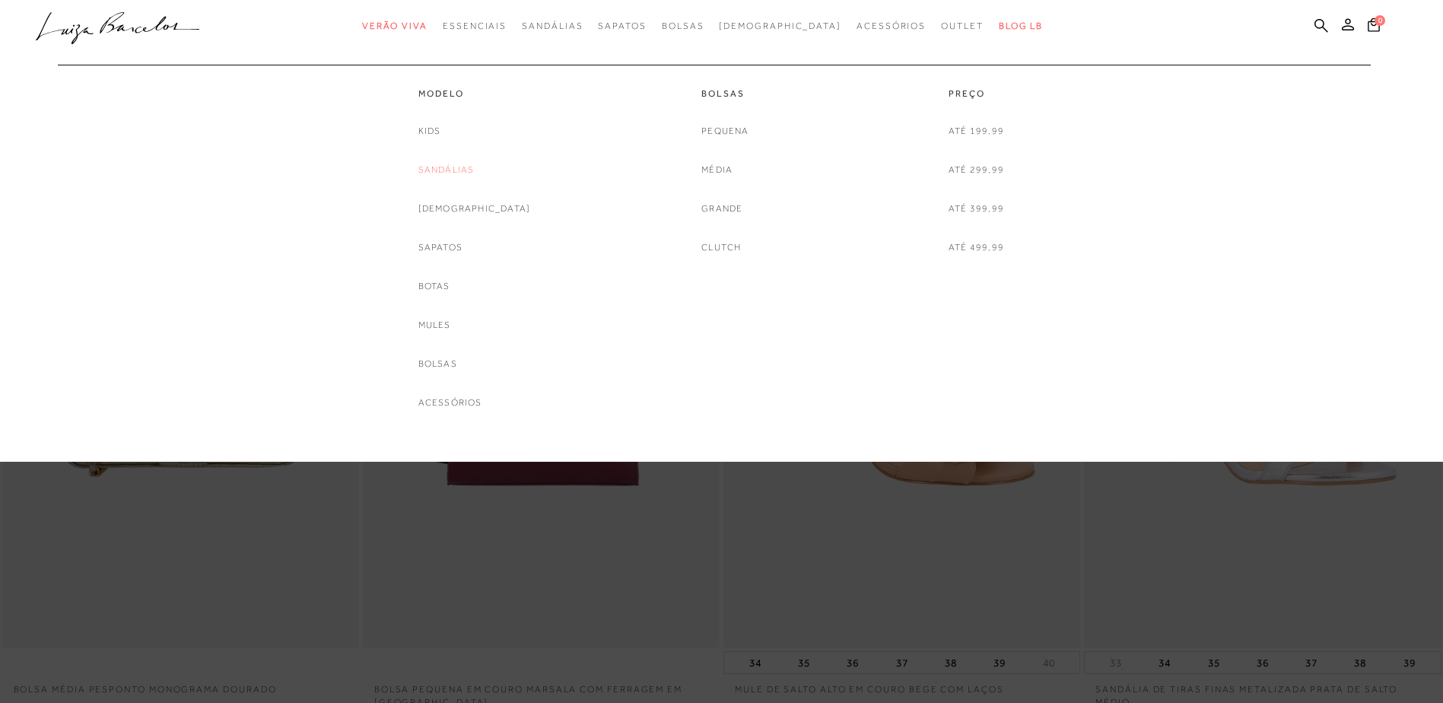
click at [466, 169] on link "Sandálias" at bounding box center [446, 170] width 56 height 16
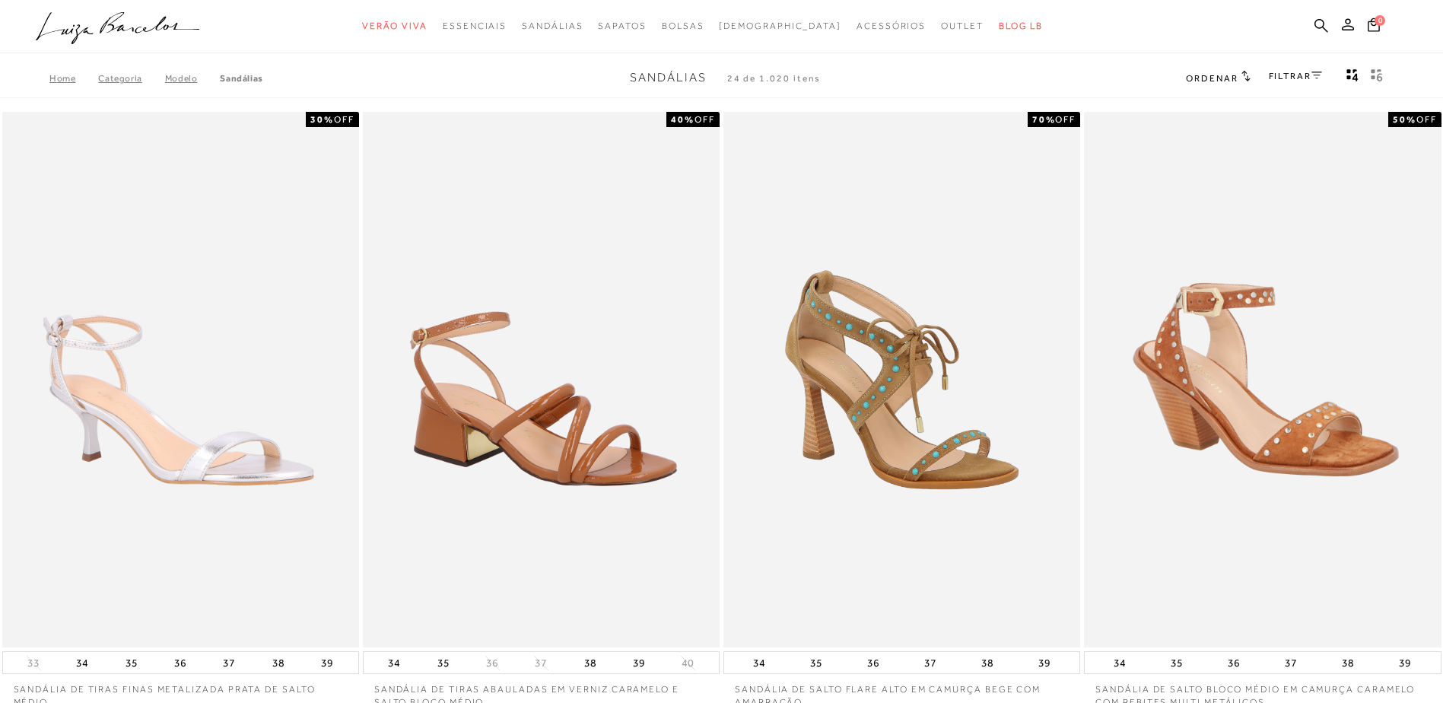
click at [1281, 78] on link "FILTRAR" at bounding box center [1295, 76] width 53 height 11
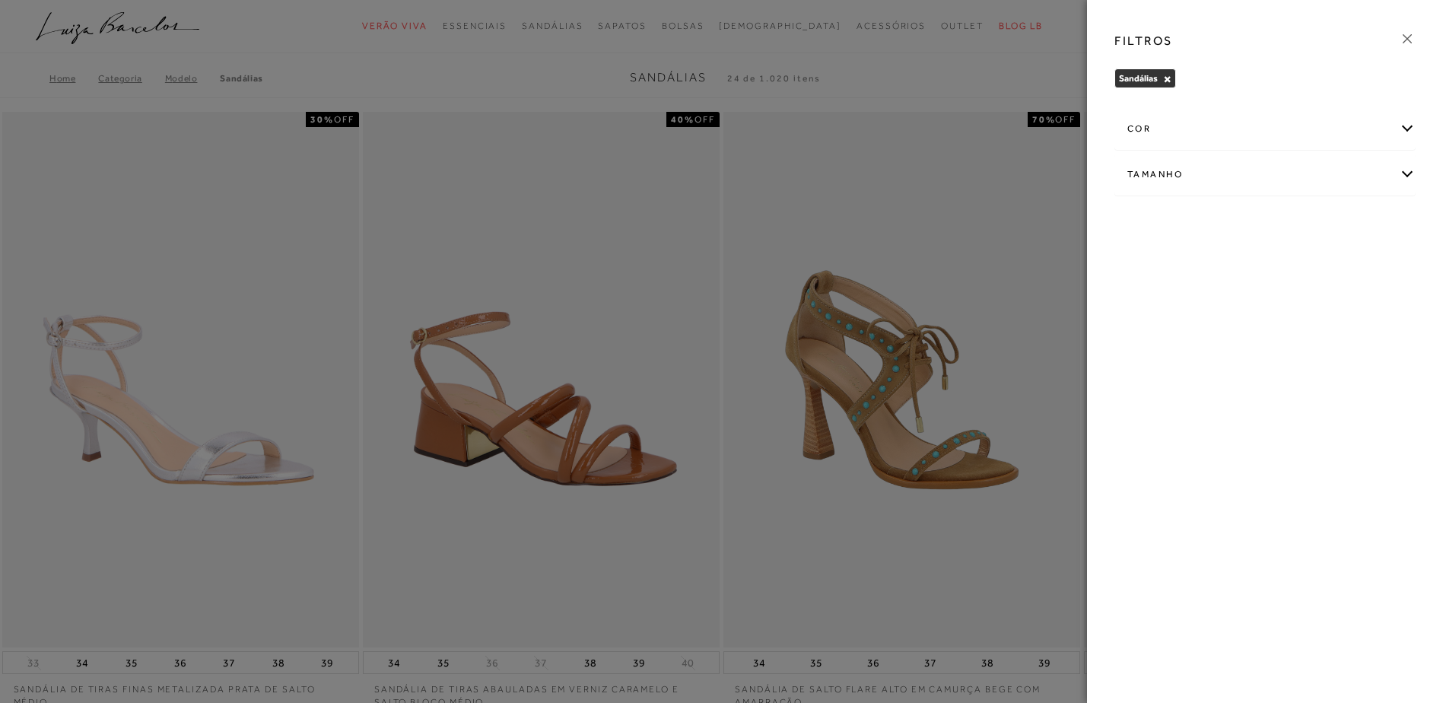
click at [1195, 178] on div "Tamanho" at bounding box center [1265, 174] width 300 height 40
click at [1224, 263] on span "33" at bounding box center [1225, 263] width 22 height 11
click at [1224, 263] on input "33" at bounding box center [1217, 266] width 15 height 15
checkbox input "true"
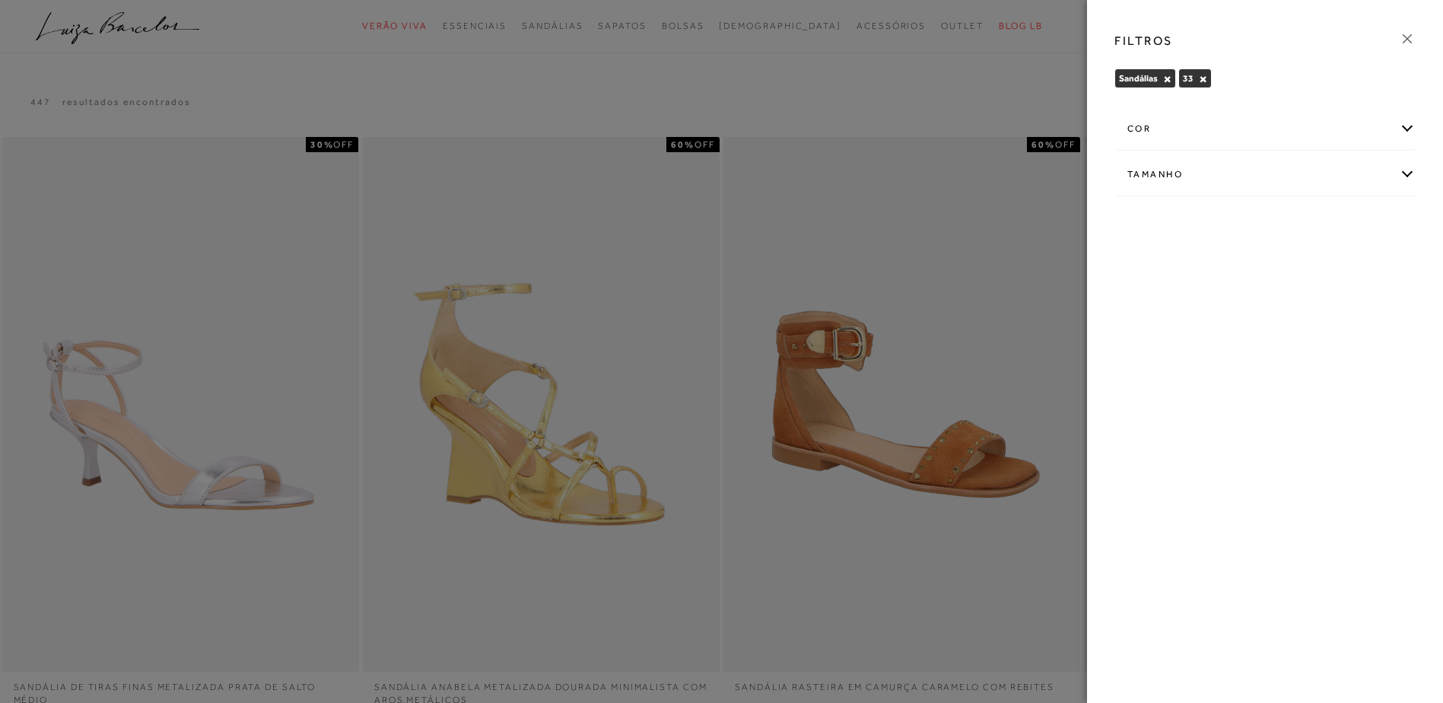
click at [1172, 173] on div "Tamanho" at bounding box center [1265, 174] width 300 height 40
click at [1267, 260] on span "33/34" at bounding box center [1274, 263] width 37 height 11
click at [1267, 260] on input "33/34" at bounding box center [1259, 266] width 15 height 15
checkbox input "true"
click at [1405, 41] on icon at bounding box center [1407, 38] width 17 height 17
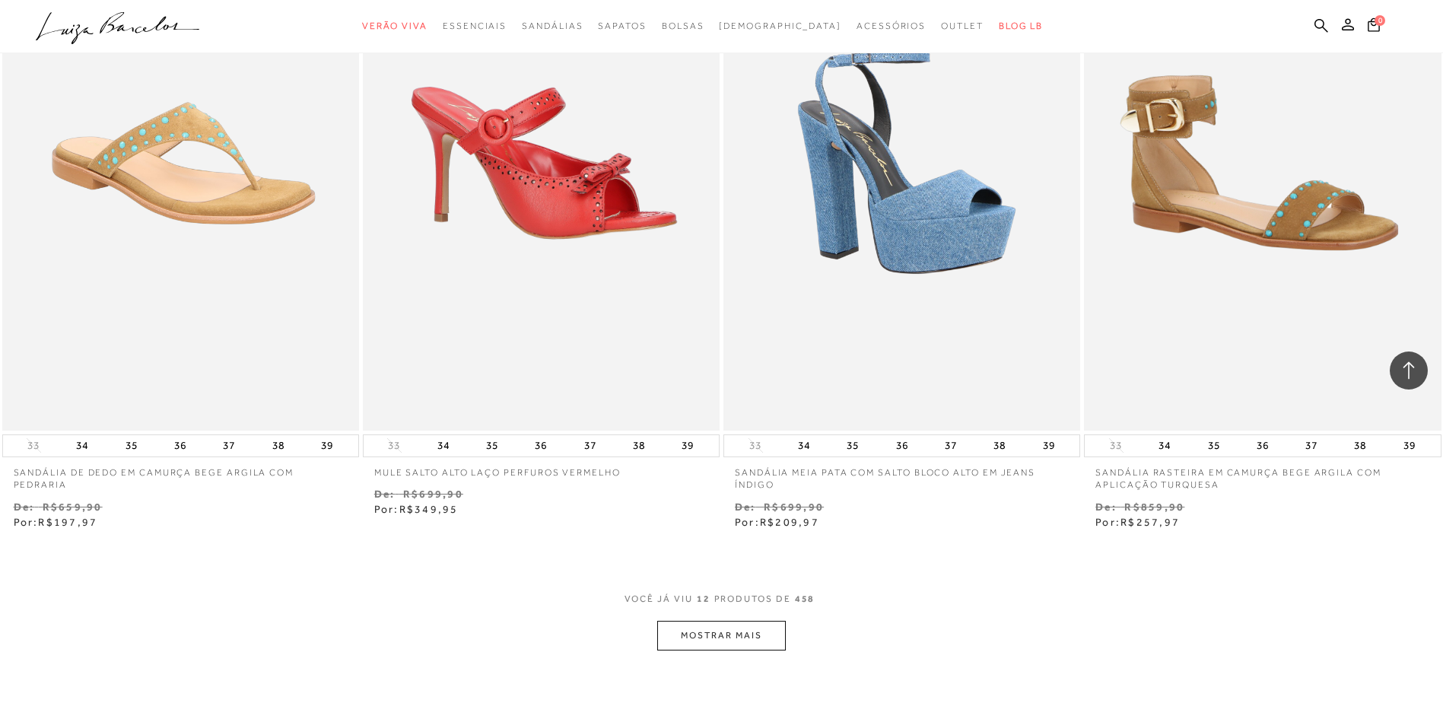
scroll to position [1750, 0]
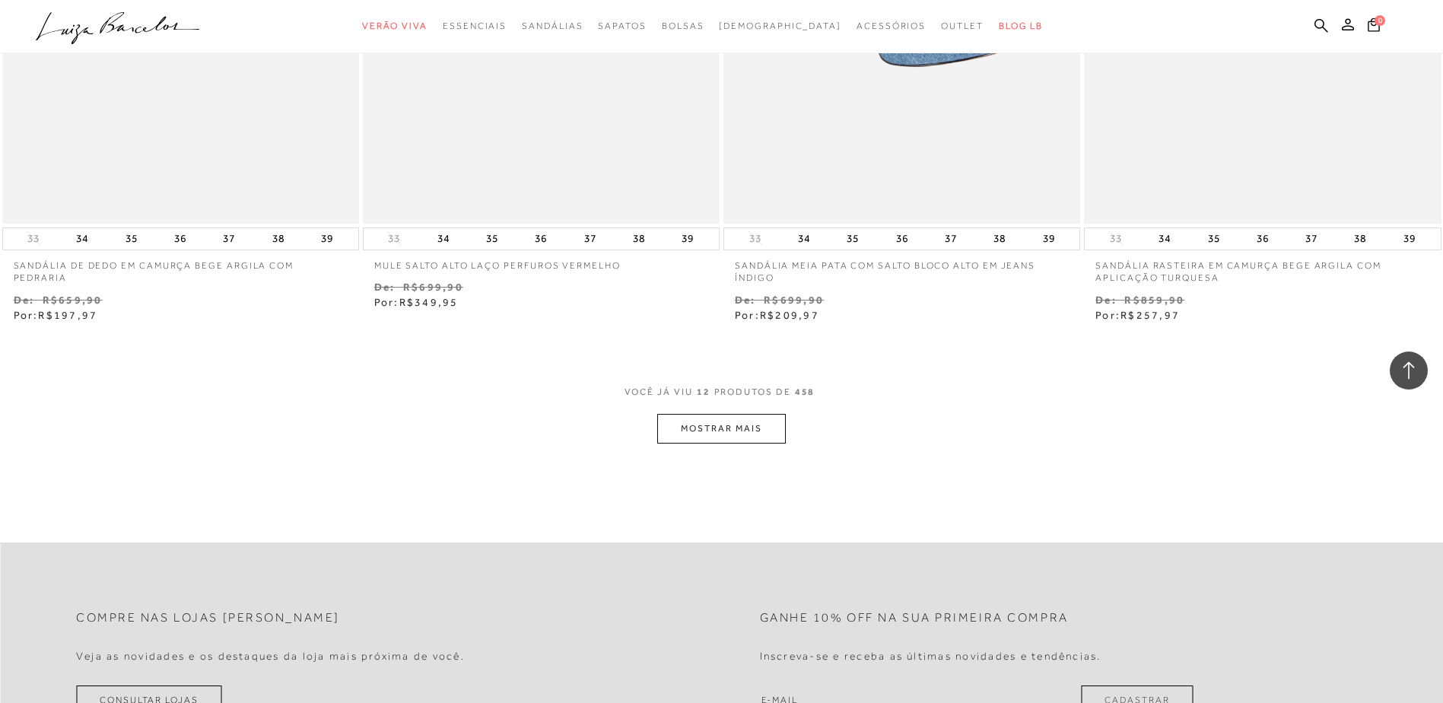
click at [720, 418] on button "MOSTRAR MAIS" at bounding box center [721, 429] width 128 height 30
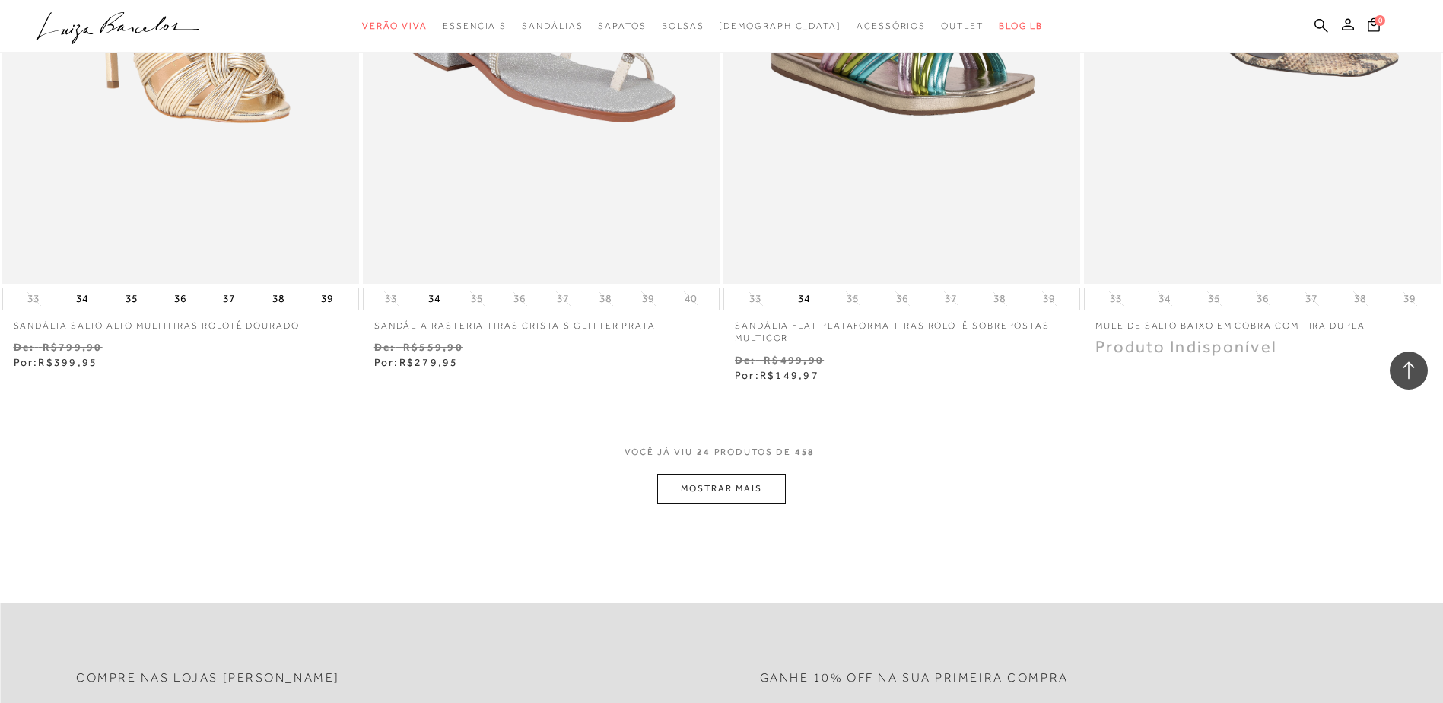
scroll to position [3652, 0]
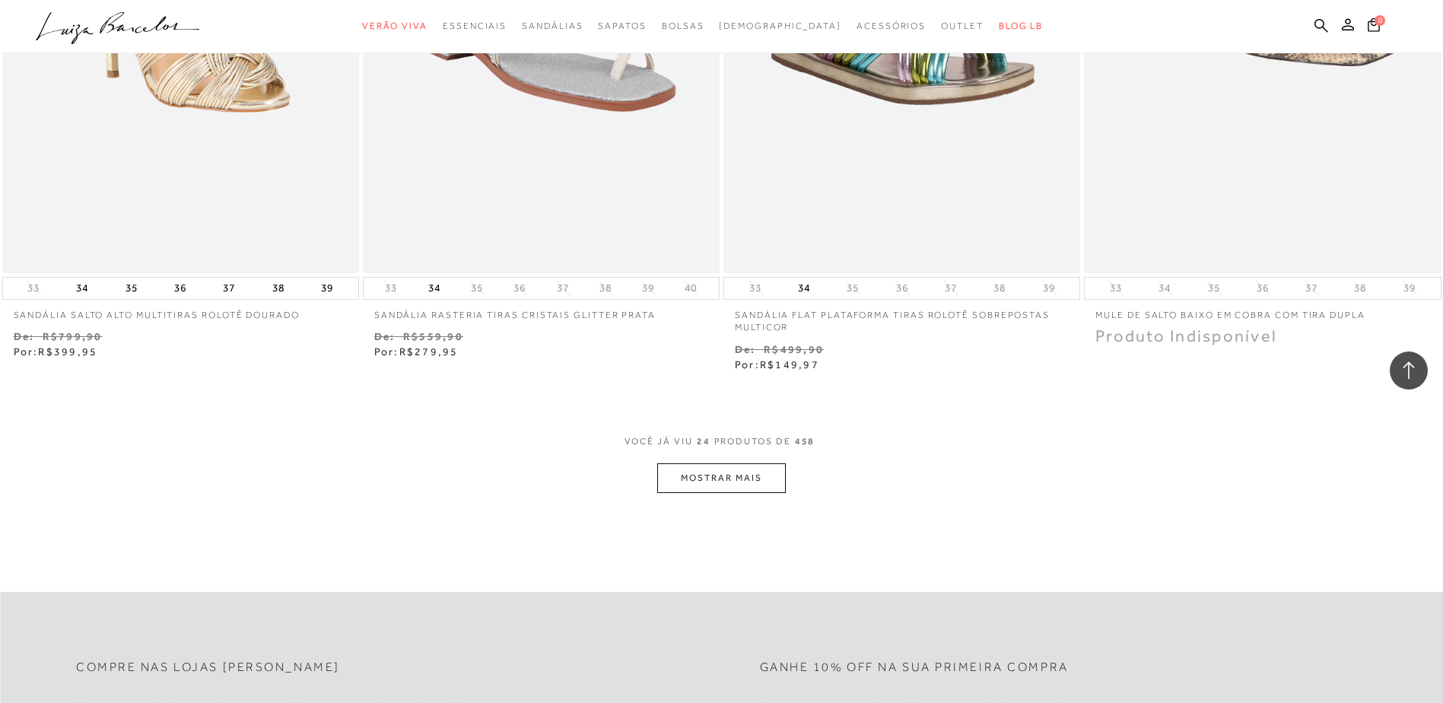
click at [745, 471] on button "MOSTRAR MAIS" at bounding box center [721, 478] width 128 height 30
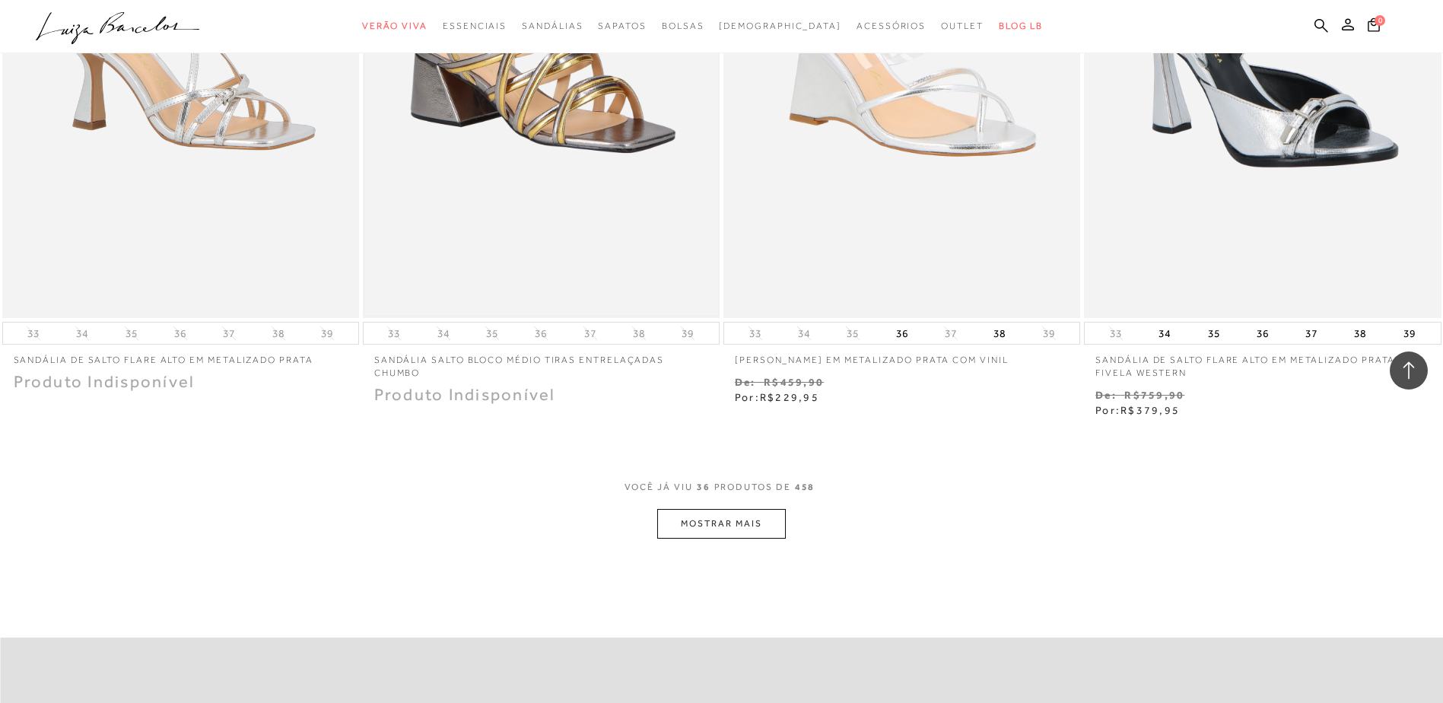
scroll to position [5630, 0]
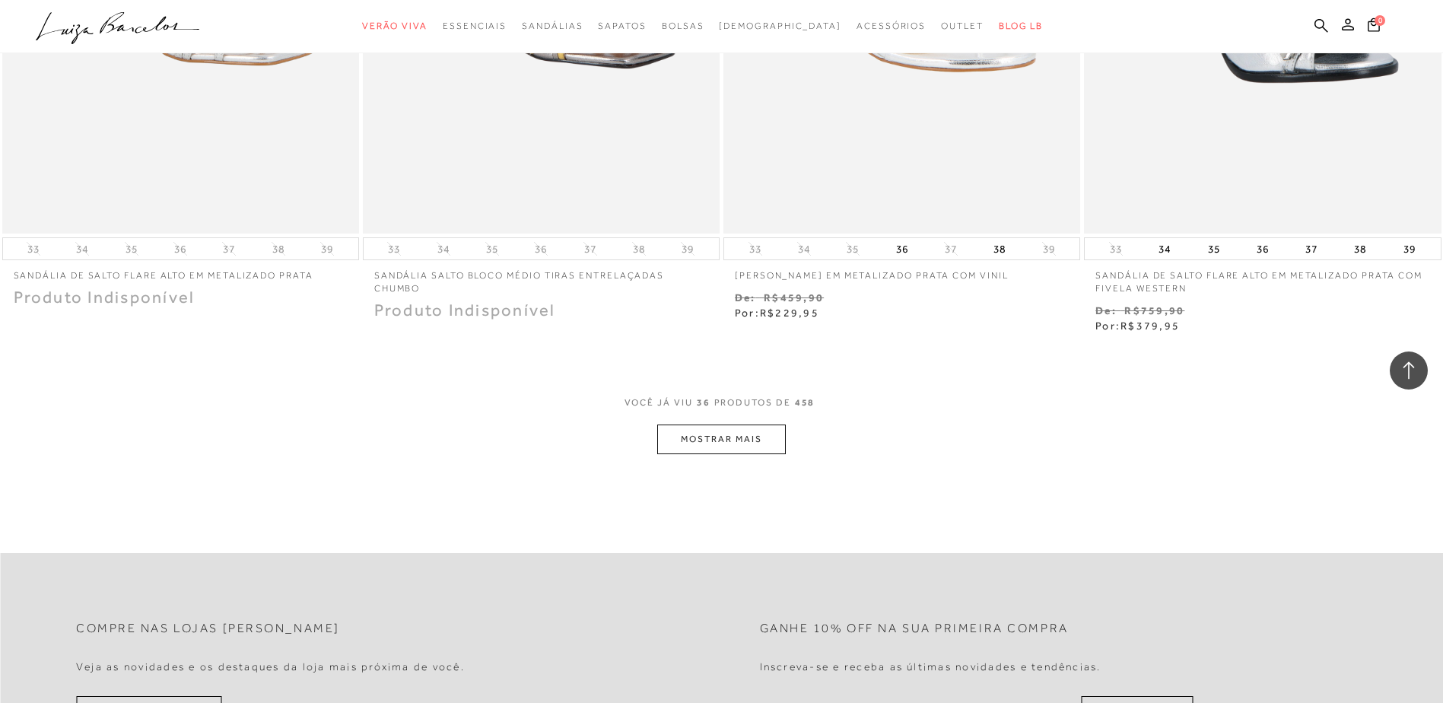
click at [747, 439] on button "MOSTRAR MAIS" at bounding box center [721, 440] width 128 height 30
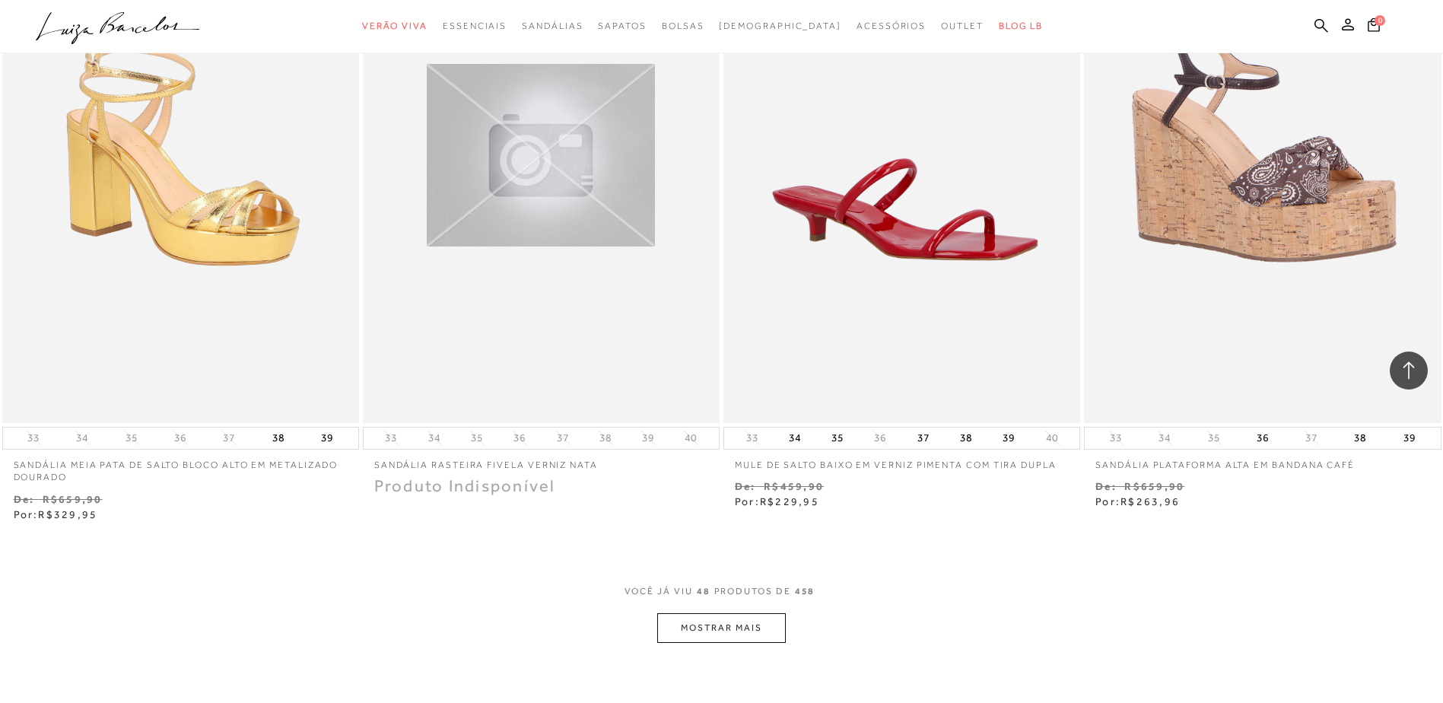
scroll to position [7380, 0]
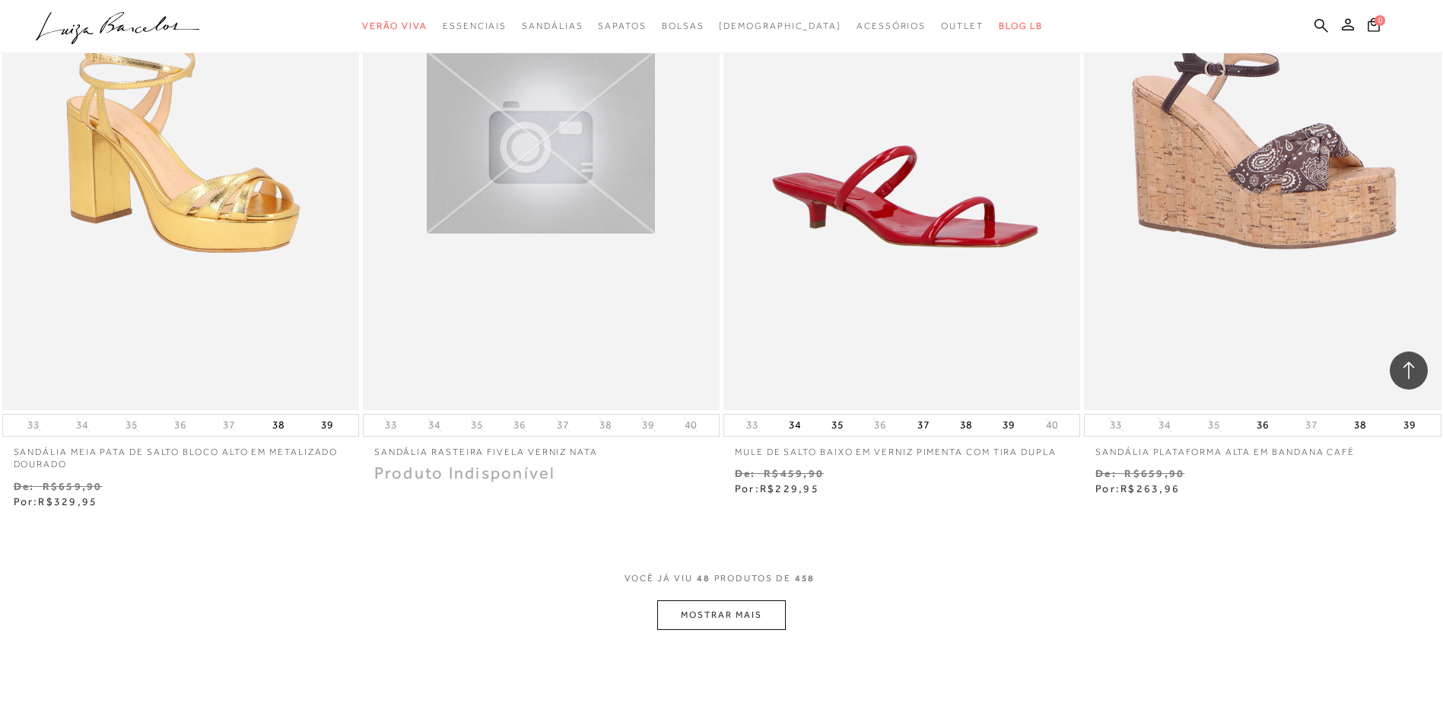
click at [766, 610] on button "MOSTRAR MAIS" at bounding box center [721, 615] width 128 height 30
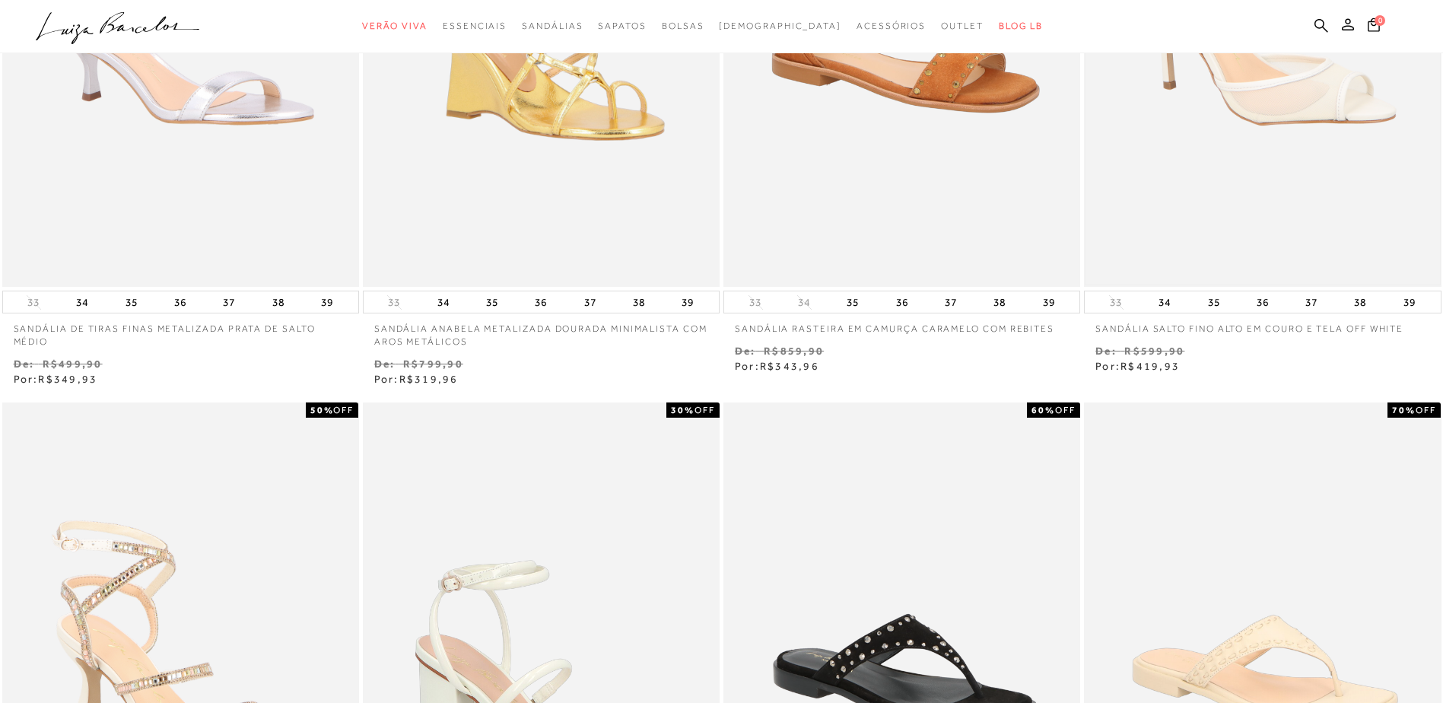
scroll to position [0, 0]
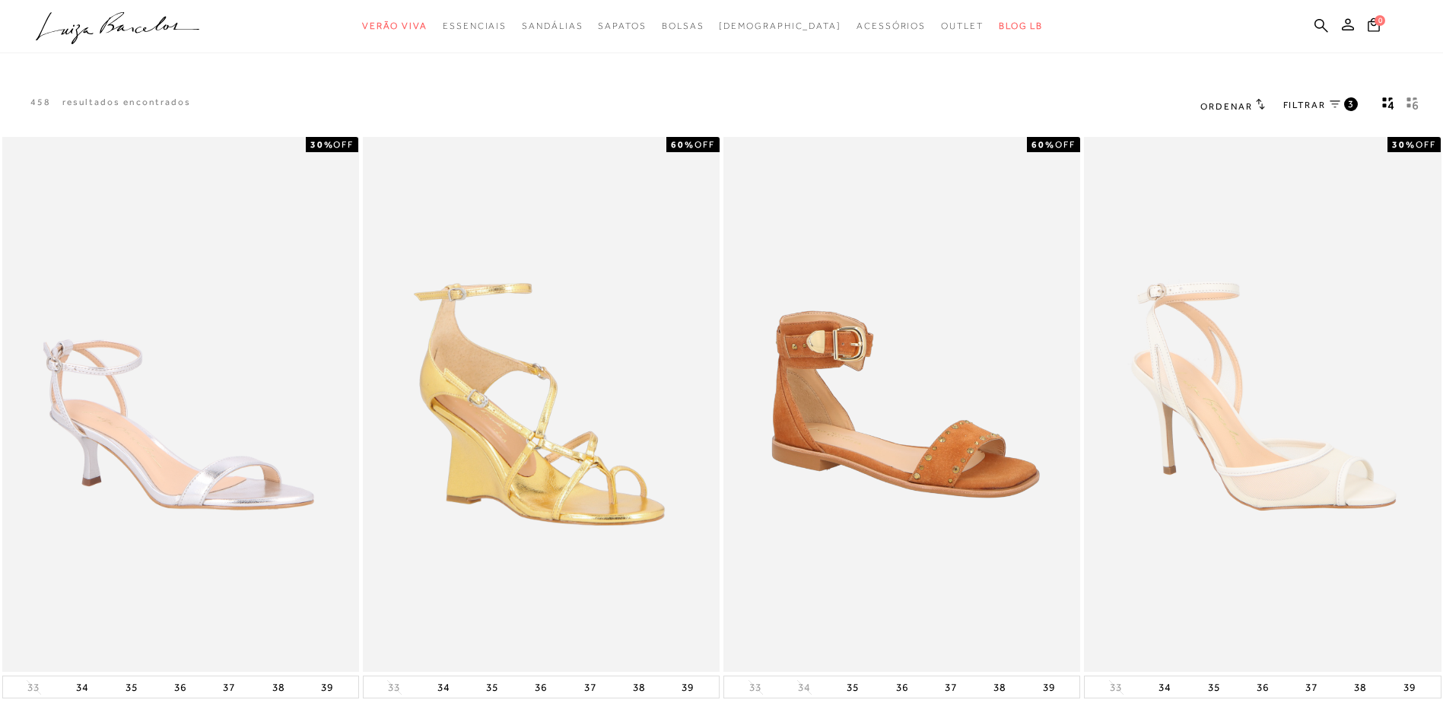
click at [1320, 104] on span "FILTRAR" at bounding box center [1305, 105] width 43 height 13
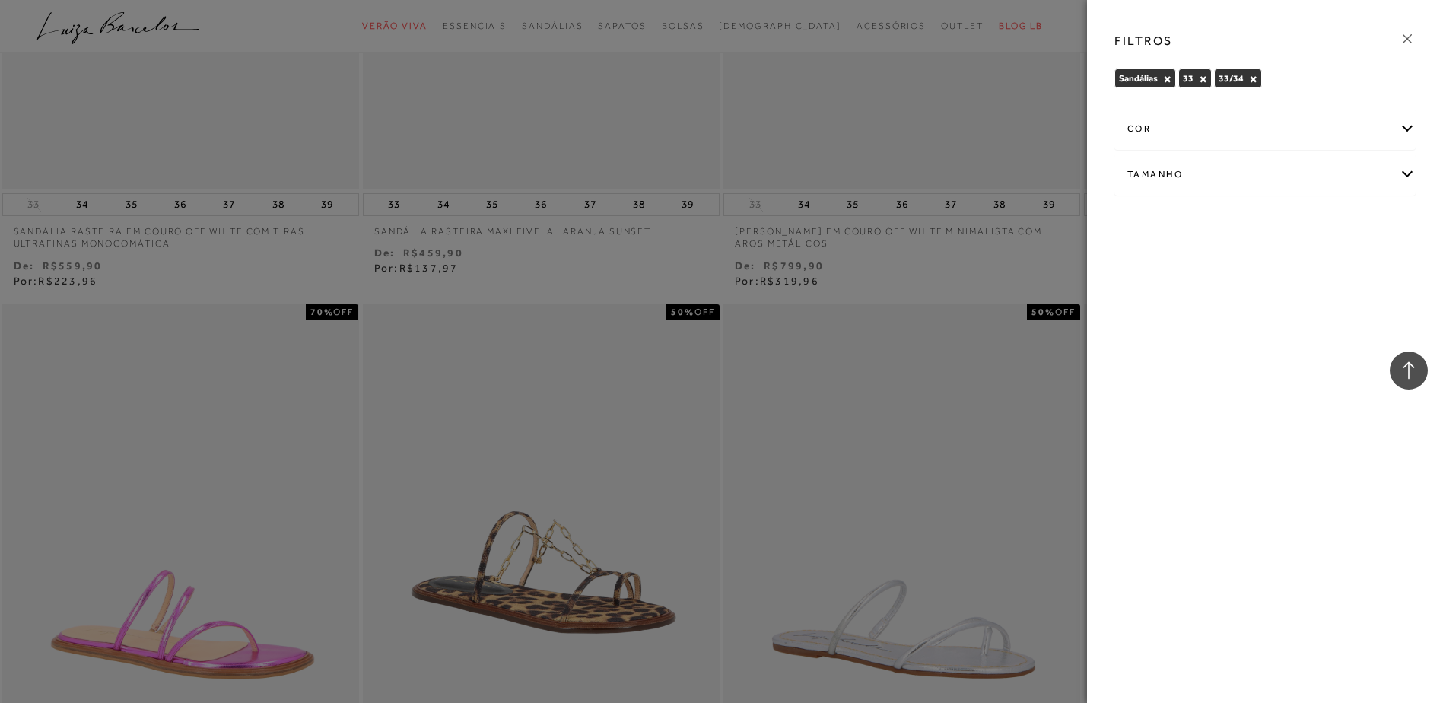
scroll to position [2967, 0]
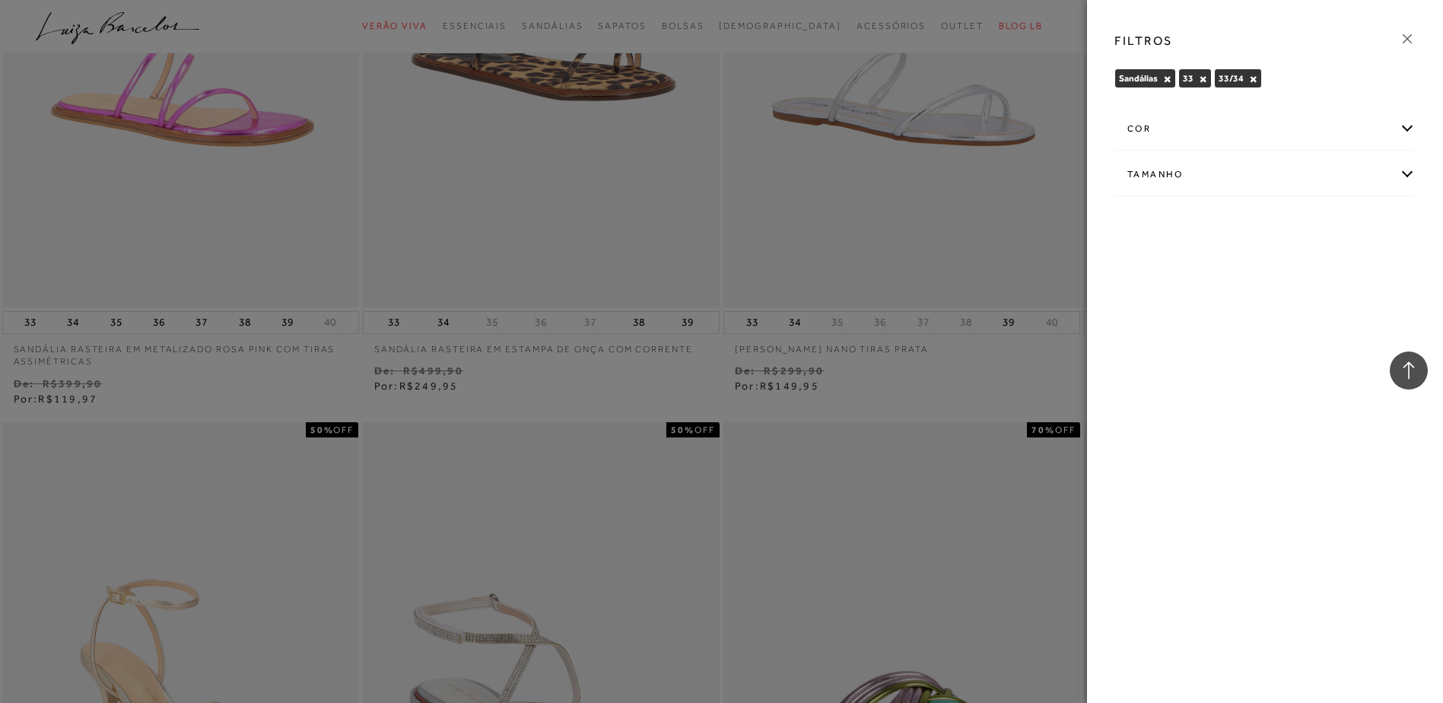
click at [1408, 36] on icon at bounding box center [1407, 38] width 17 height 17
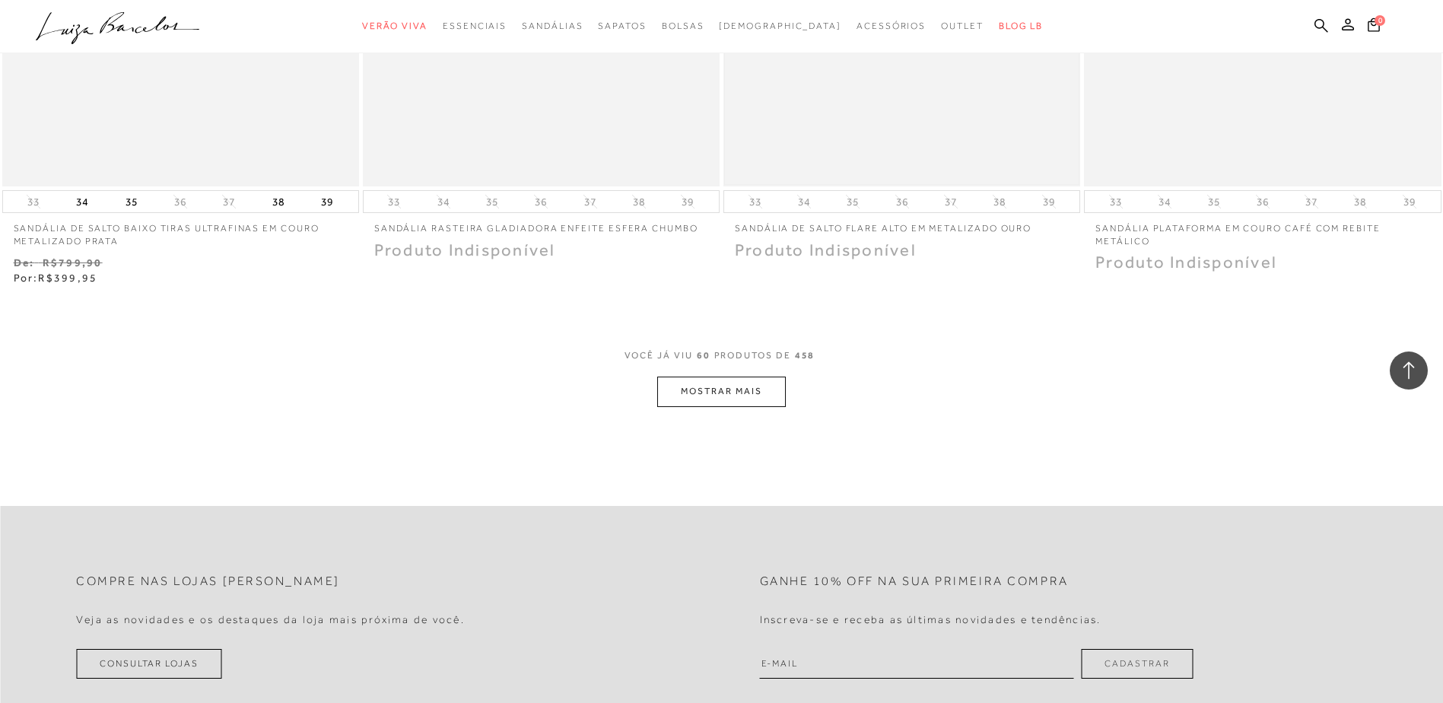
scroll to position [9587, 0]
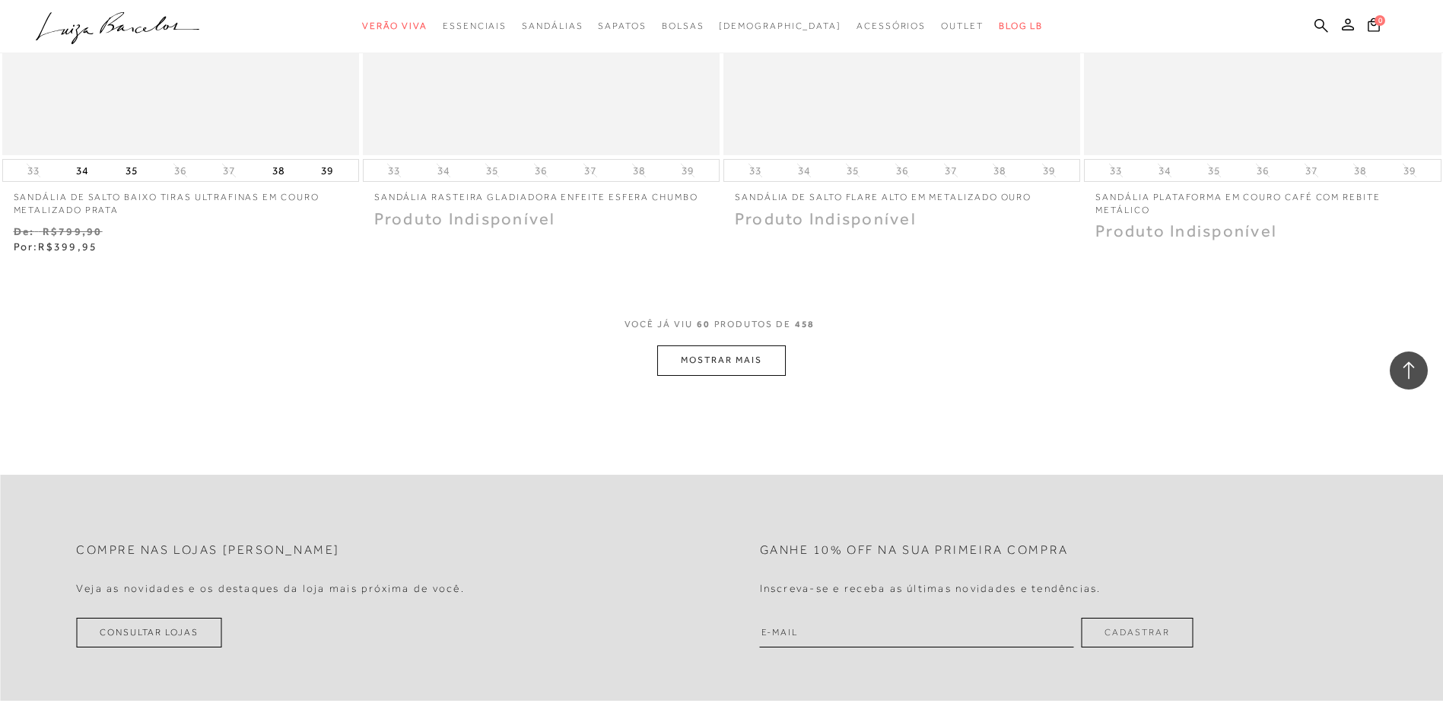
click at [740, 354] on button "MOSTRAR MAIS" at bounding box center [721, 360] width 128 height 30
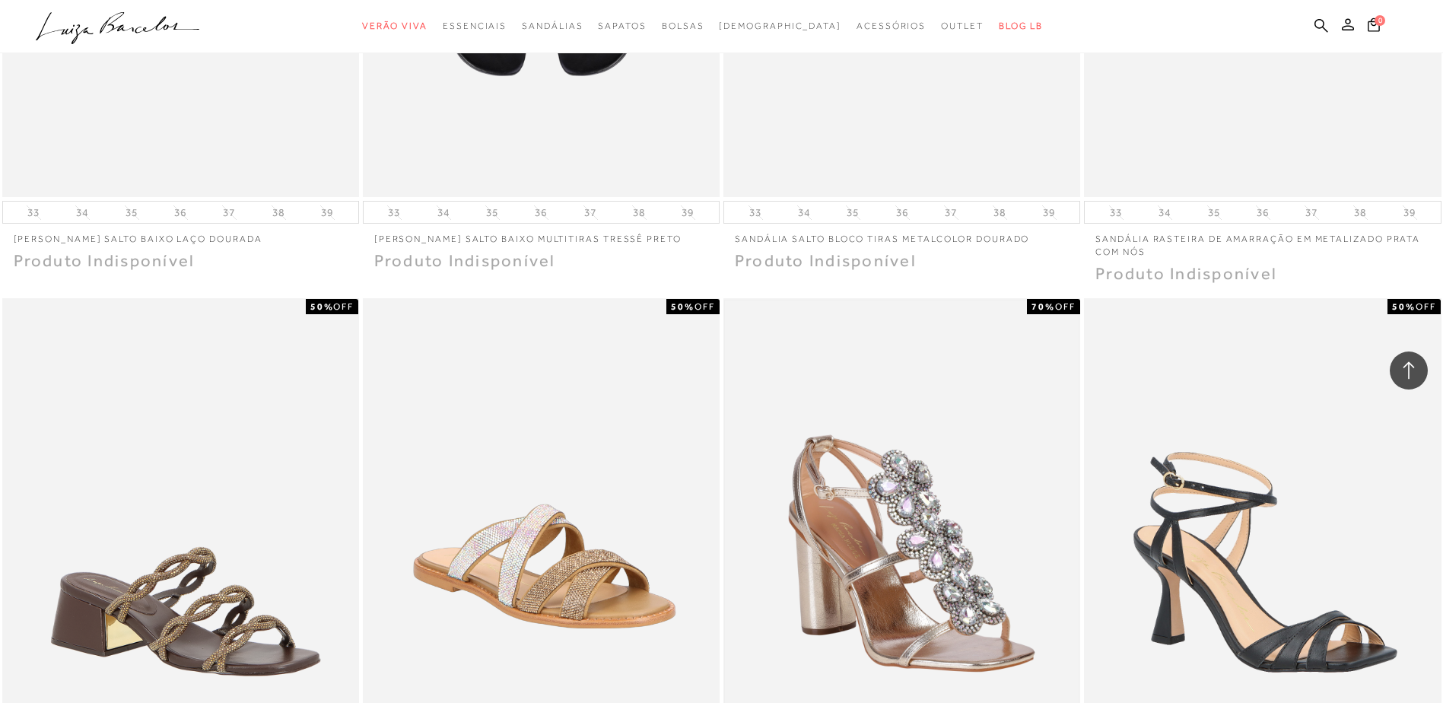
scroll to position [11108, 0]
